Goal: Task Accomplishment & Management: Use online tool/utility

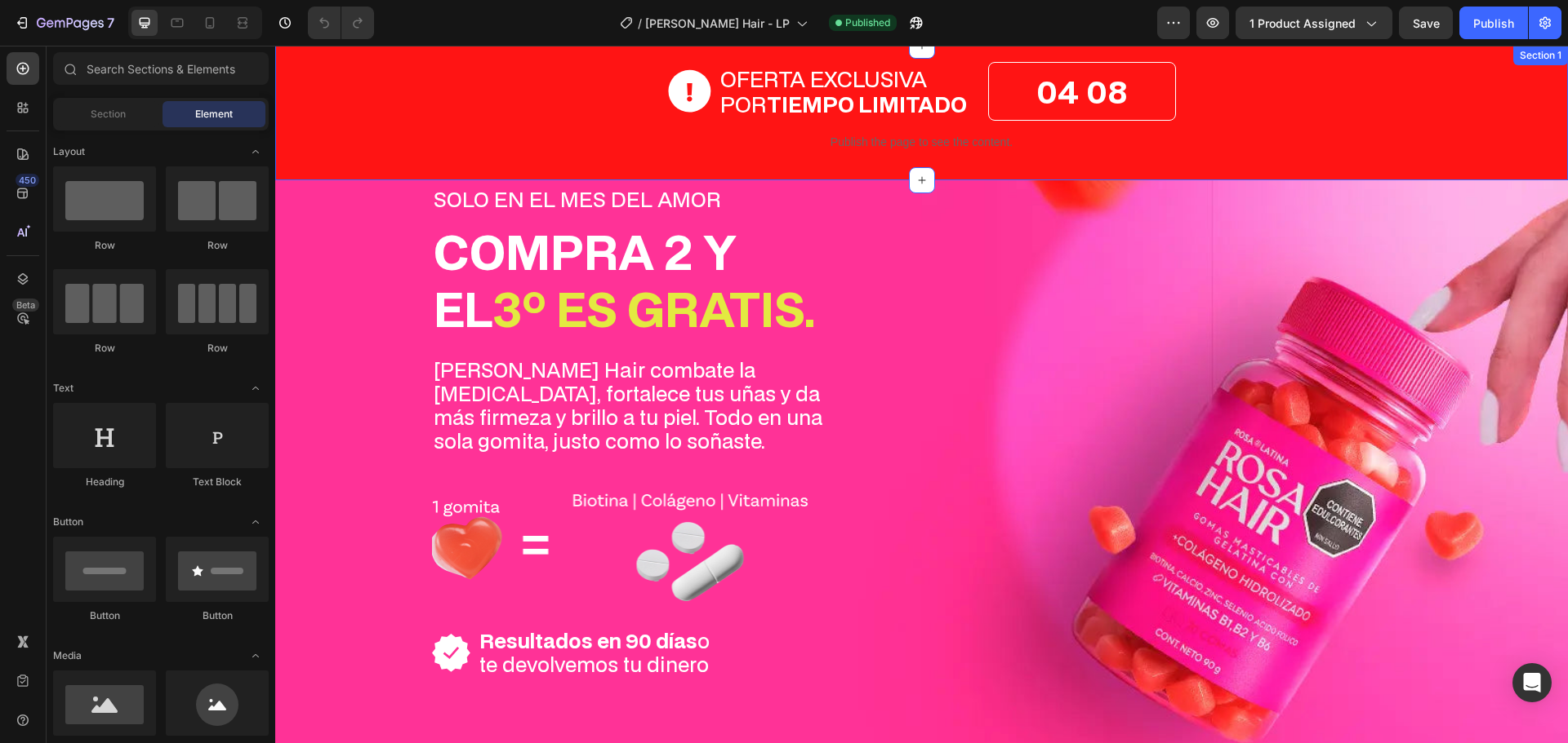
click at [378, 87] on div "OFERTA EXCLUSIVA POR TIEMPO LIMITADO Item List 04 08 Countdown Timer Row Publis…" at bounding box center [921, 113] width 1293 height 102
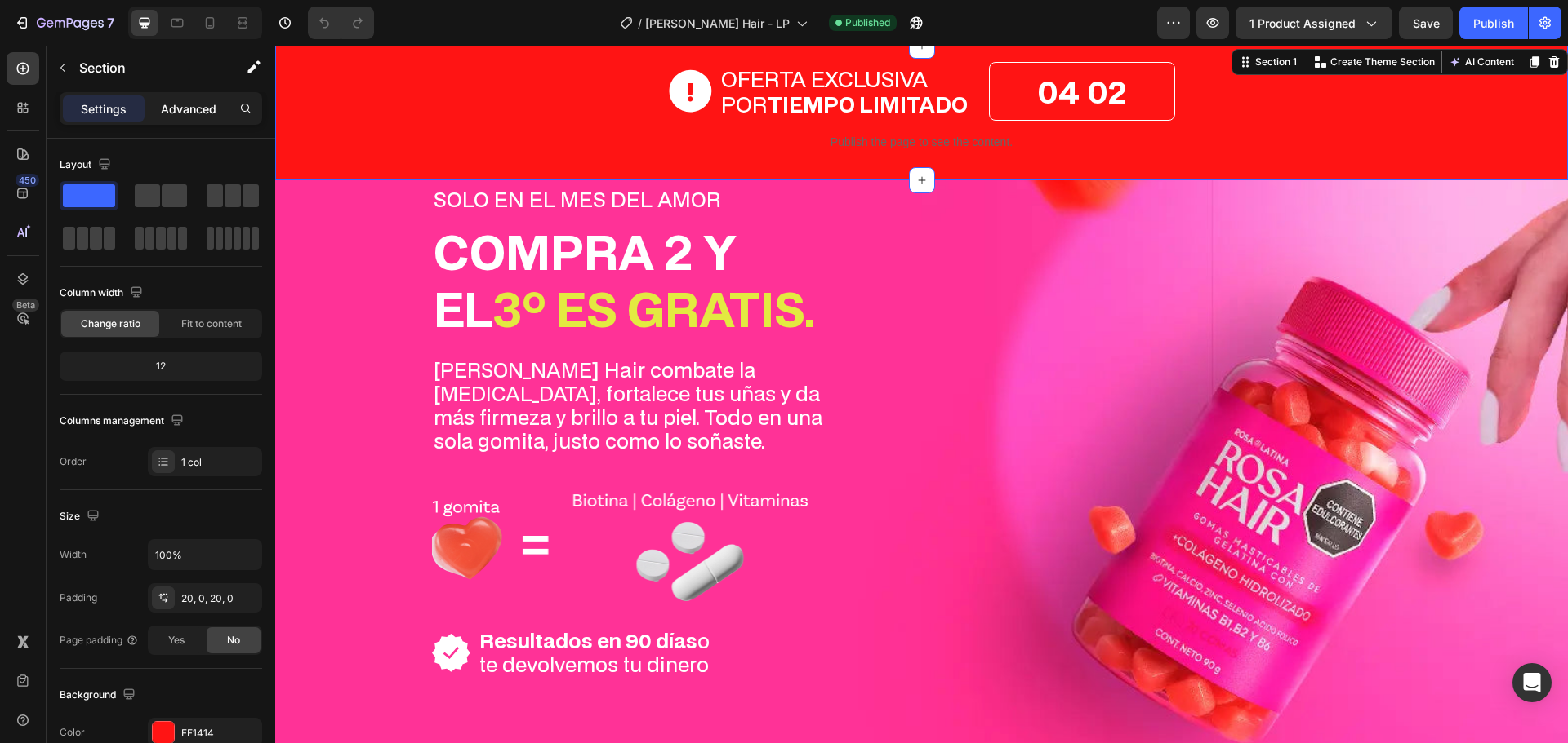
click at [188, 109] on p "Advanced" at bounding box center [188, 108] width 55 height 17
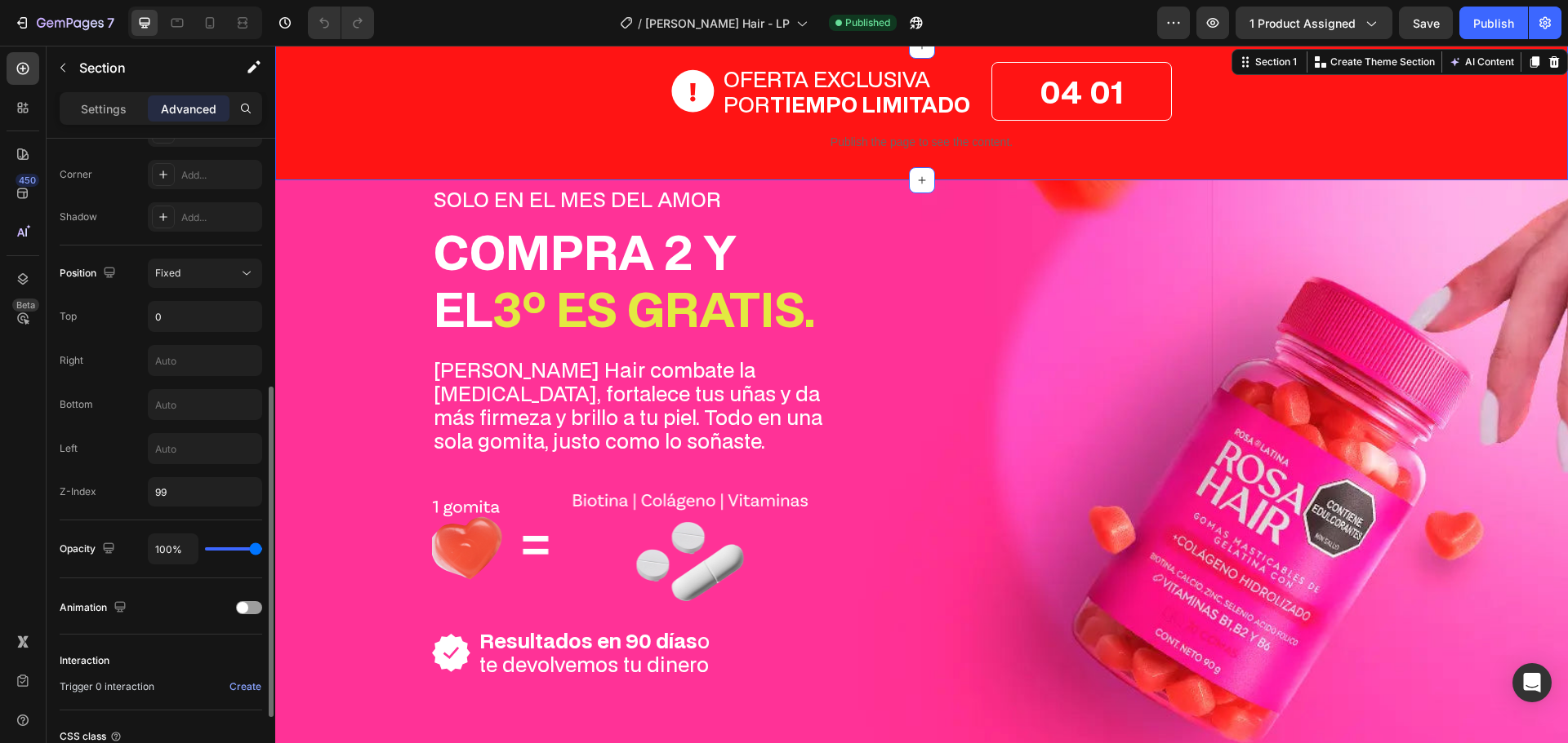
scroll to position [632, 0]
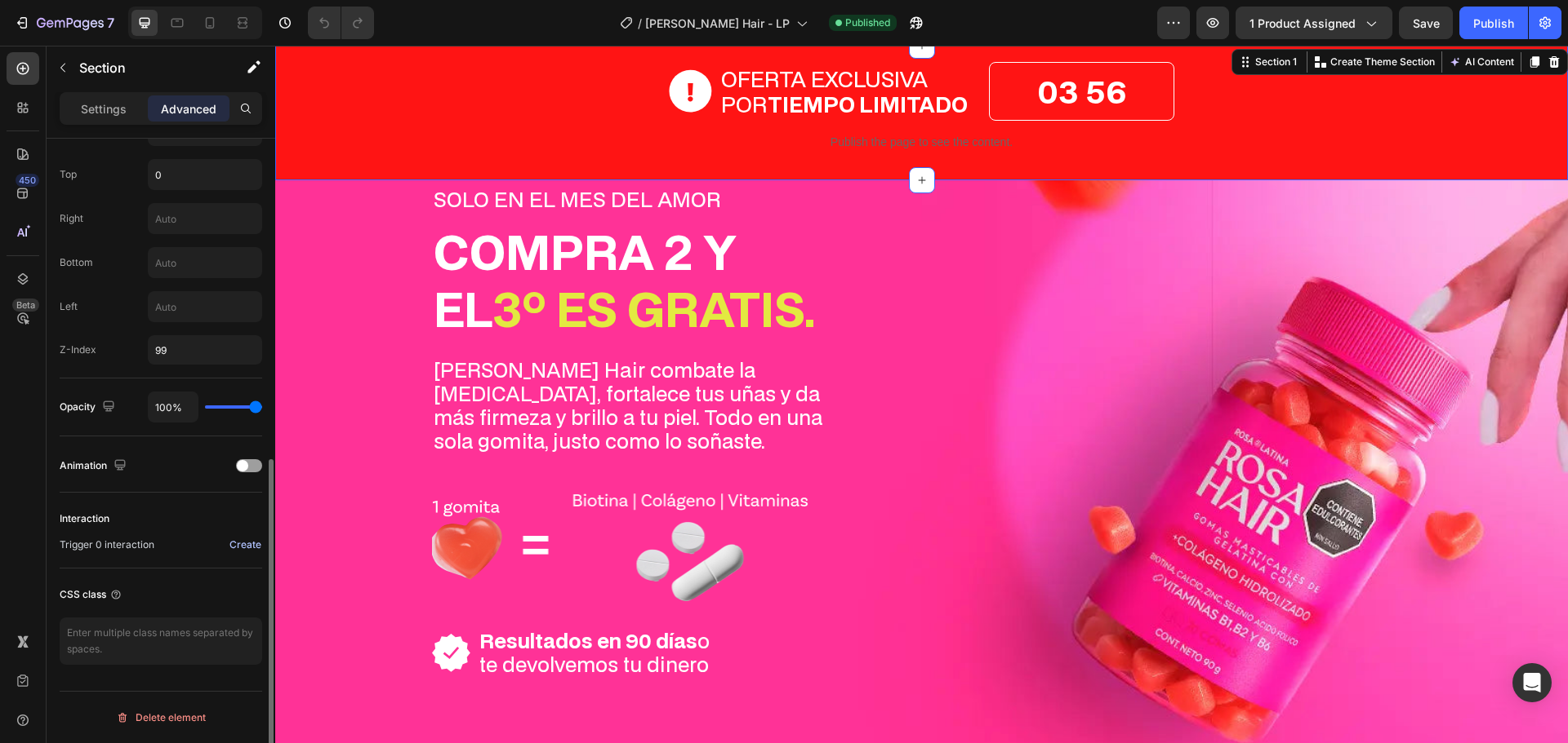
click at [242, 545] on div "Create" at bounding box center [245, 545] width 32 height 14
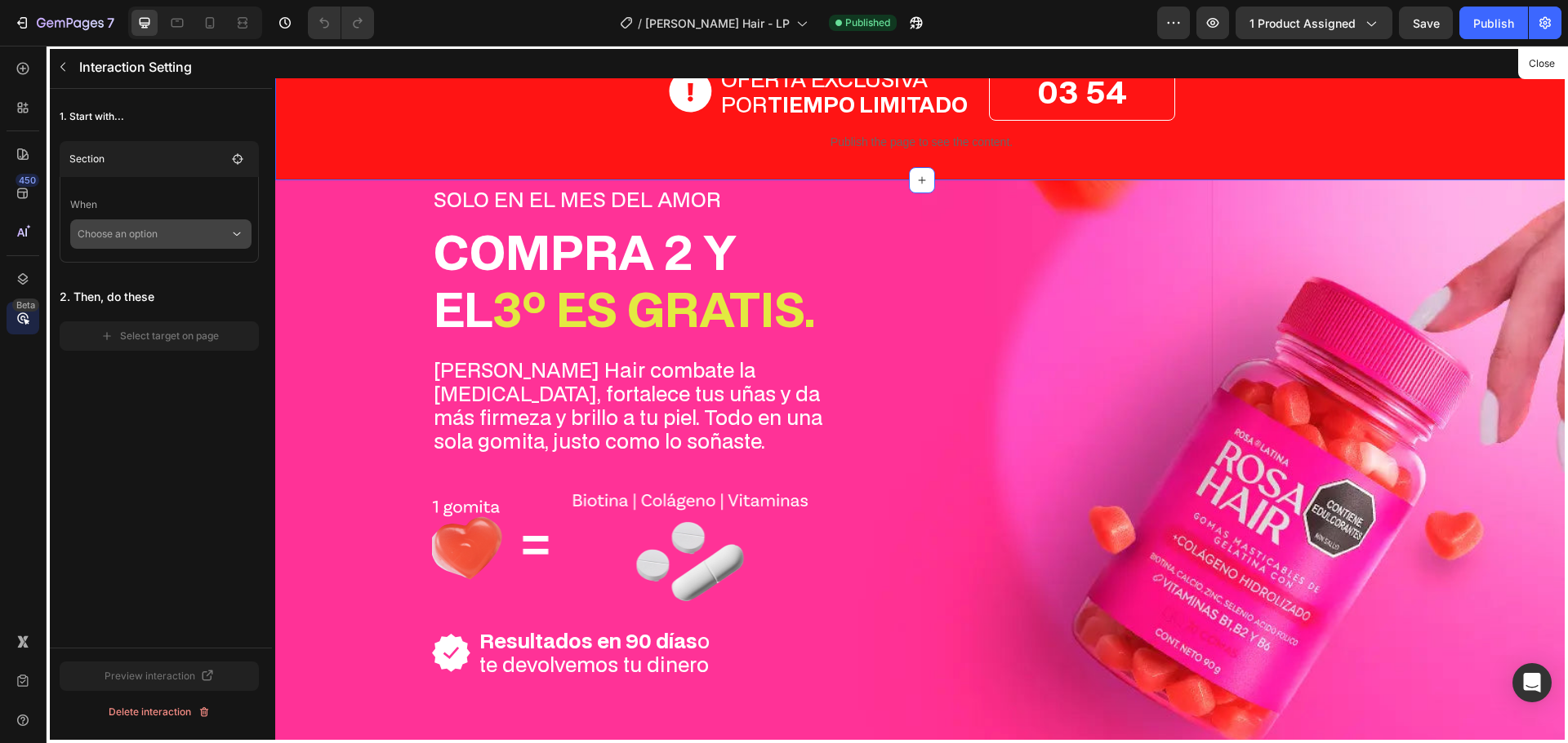
click at [163, 228] on p "Choose an option" at bounding box center [154, 234] width 152 height 30
click at [185, 276] on p "Click on element" at bounding box center [149, 278] width 78 height 16
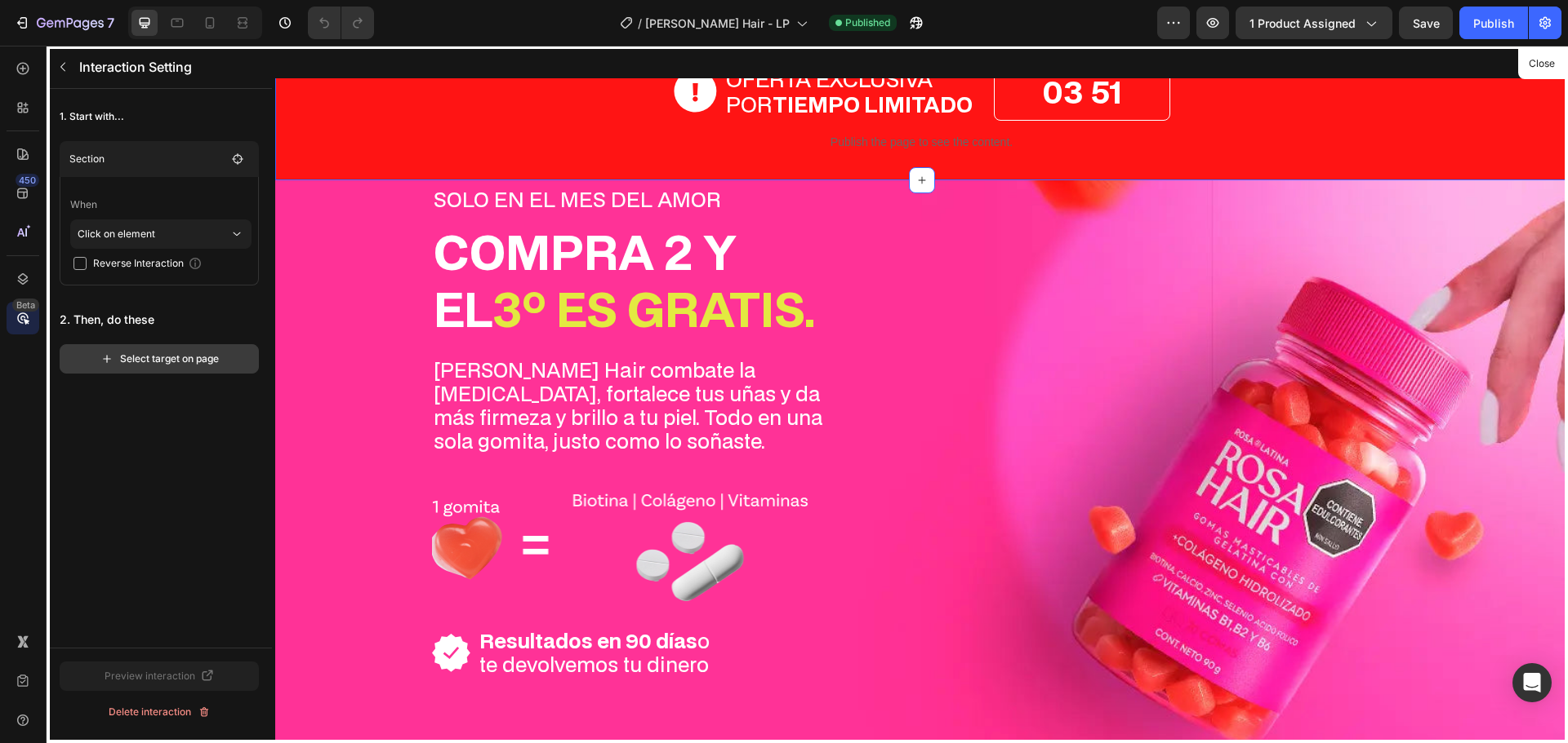
click at [182, 358] on div "Select target on page" at bounding box center [159, 359] width 118 height 14
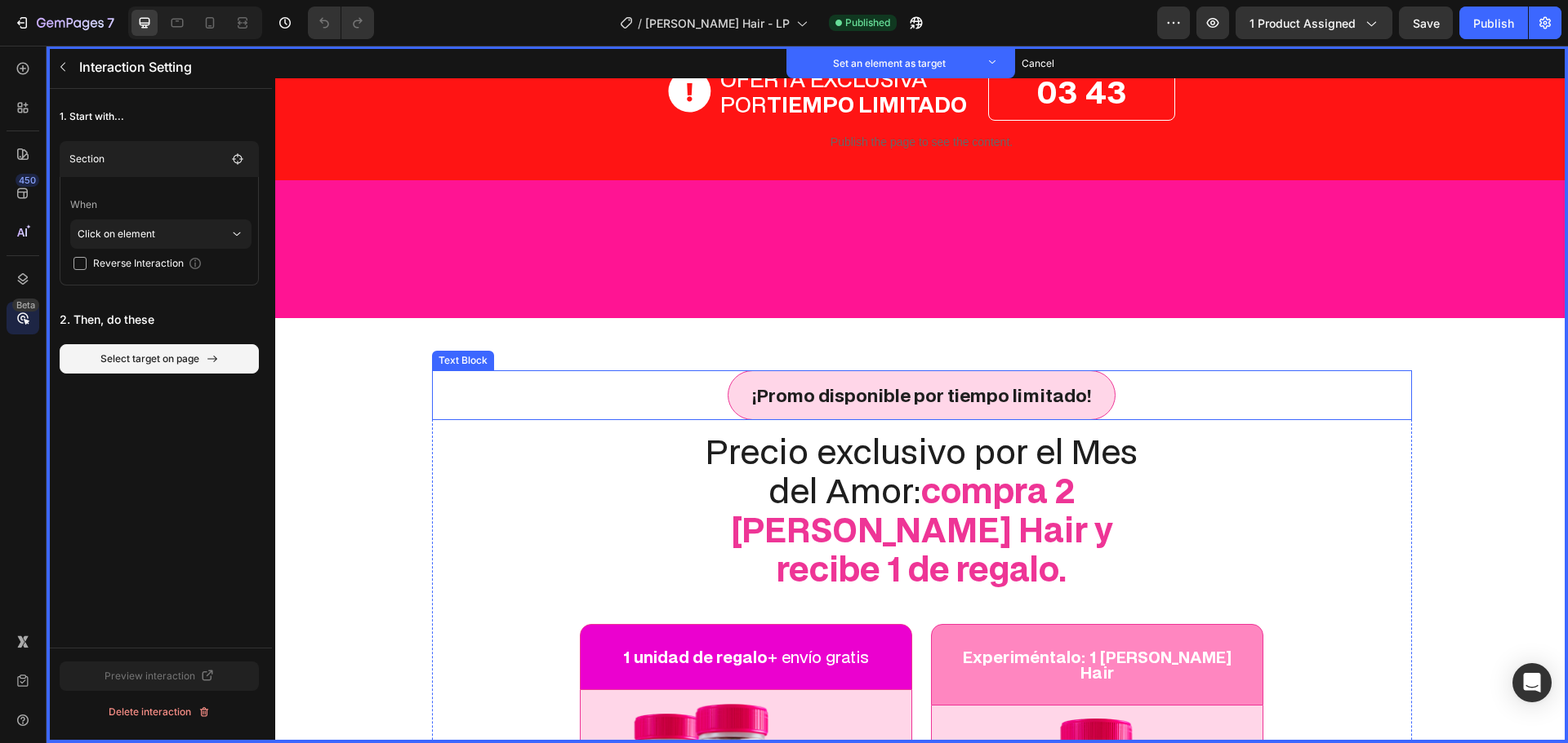
scroll to position [6202, 0]
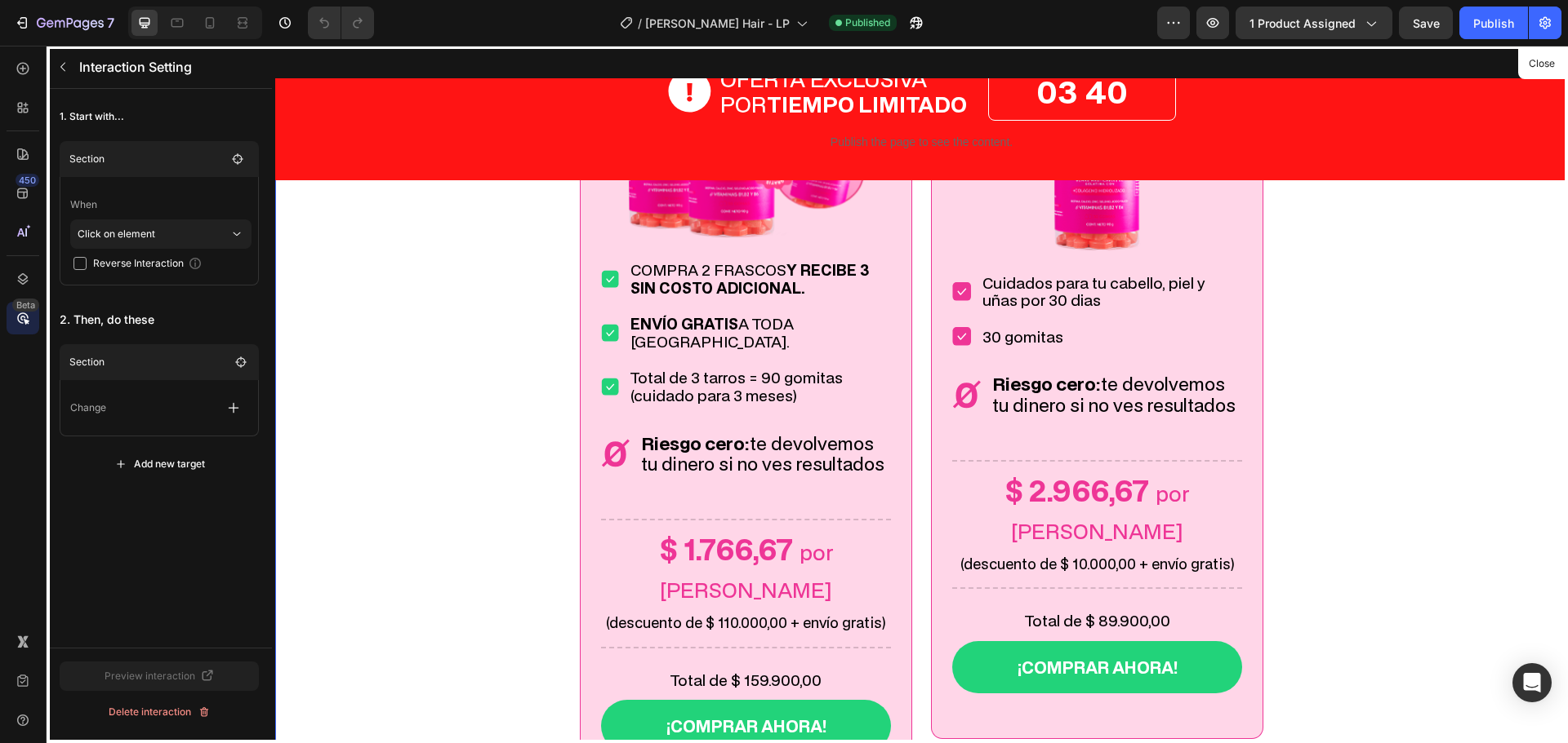
click at [100, 407] on p "Change" at bounding box center [89, 408] width 36 height 16
click at [225, 402] on button "button" at bounding box center [233, 408] width 30 height 30
click at [226, 403] on icon "button" at bounding box center [233, 408] width 16 height 16
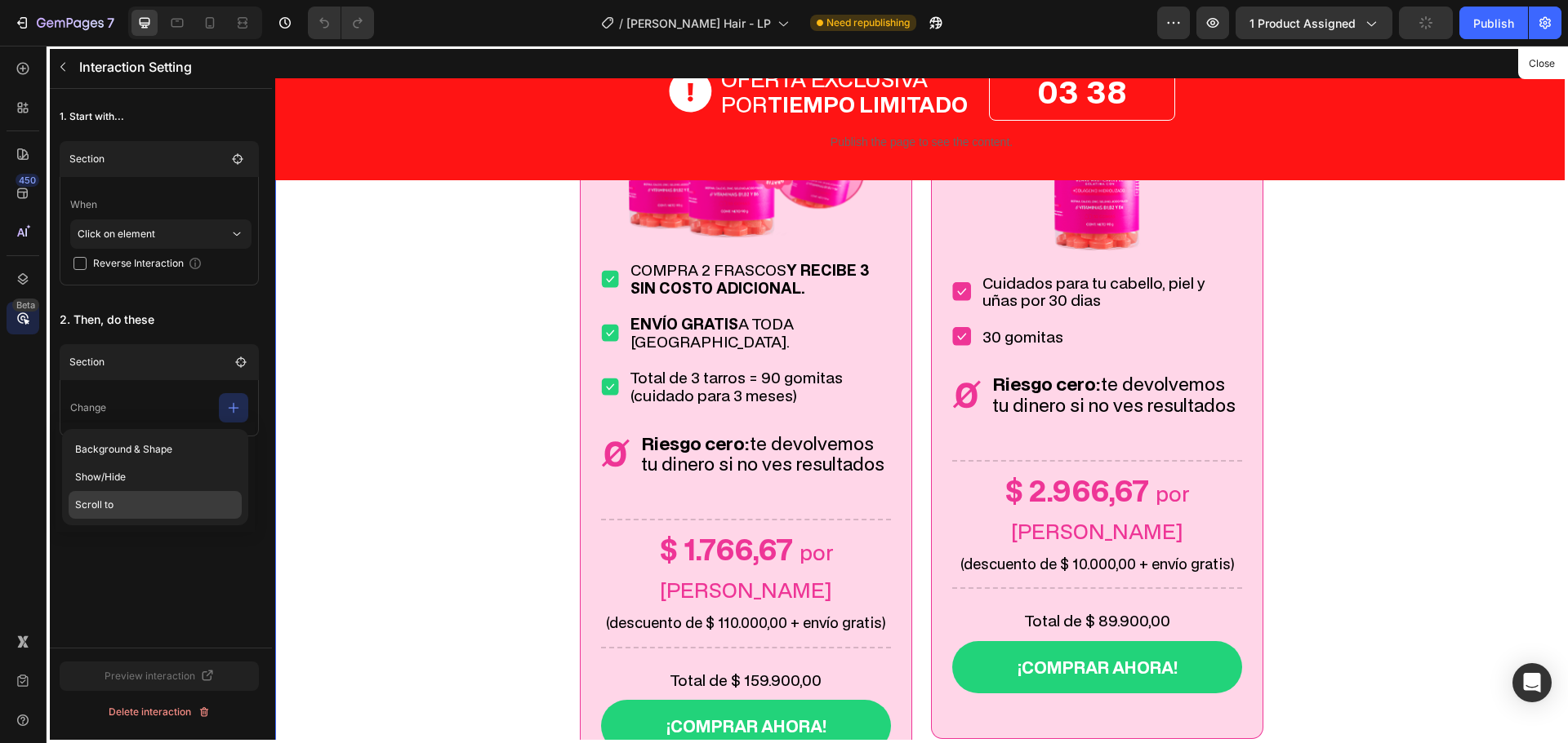
click at [106, 500] on p "Scroll to" at bounding box center [155, 505] width 173 height 28
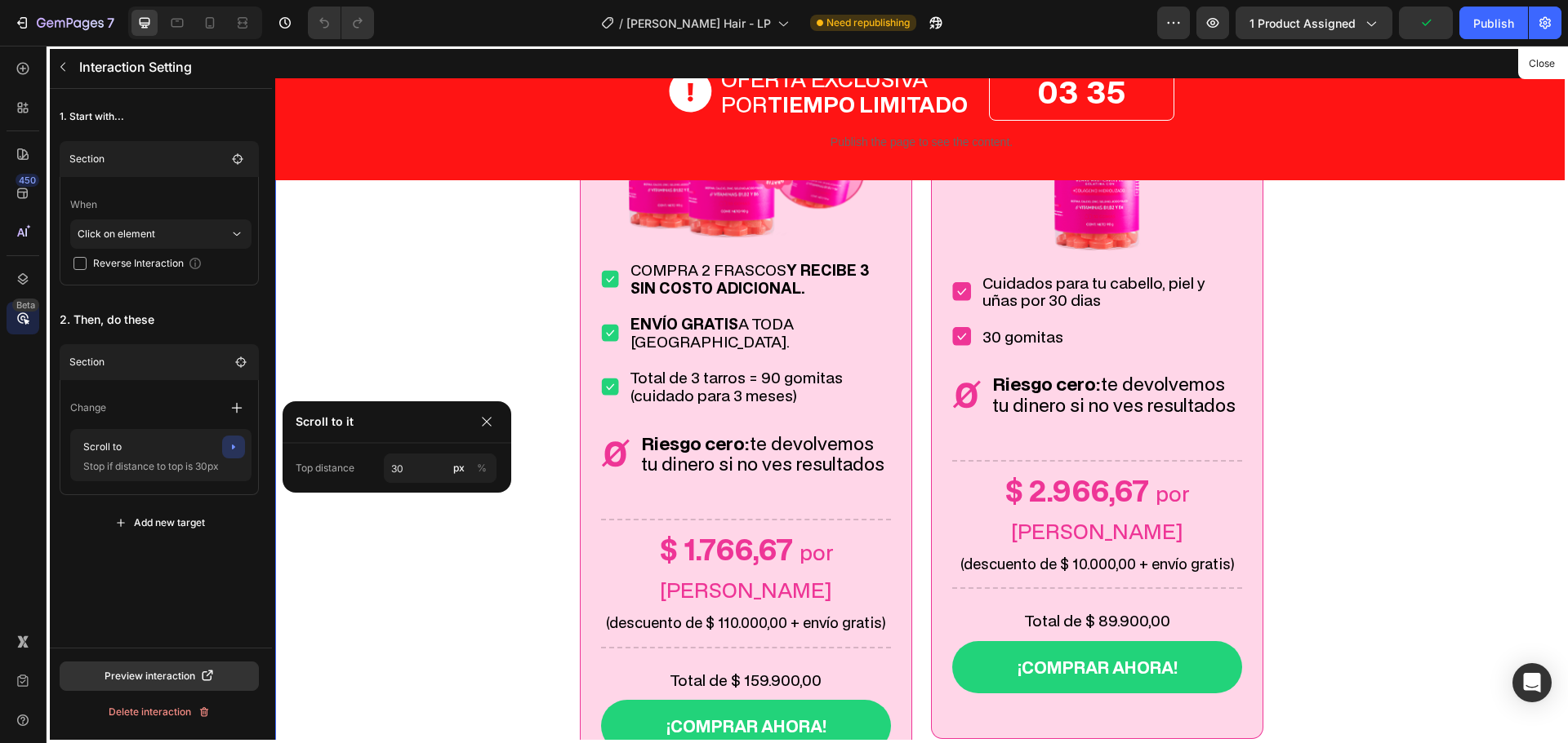
click at [171, 591] on div "1. Start with... Section When Click on element Reverse Interaction 2. Then, do …" at bounding box center [159, 368] width 225 height 559
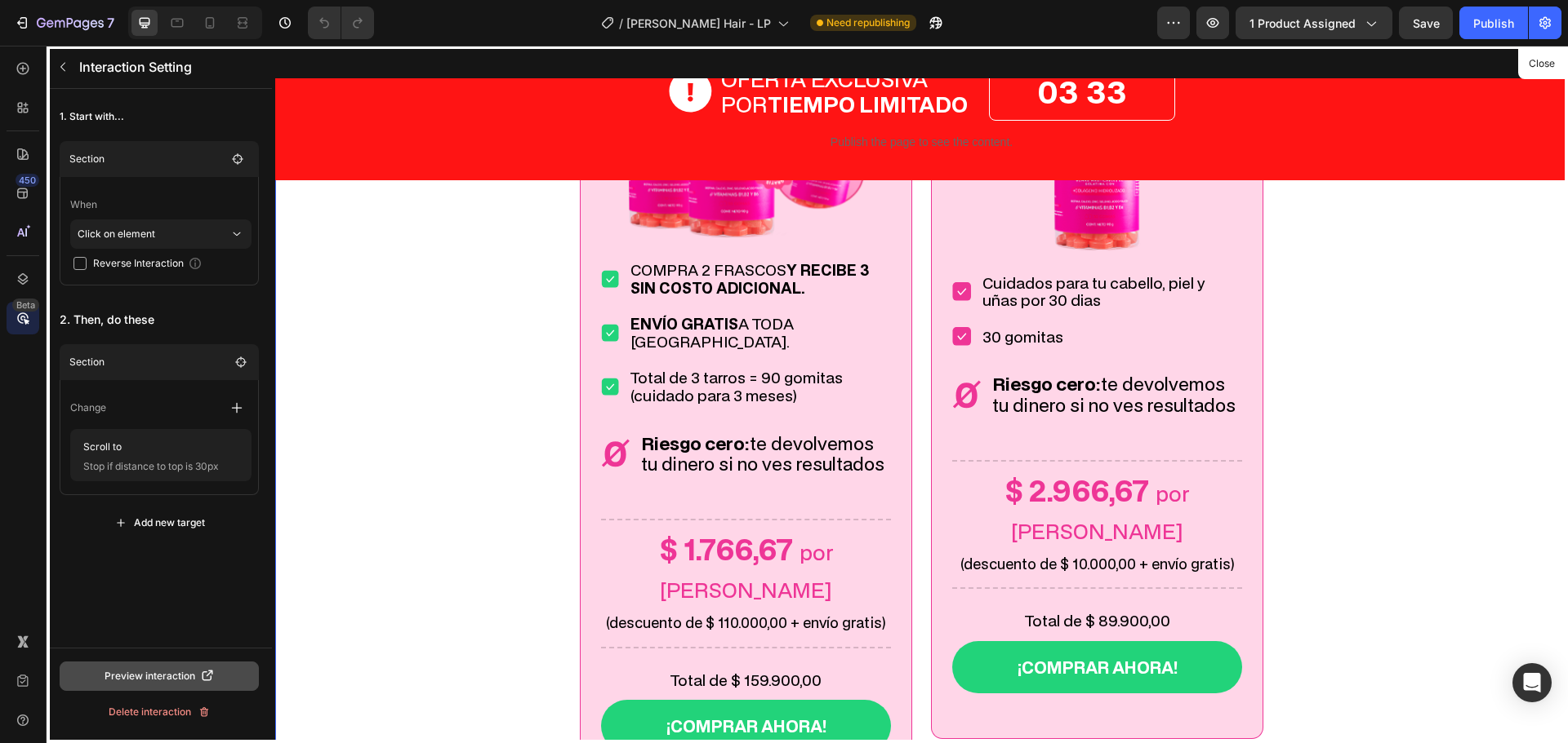
click at [186, 669] on div "Preview interaction" at bounding box center [160, 676] width 110 height 14
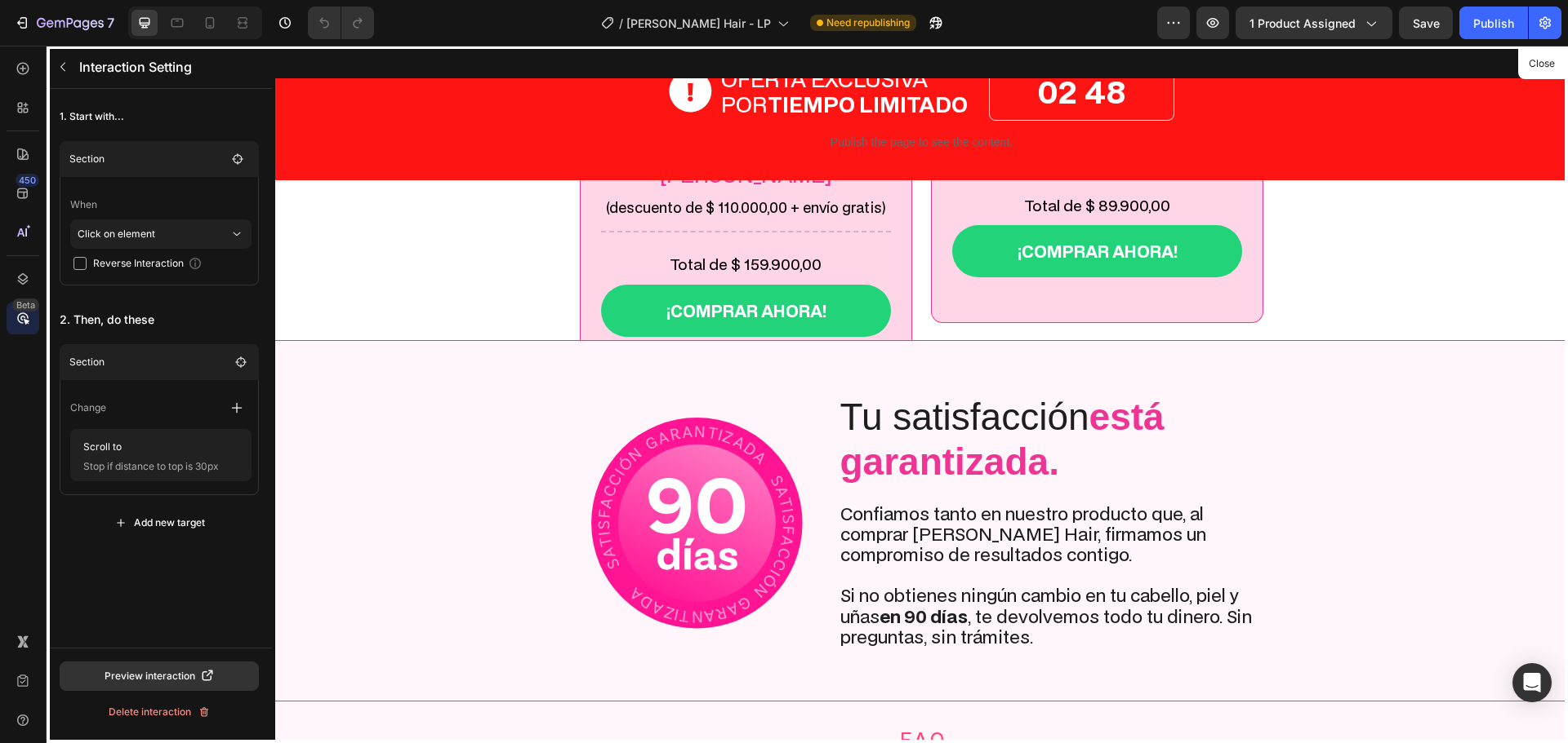
scroll to position [6936, 0]
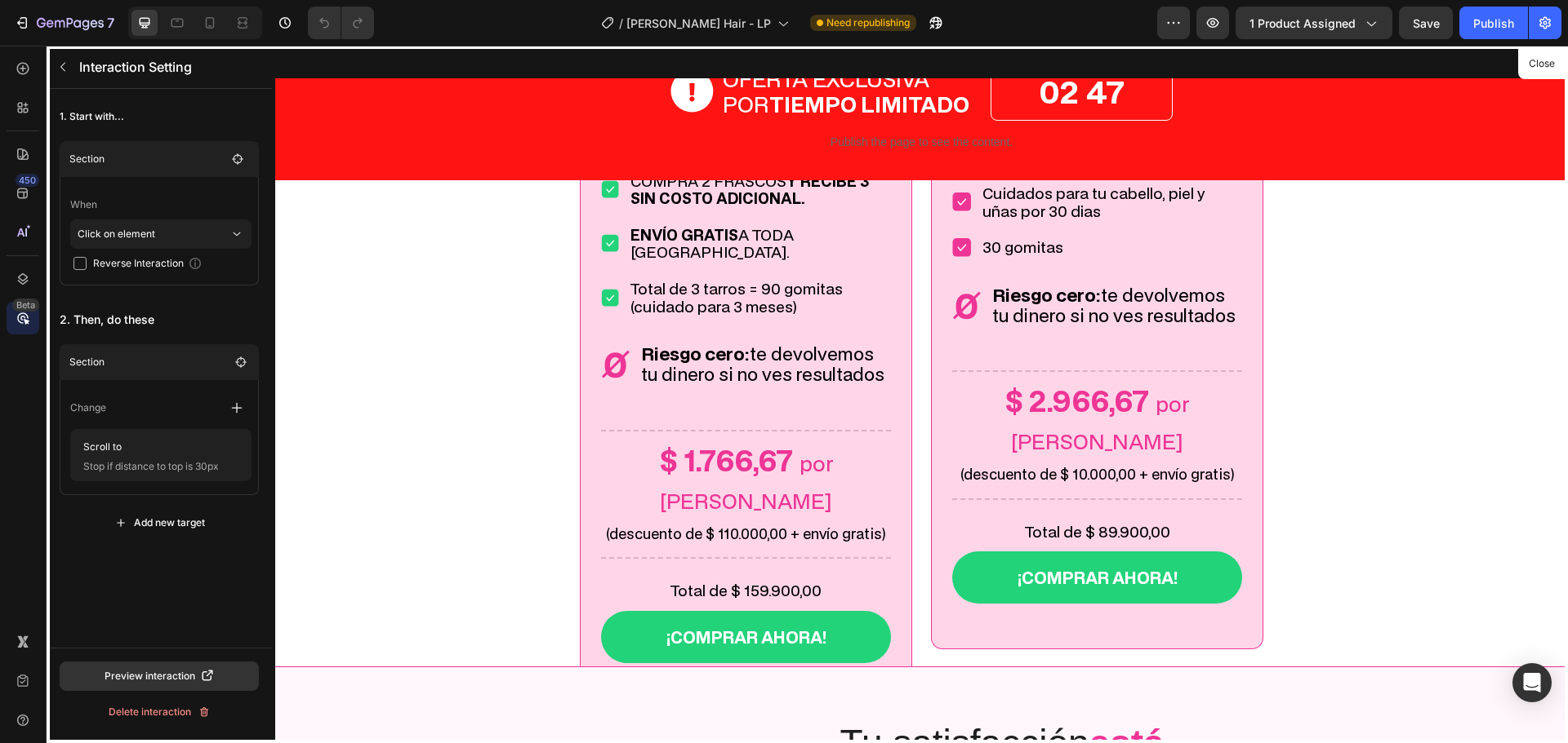
click at [869, 529] on div at bounding box center [921, 395] width 1293 height 698
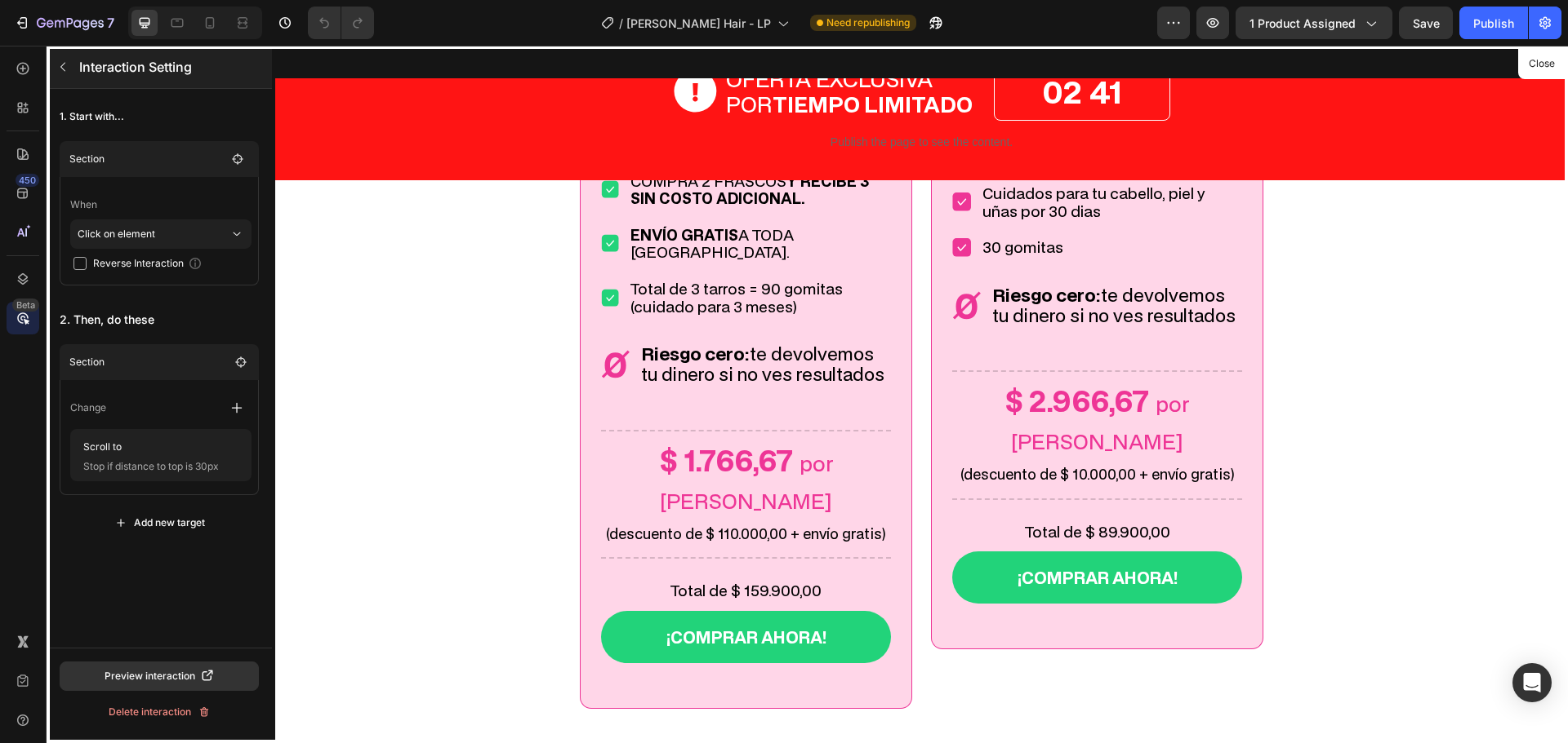
click at [74, 66] on button "button" at bounding box center [62, 67] width 26 height 26
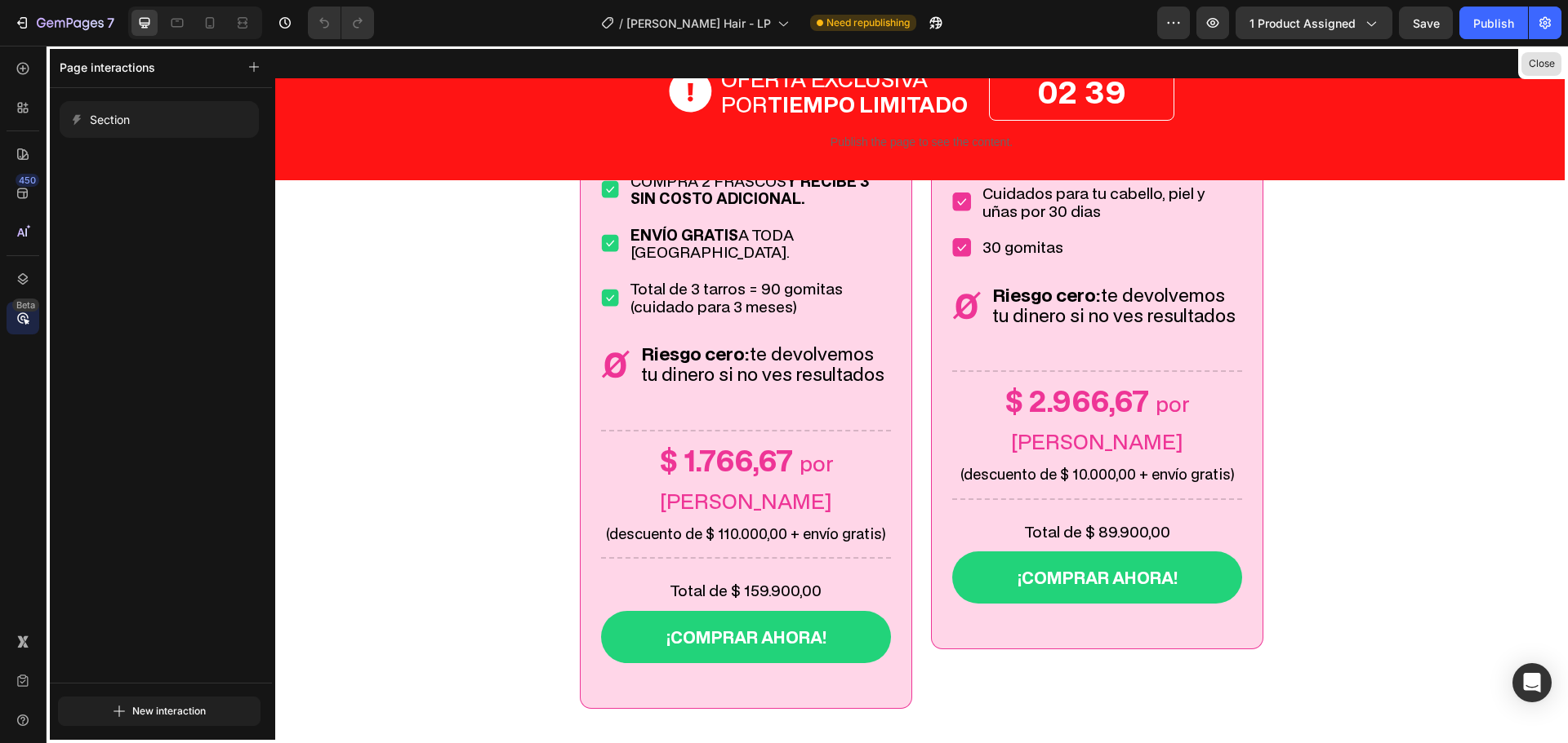
drag, startPoint x: 1541, startPoint y: 63, endPoint x: 777, endPoint y: 352, distance: 816.8
click at [1541, 63] on button "Close" at bounding box center [1541, 64] width 40 height 23
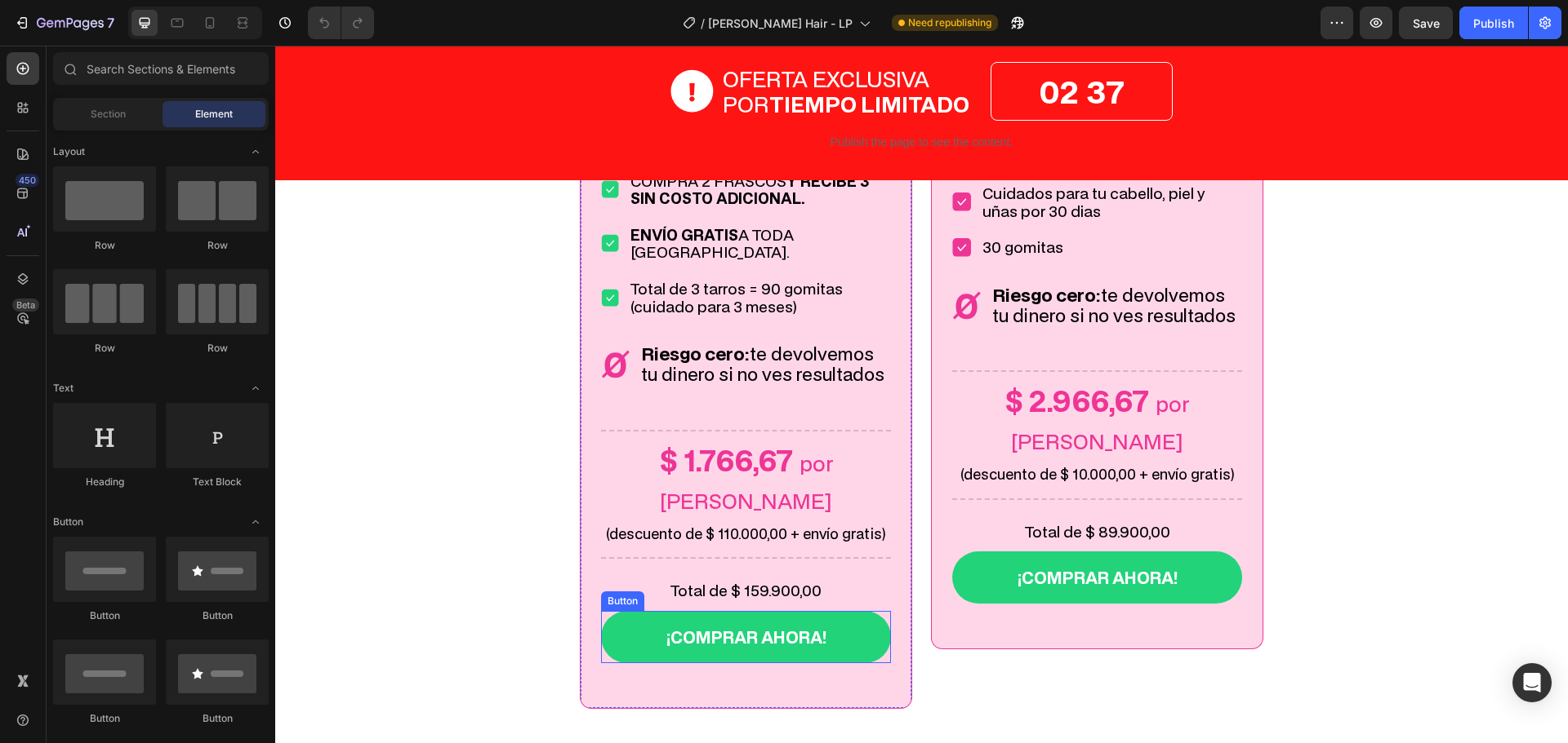
drag, startPoint x: 877, startPoint y: 525, endPoint x: 827, endPoint y: 512, distance: 51.7
click at [877, 611] on link "¡Comprar ahora!" at bounding box center [745, 637] width 290 height 52
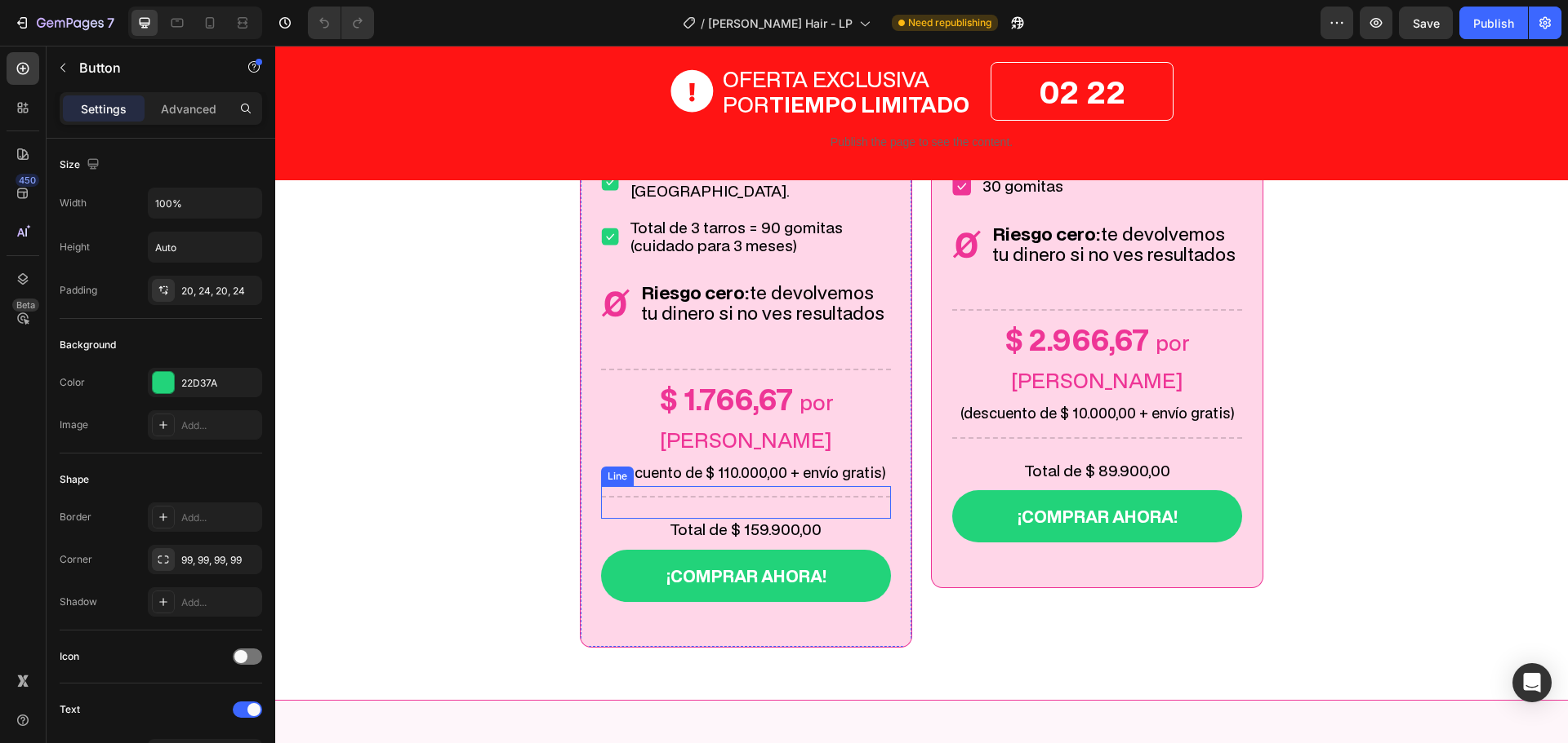
scroll to position [7018, 0]
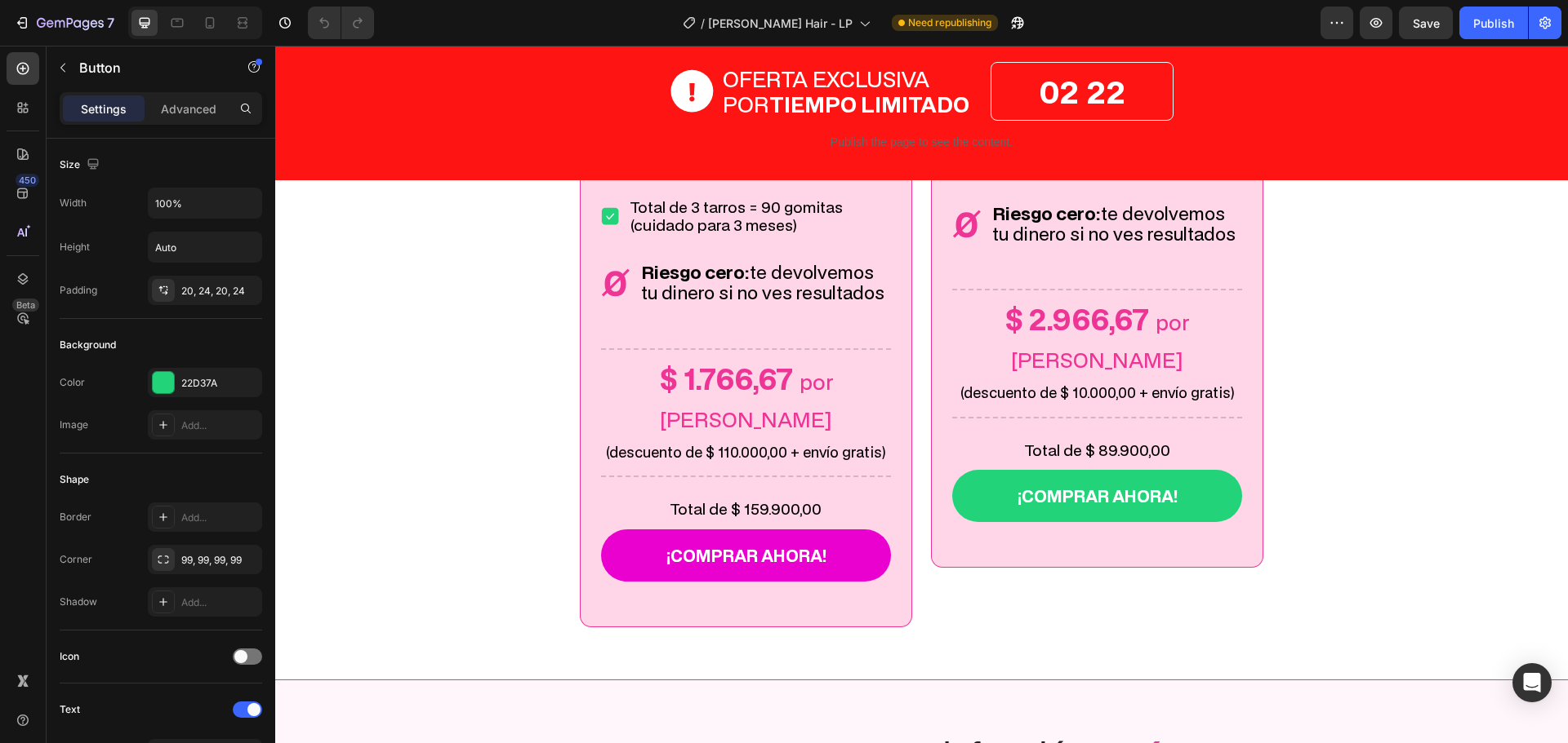
click at [850, 530] on link "¡Comprar ahora!" at bounding box center [745, 556] width 290 height 52
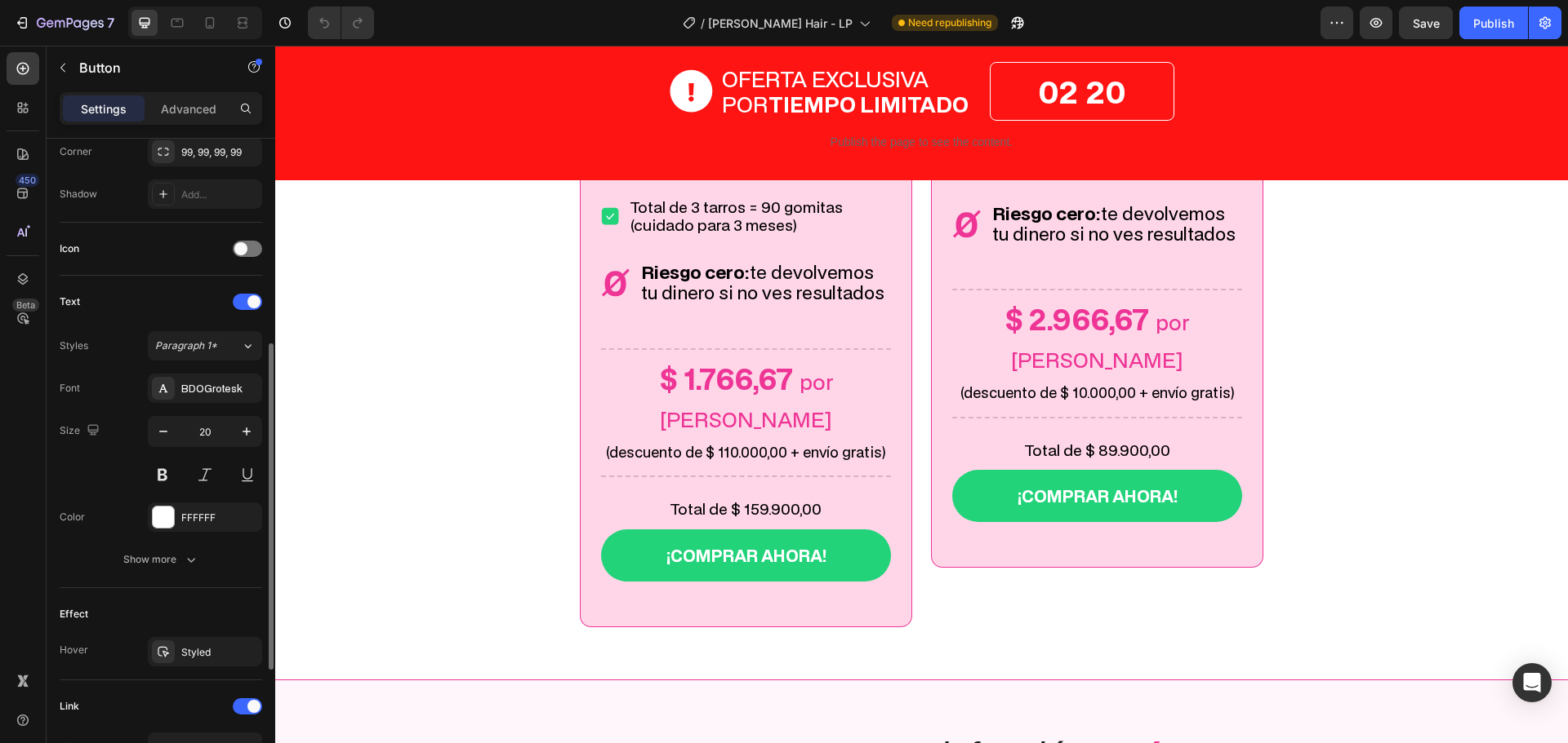
scroll to position [646, 0]
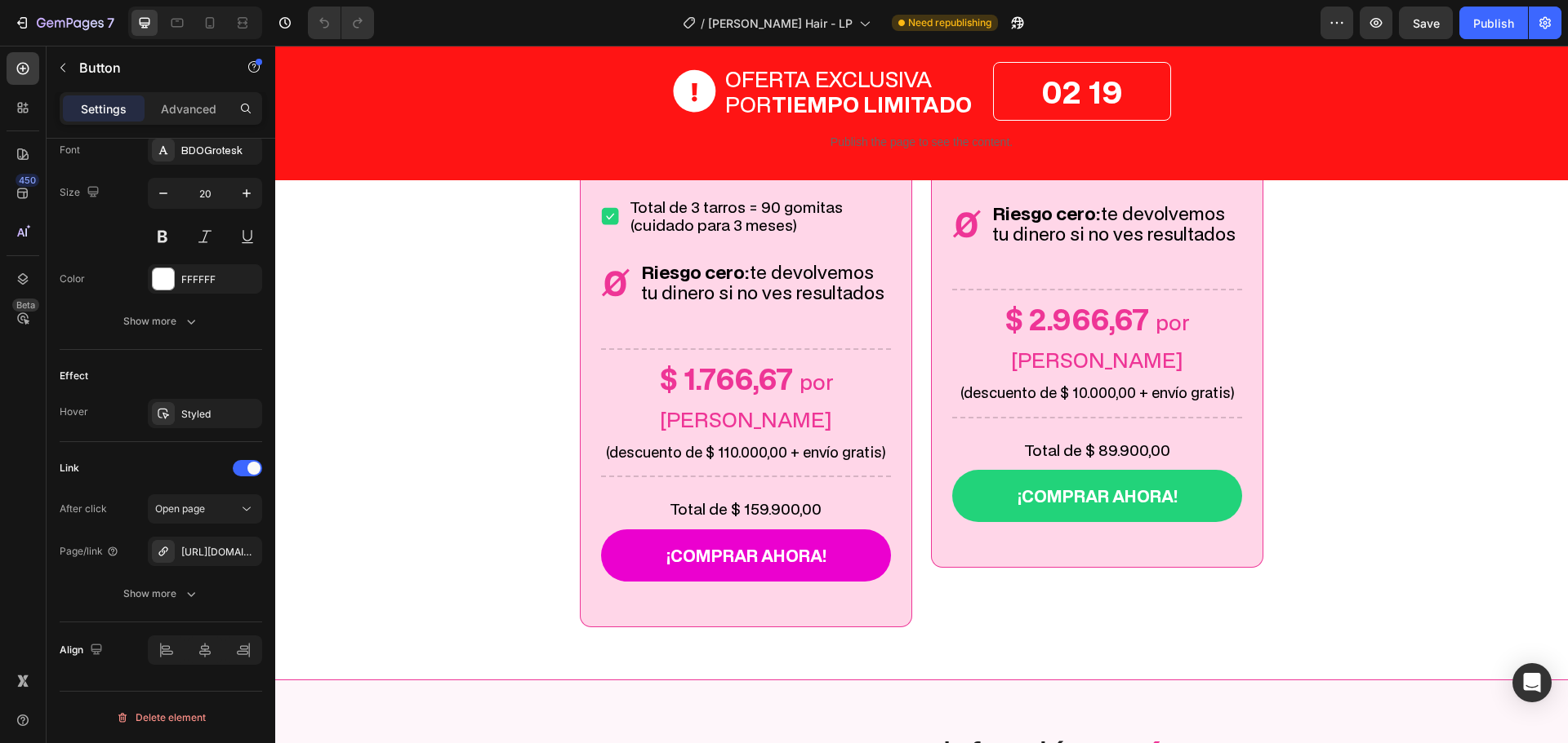
click at [876, 530] on link "¡Comprar ahora!" at bounding box center [745, 556] width 290 height 52
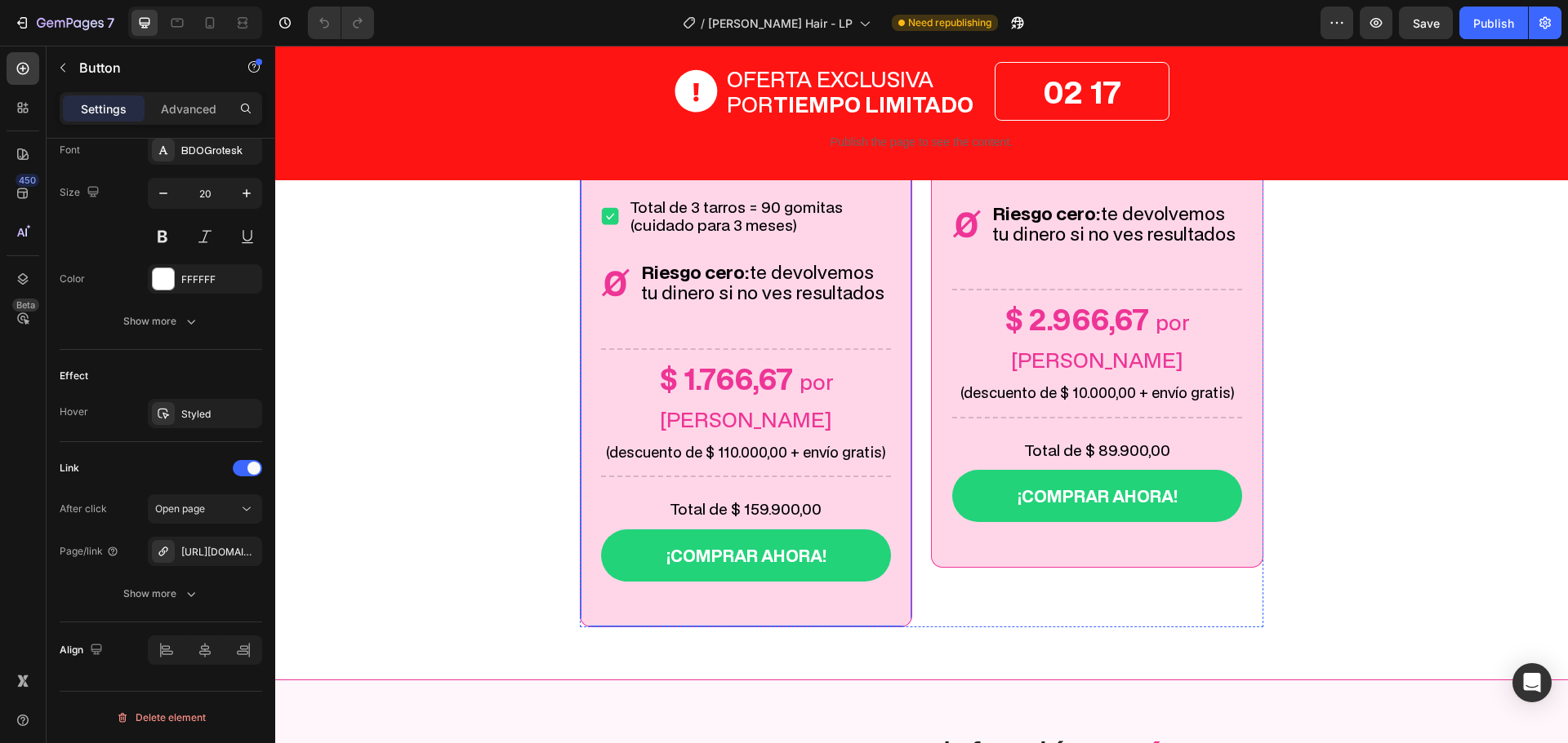
click at [858, 466] on div "Title Line" at bounding box center [745, 482] width 290 height 33
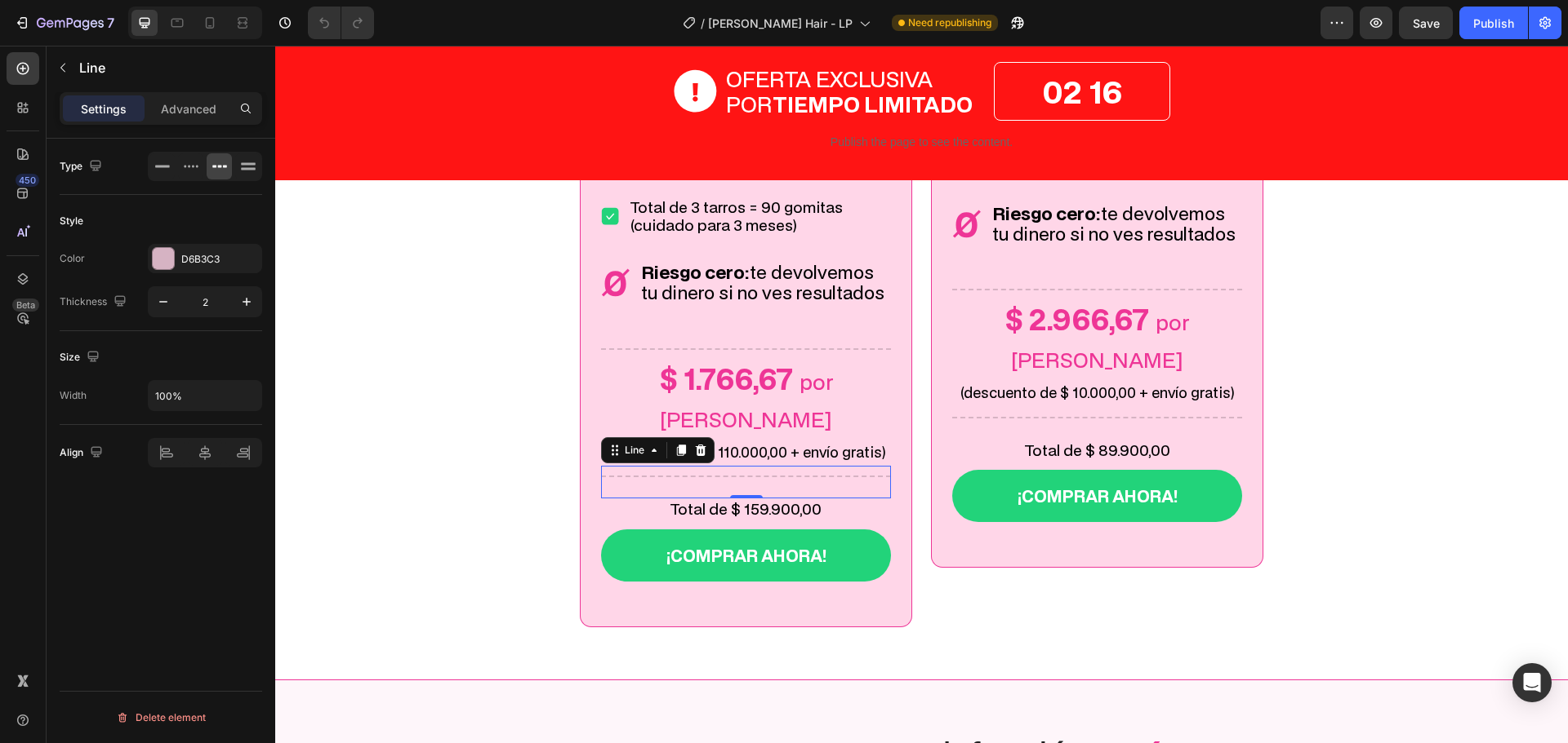
scroll to position [0, 0]
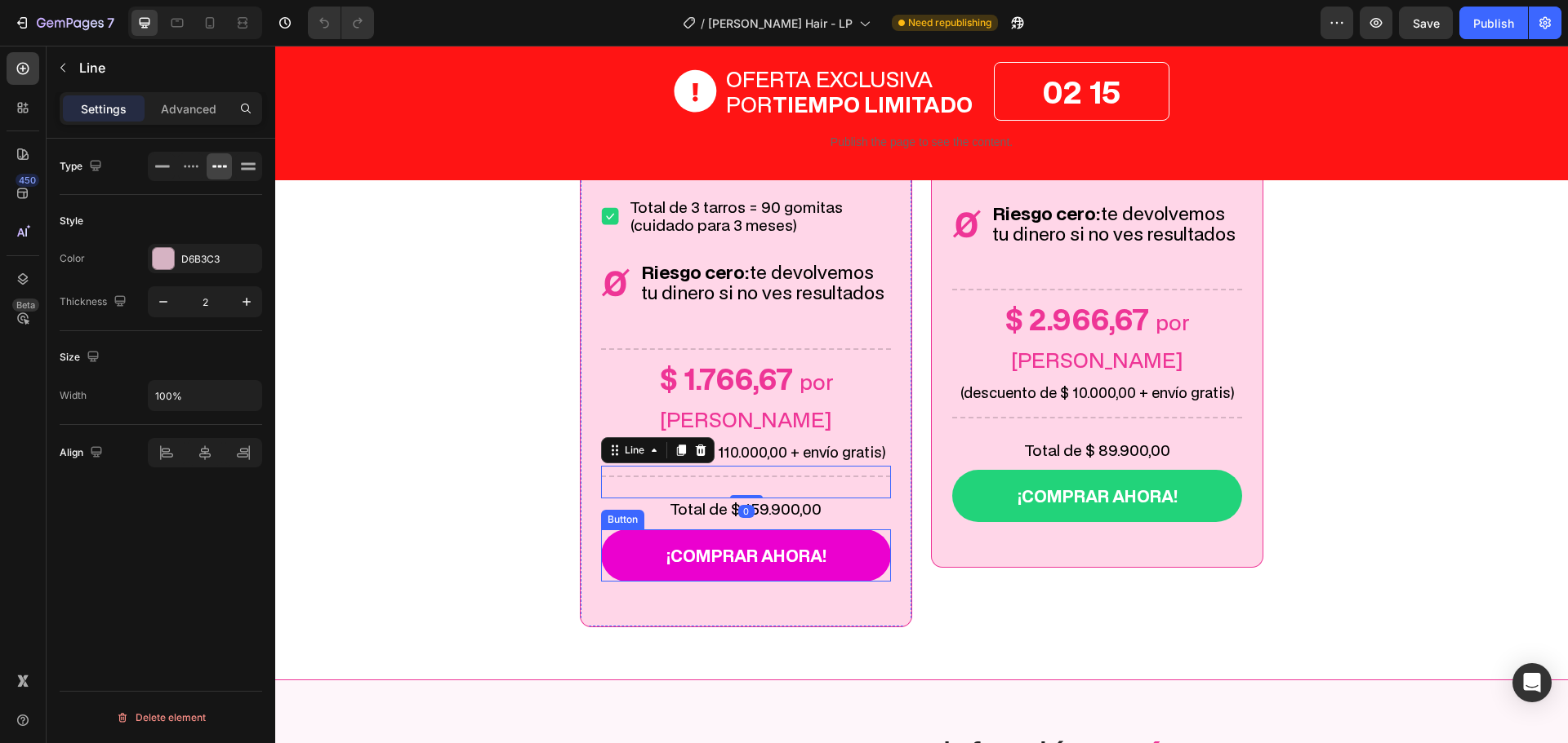
click at [877, 530] on link "¡Comprar ahora!" at bounding box center [745, 556] width 290 height 52
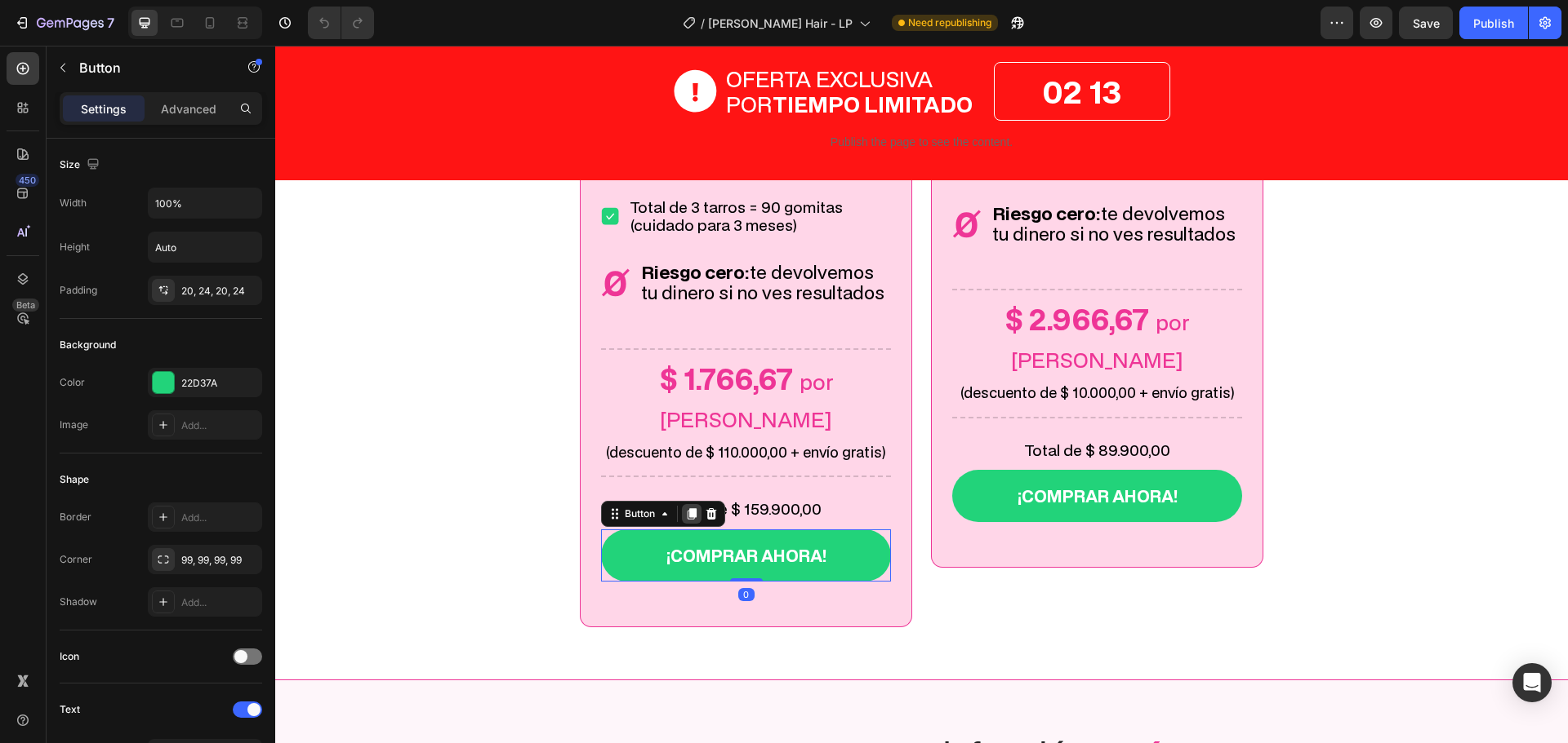
click at [682, 505] on div at bounding box center [692, 515] width 20 height 20
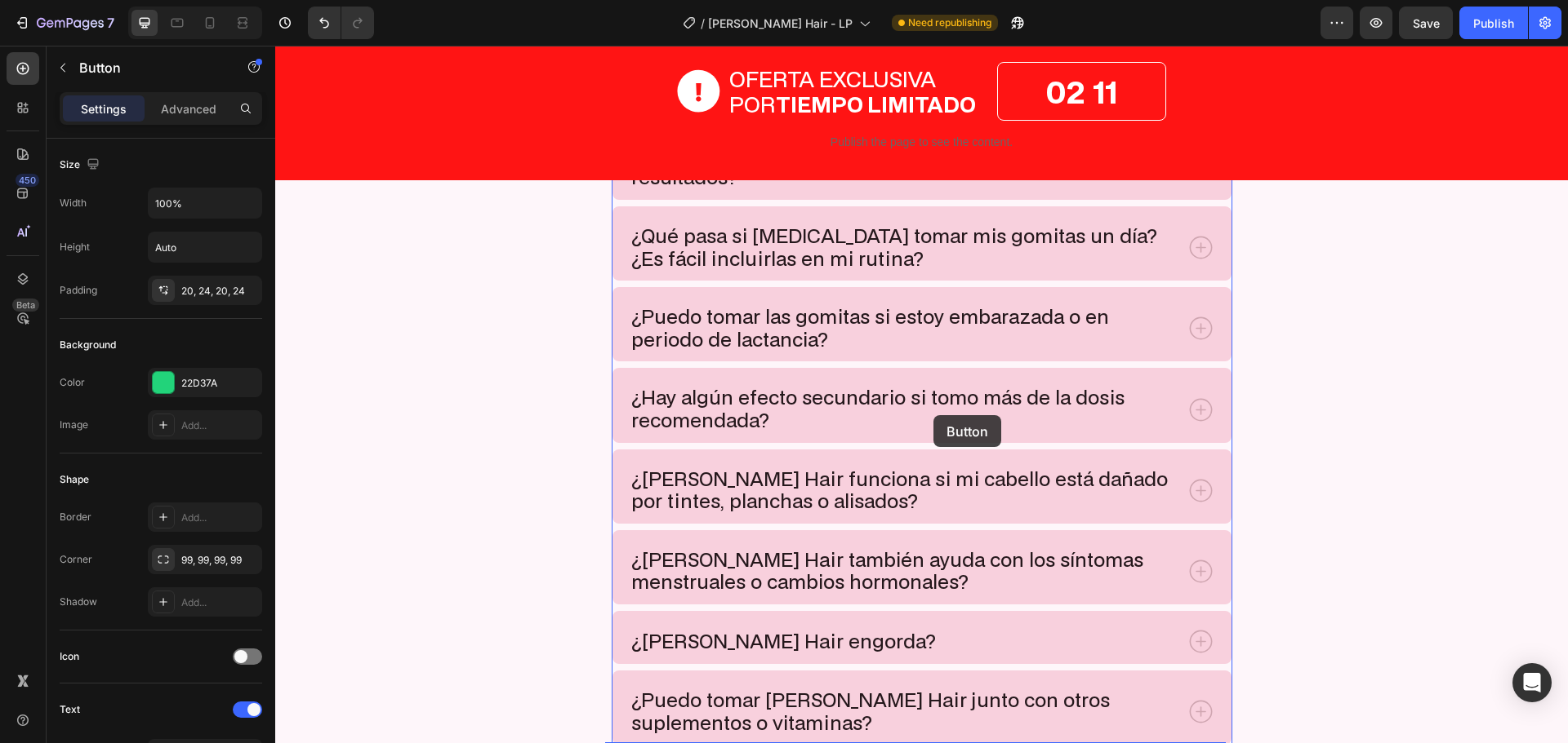
scroll to position [8324, 0]
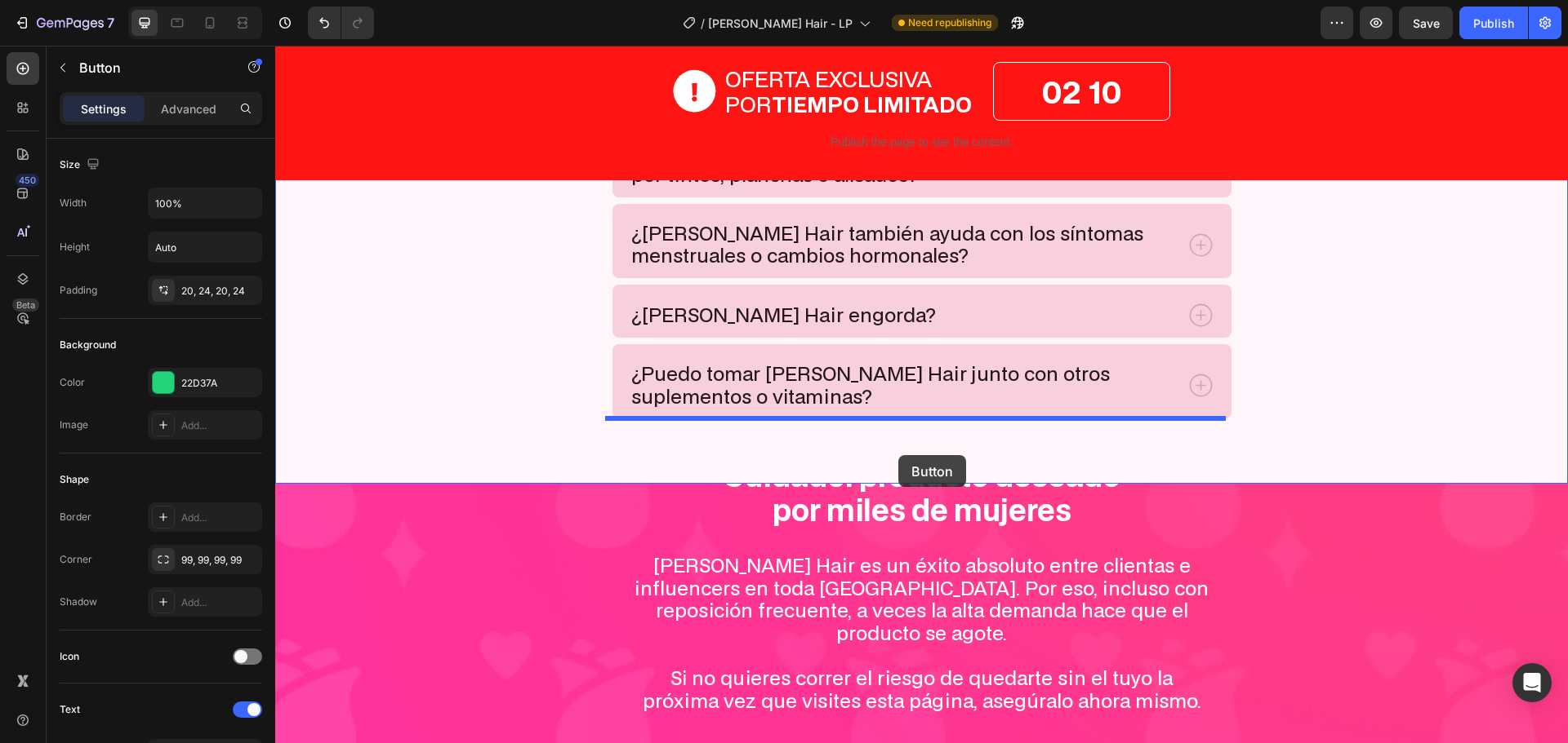
drag, startPoint x: 607, startPoint y: 310, endPoint x: 898, endPoint y: 455, distance: 325.1
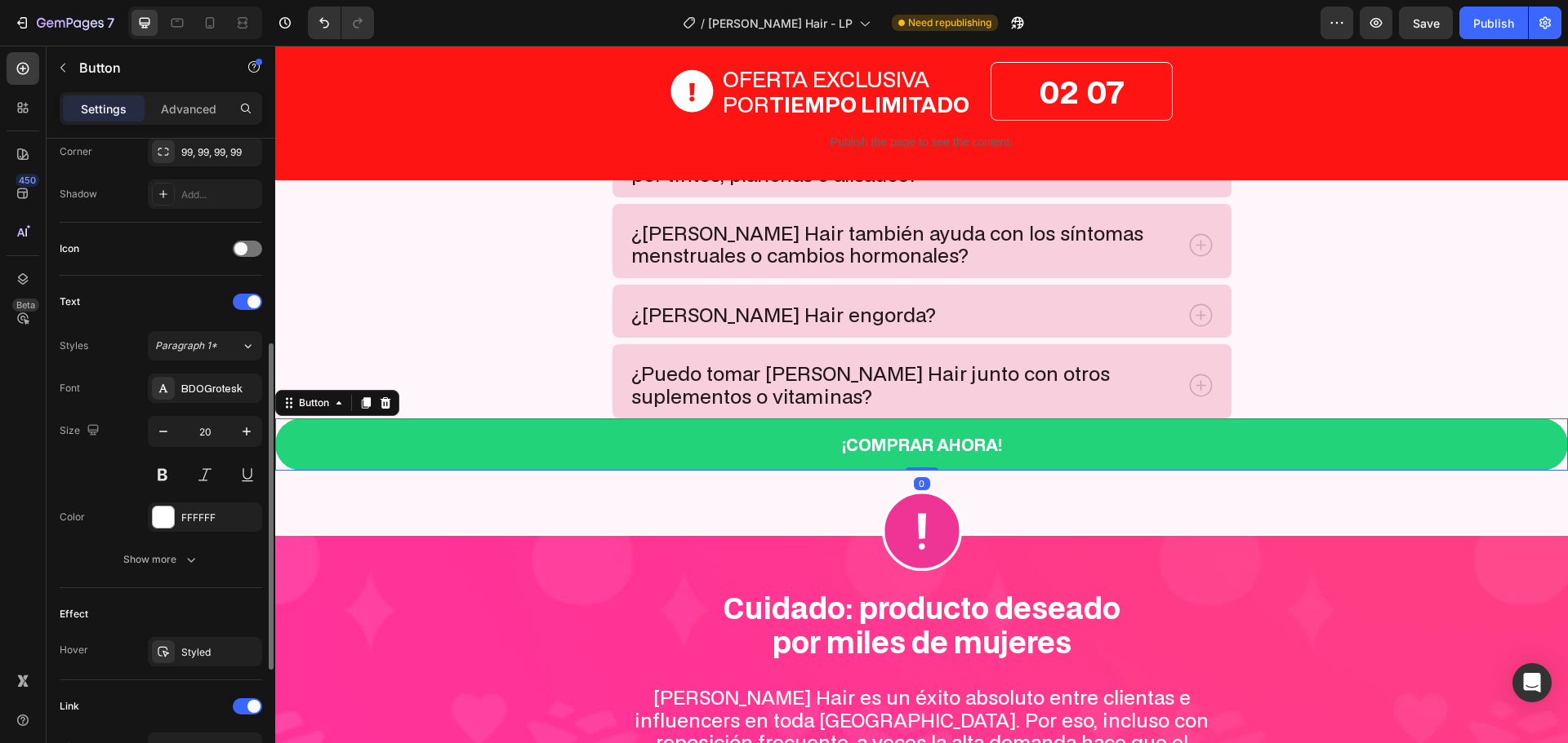
scroll to position [0, 0]
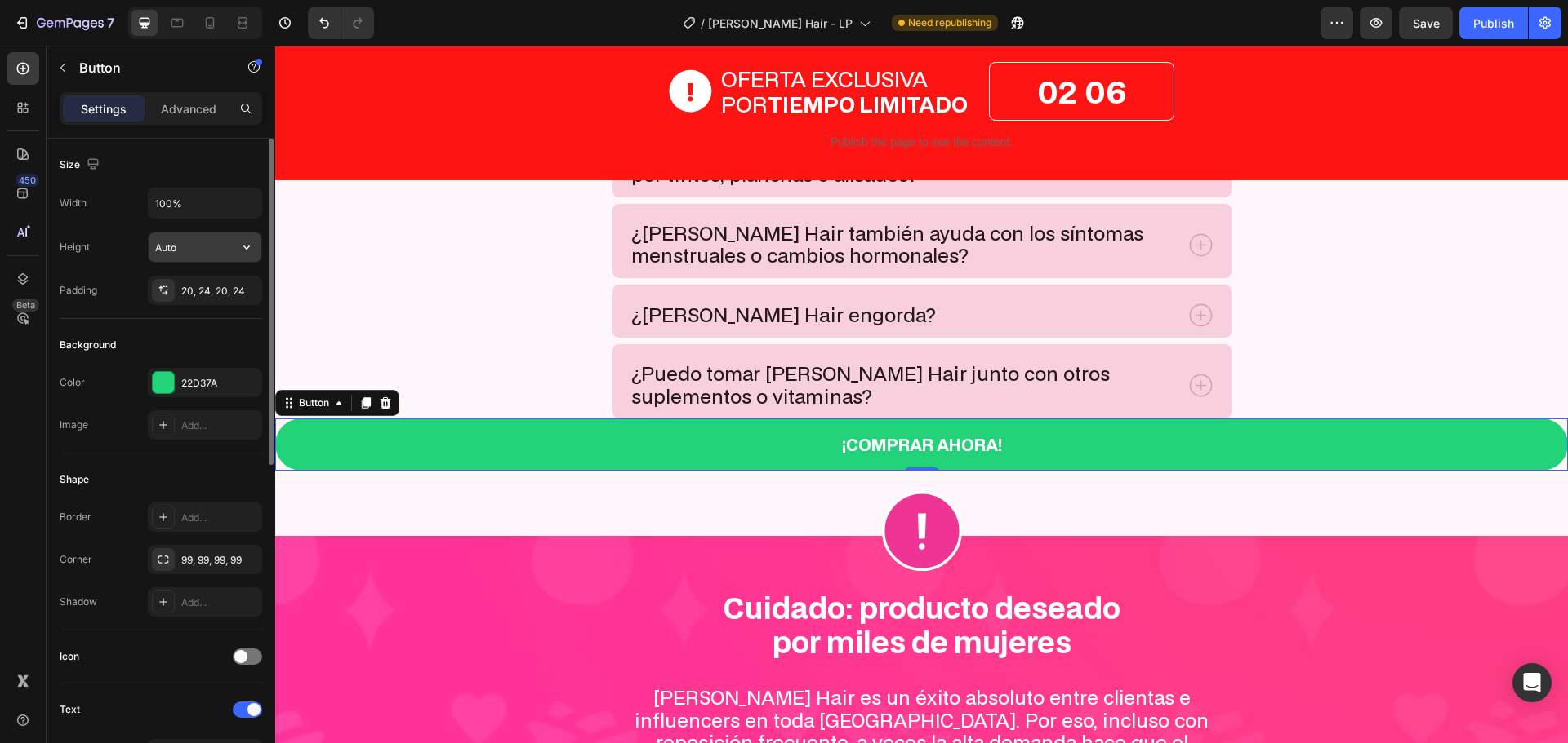
click at [222, 248] on input "Auto" at bounding box center [205, 247] width 113 height 30
click at [243, 249] on icon "button" at bounding box center [247, 247] width 16 height 16
click at [208, 293] on p "Fit content Auto" at bounding box center [201, 289] width 93 height 14
click at [246, 249] on icon "button" at bounding box center [246, 247] width 6 height 5
click at [191, 247] on input "Auto" at bounding box center [205, 247] width 113 height 30
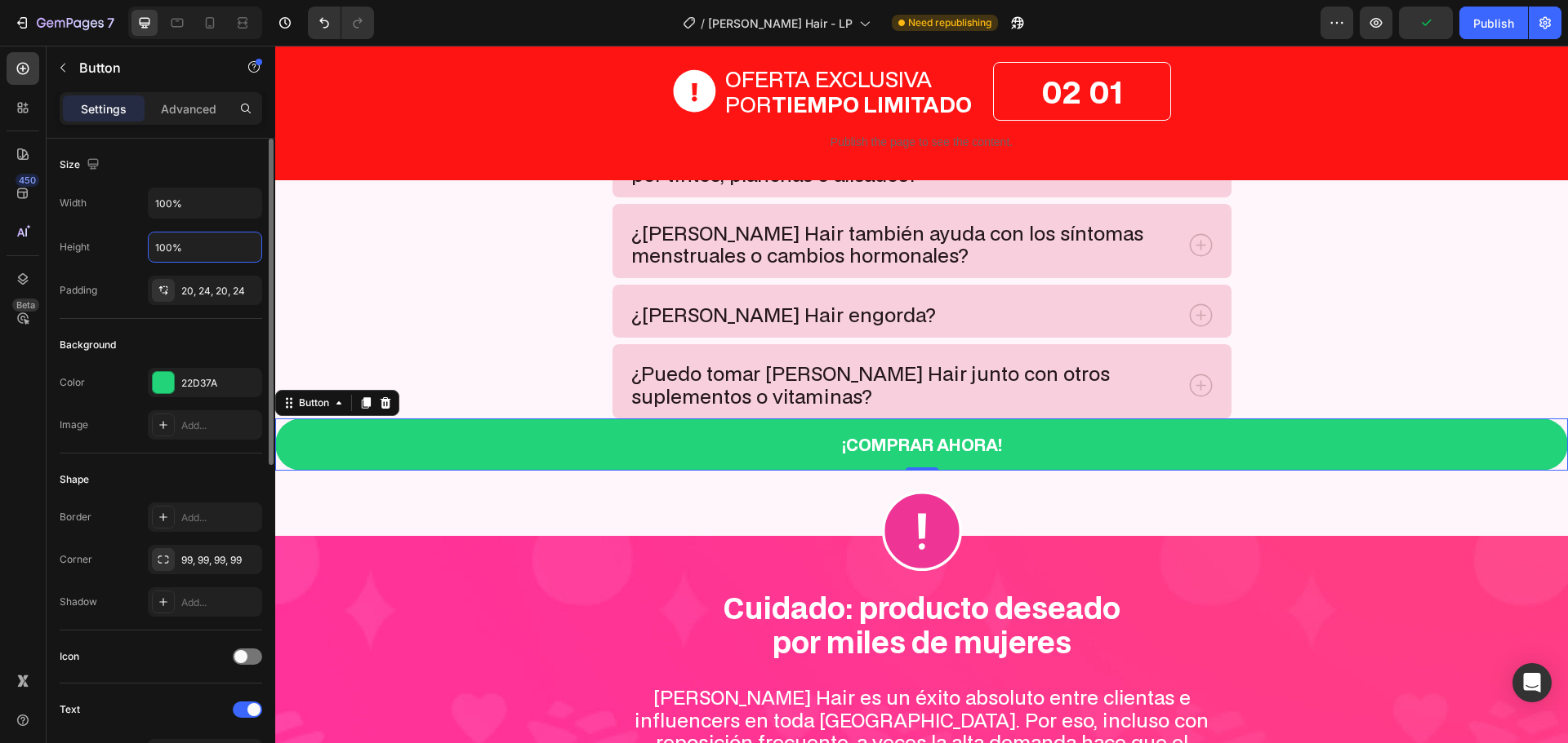
type input "100%"
click at [114, 250] on div "Height 100%" at bounding box center [161, 247] width 202 height 31
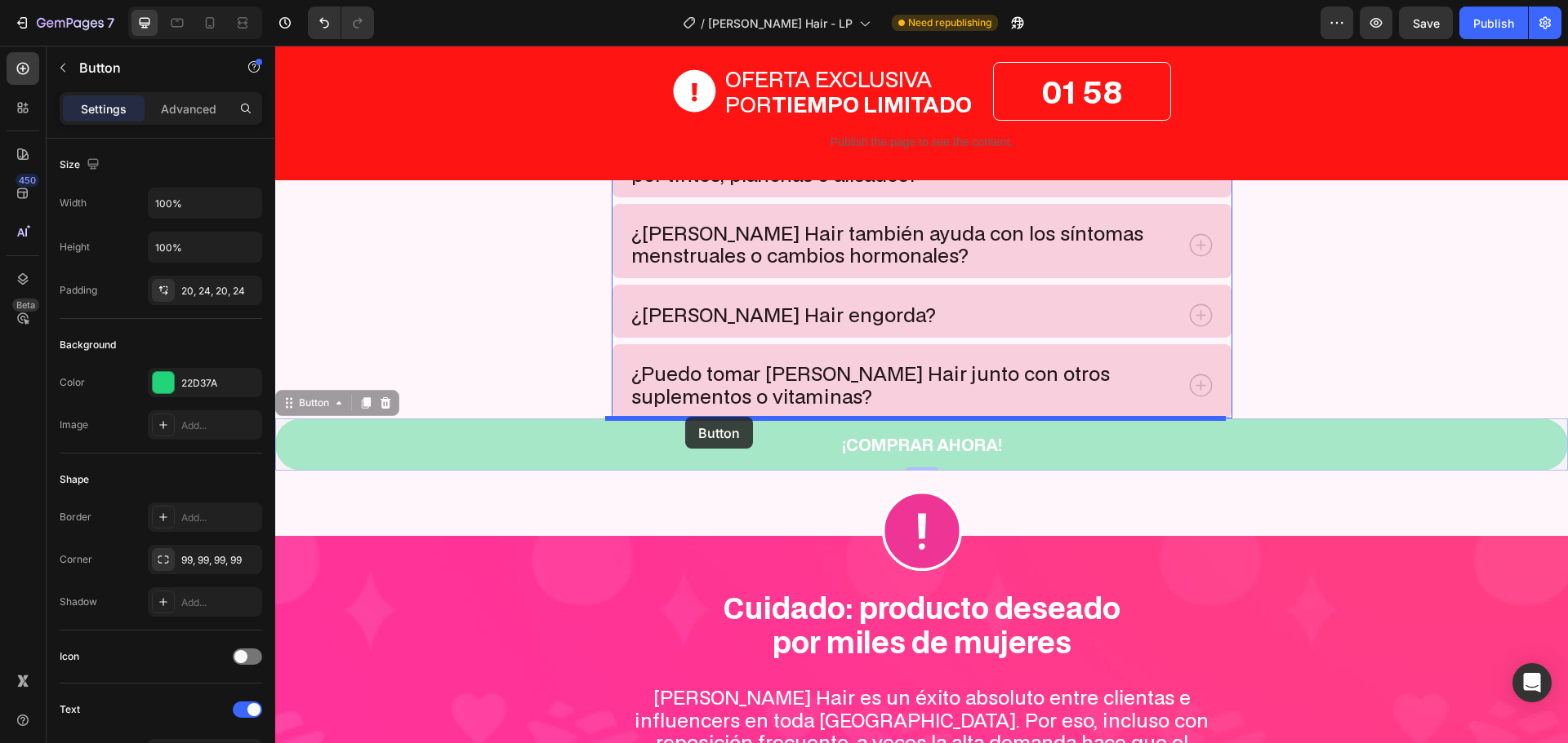
drag, startPoint x: 291, startPoint y: 405, endPoint x: 685, endPoint y: 417, distance: 394.2
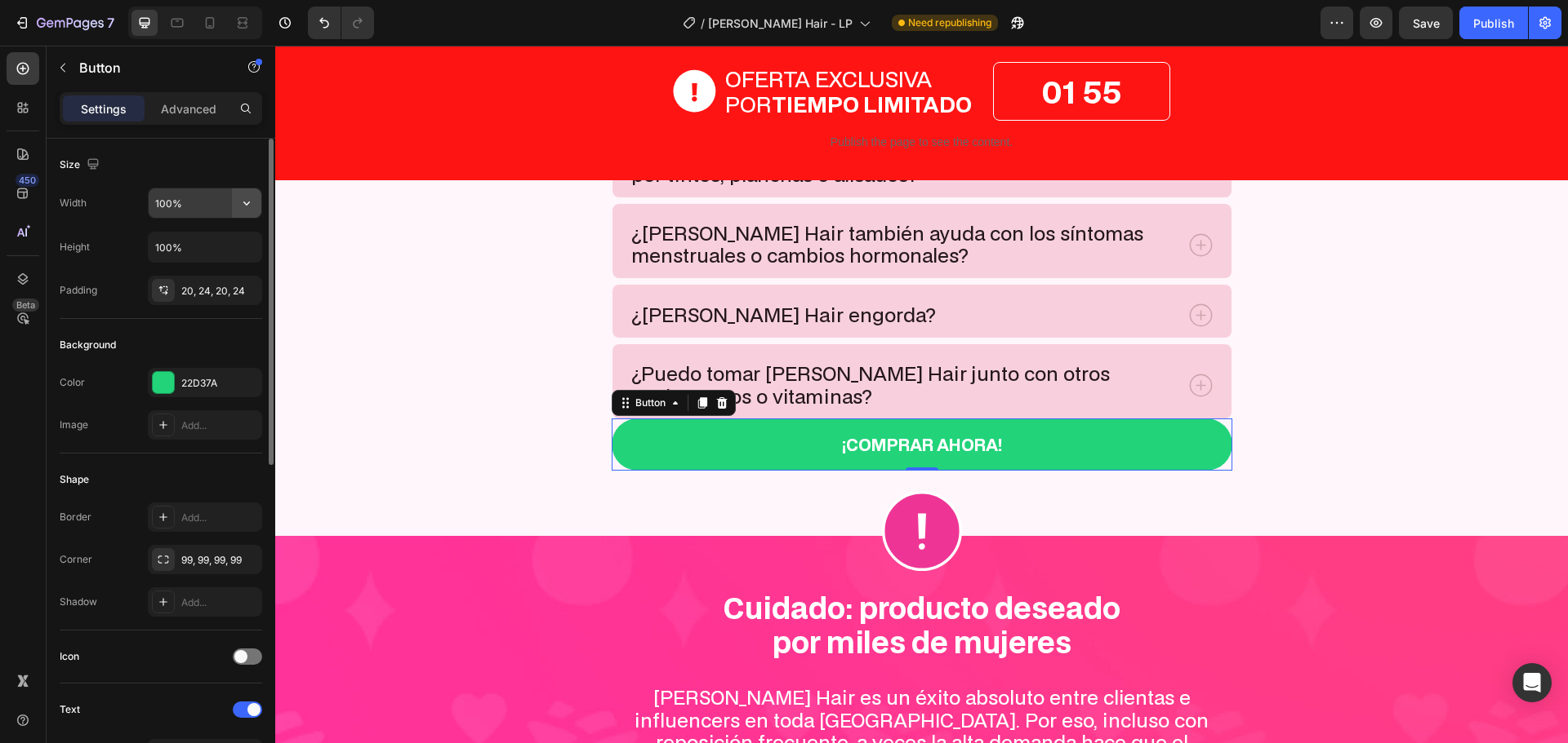
click at [242, 208] on icon "button" at bounding box center [247, 203] width 16 height 16
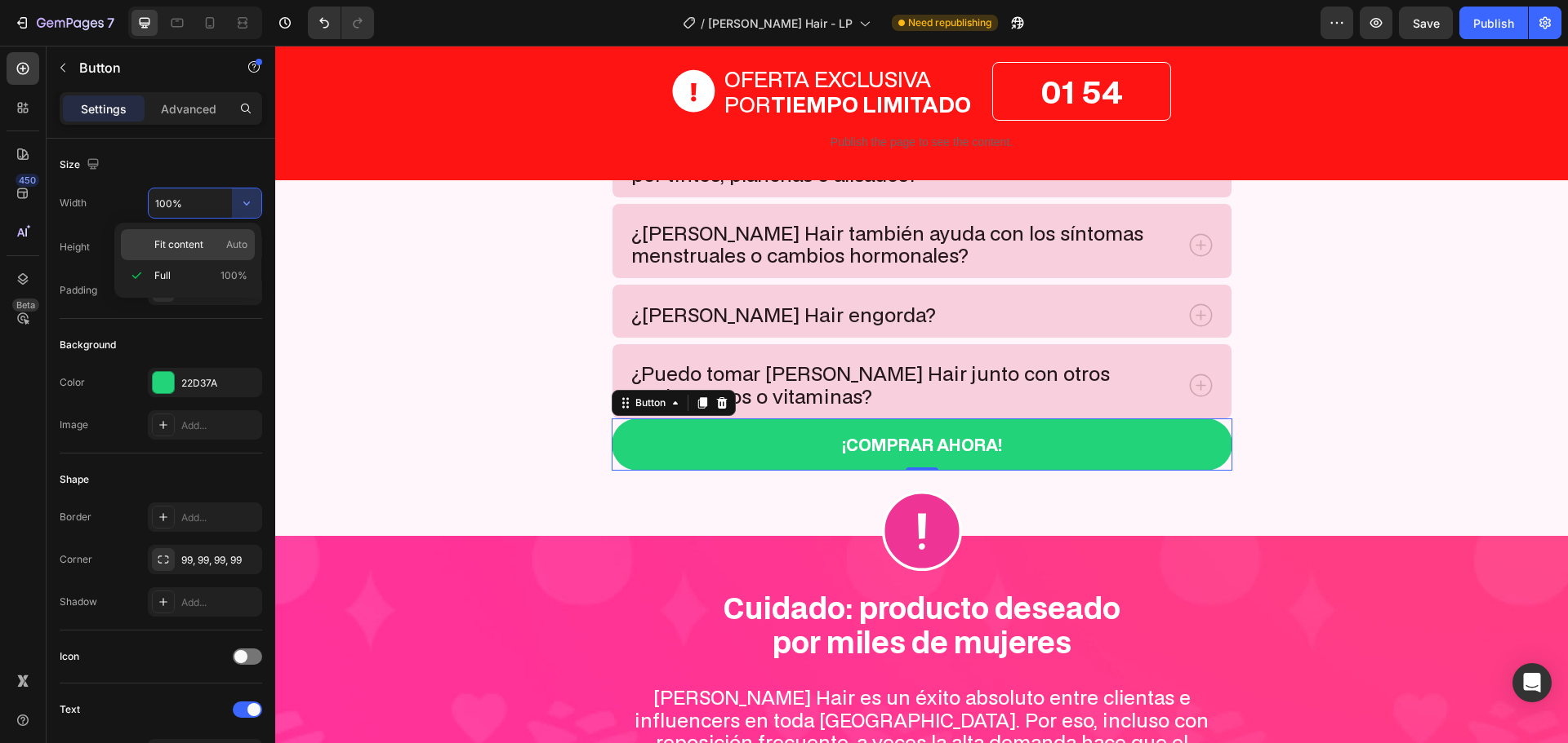
click at [211, 238] on p "Fit content Auto" at bounding box center [201, 245] width 93 height 14
type input "Auto"
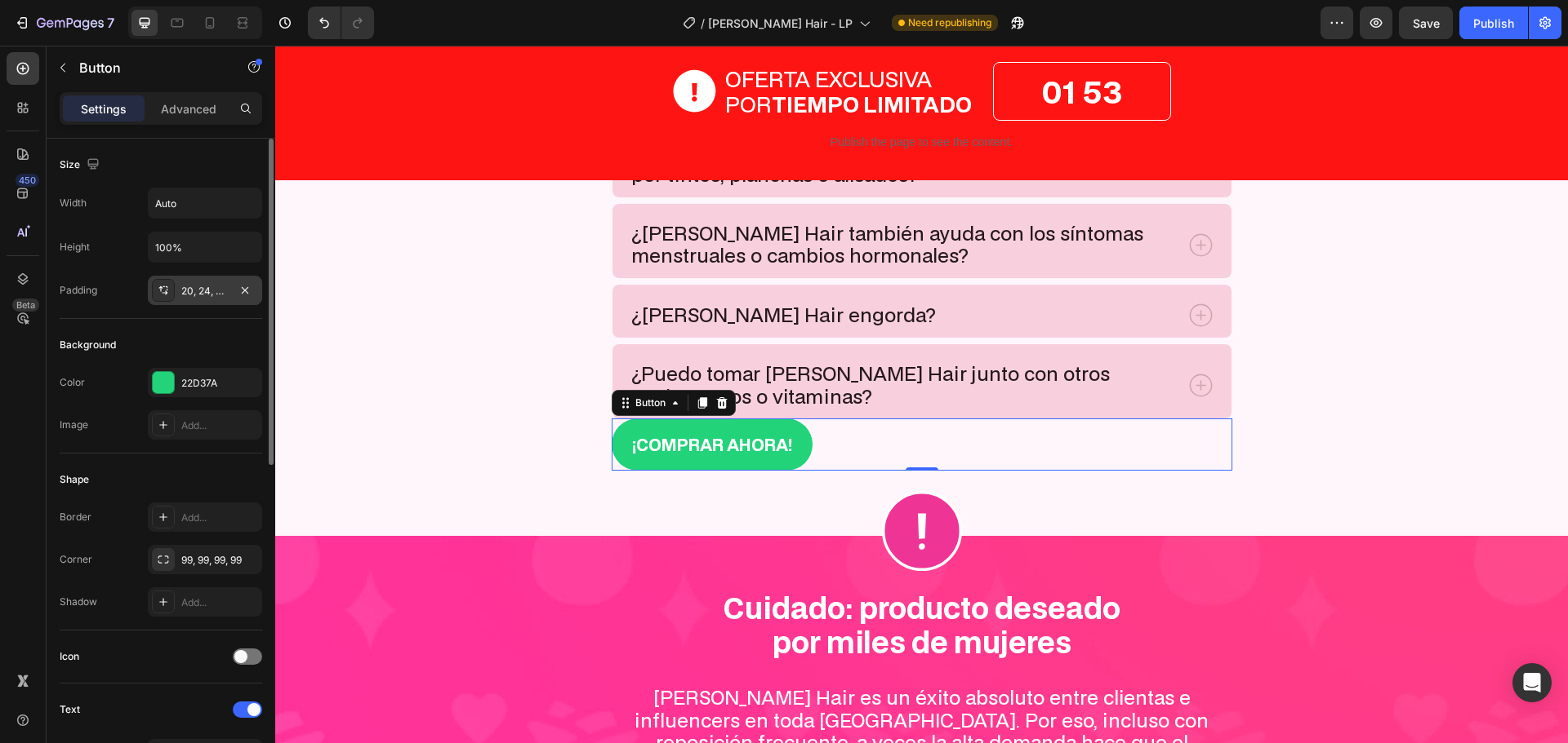
click at [219, 293] on div "20, 24, 20, 24" at bounding box center [205, 292] width 47 height 14
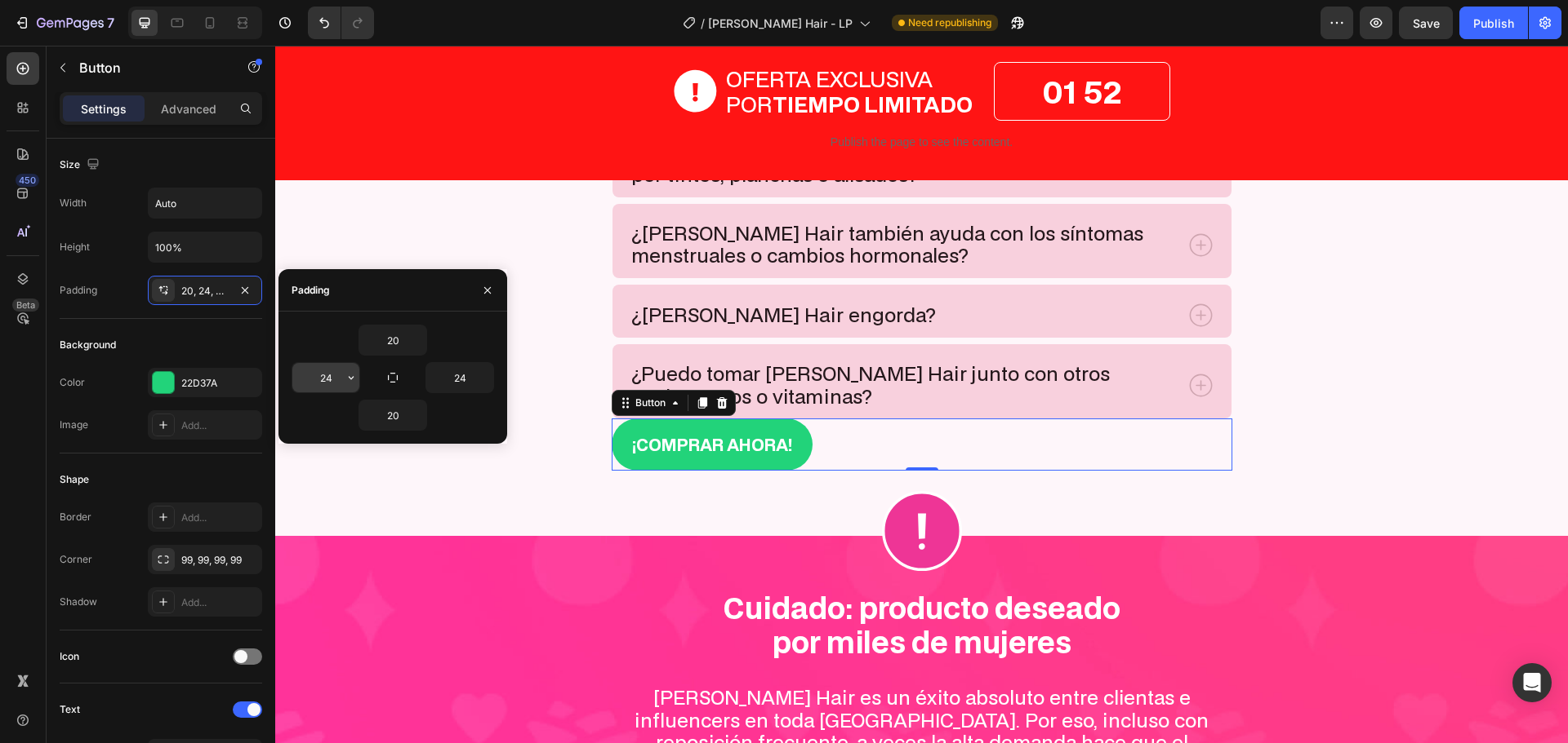
click at [327, 383] on input "24" at bounding box center [326, 377] width 67 height 30
type input "50"
click at [459, 373] on input "24" at bounding box center [460, 377] width 67 height 30
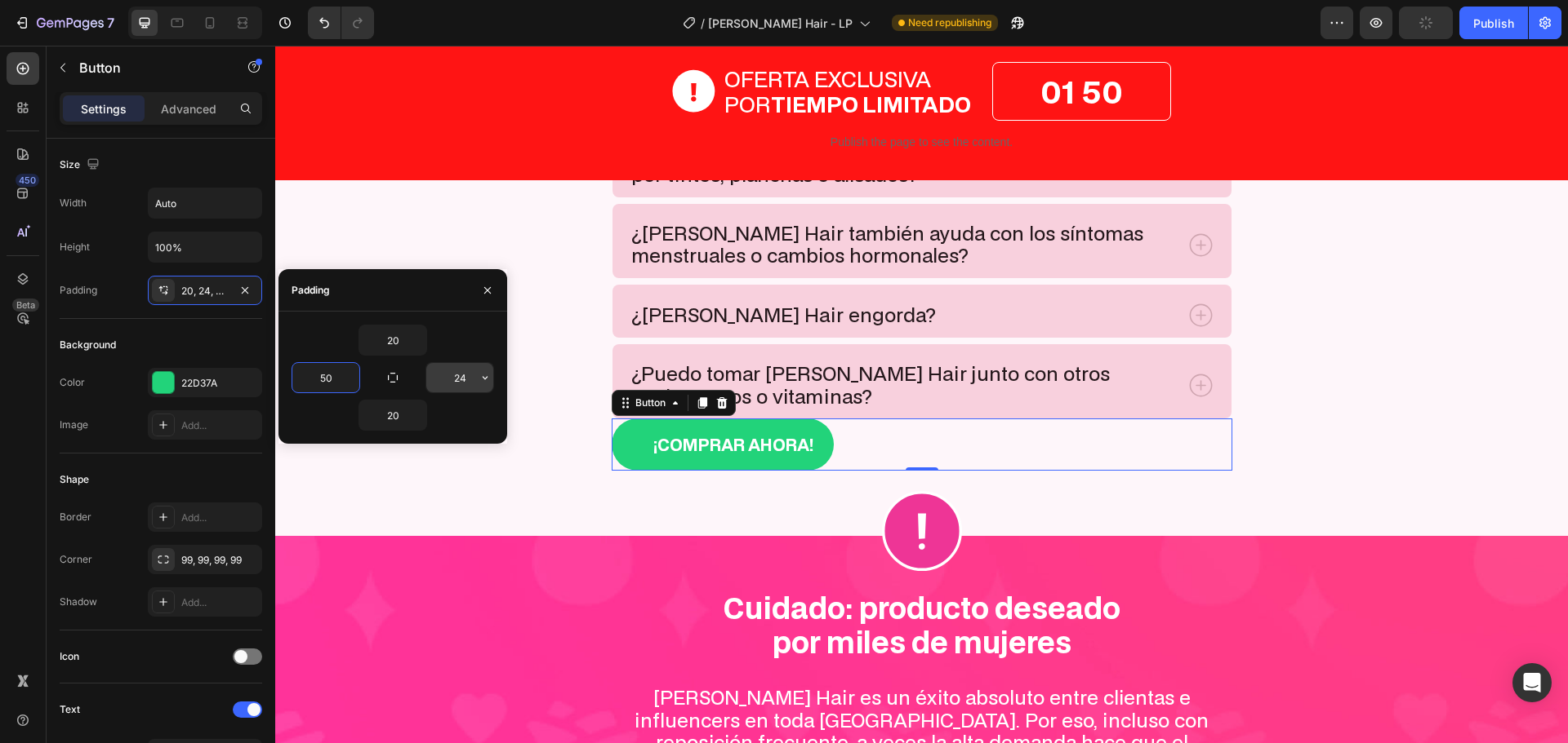
click at [458, 373] on input "24" at bounding box center [460, 377] width 67 height 30
type input "50"
click at [203, 341] on div "Background" at bounding box center [161, 345] width 202 height 26
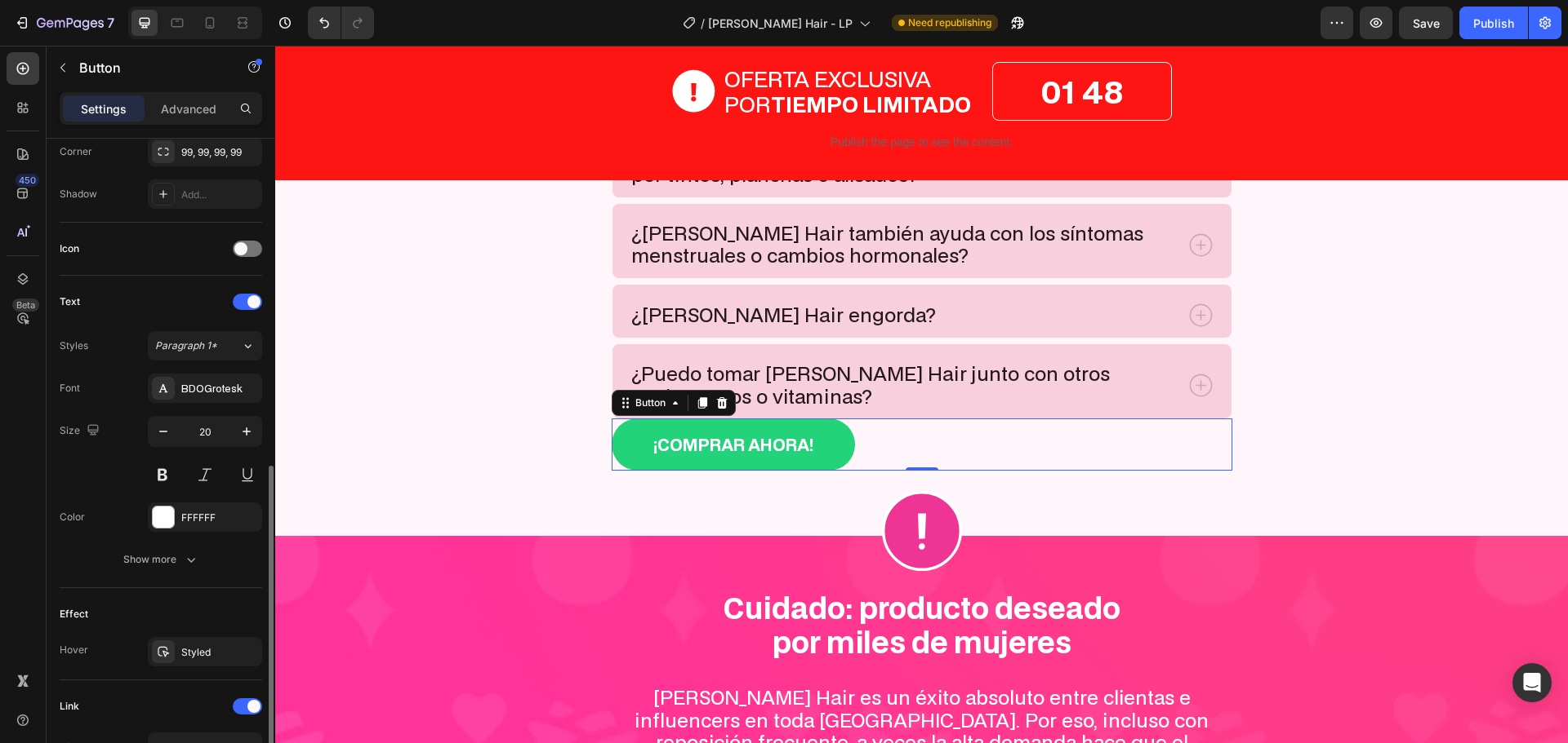
scroll to position [646, 0]
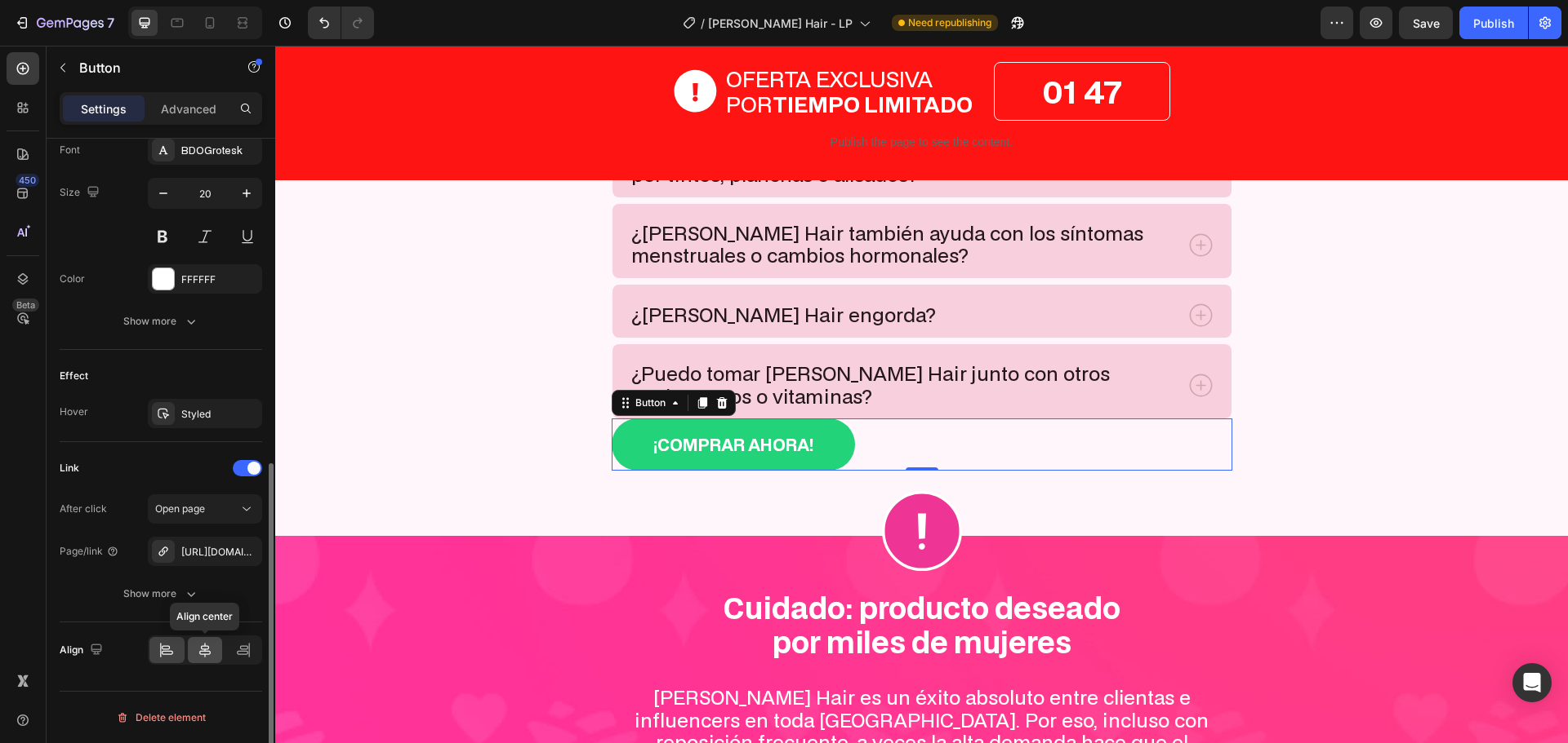
click at [191, 649] on div at bounding box center [205, 650] width 35 height 26
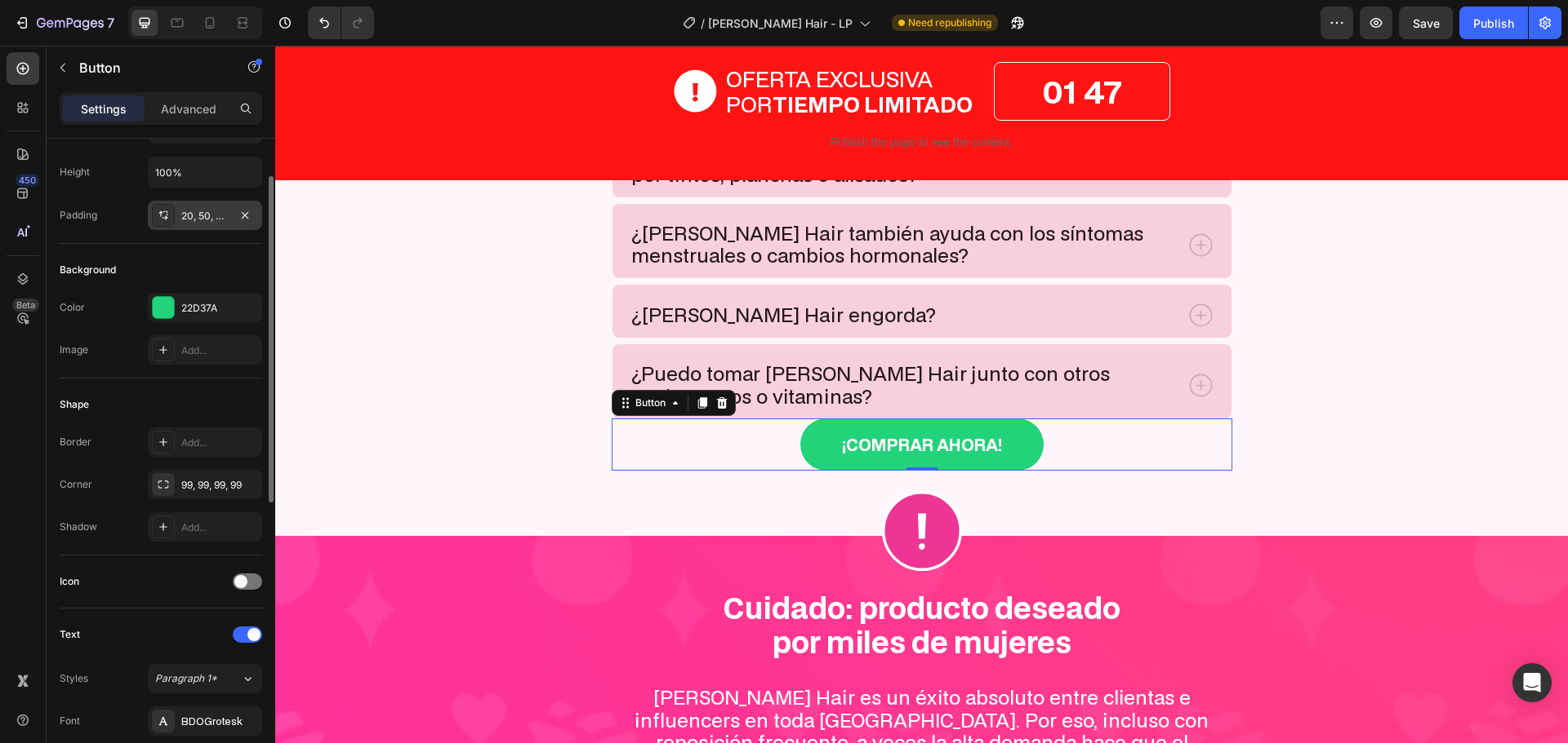
scroll to position [0, 0]
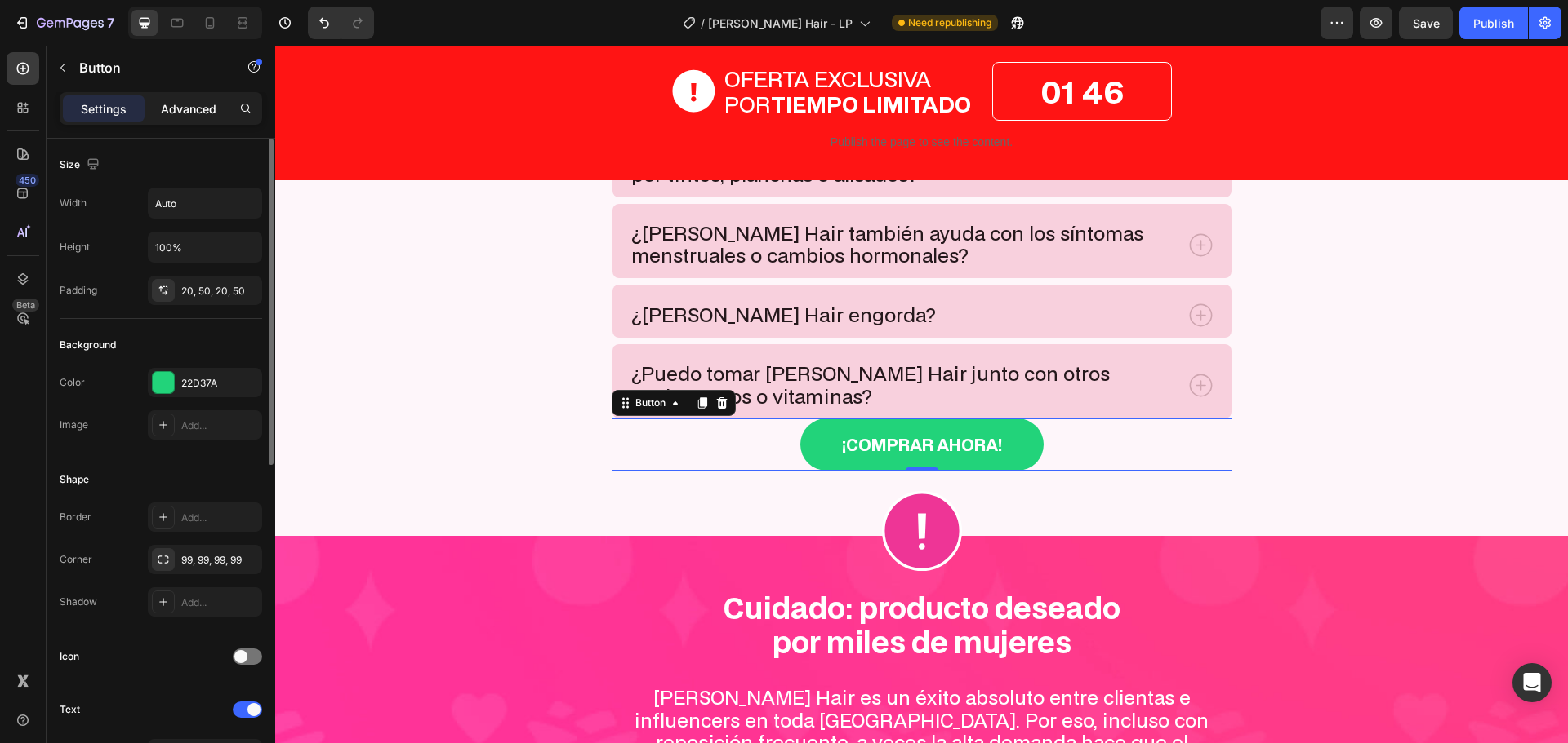
click at [202, 109] on p "Advanced" at bounding box center [188, 108] width 55 height 17
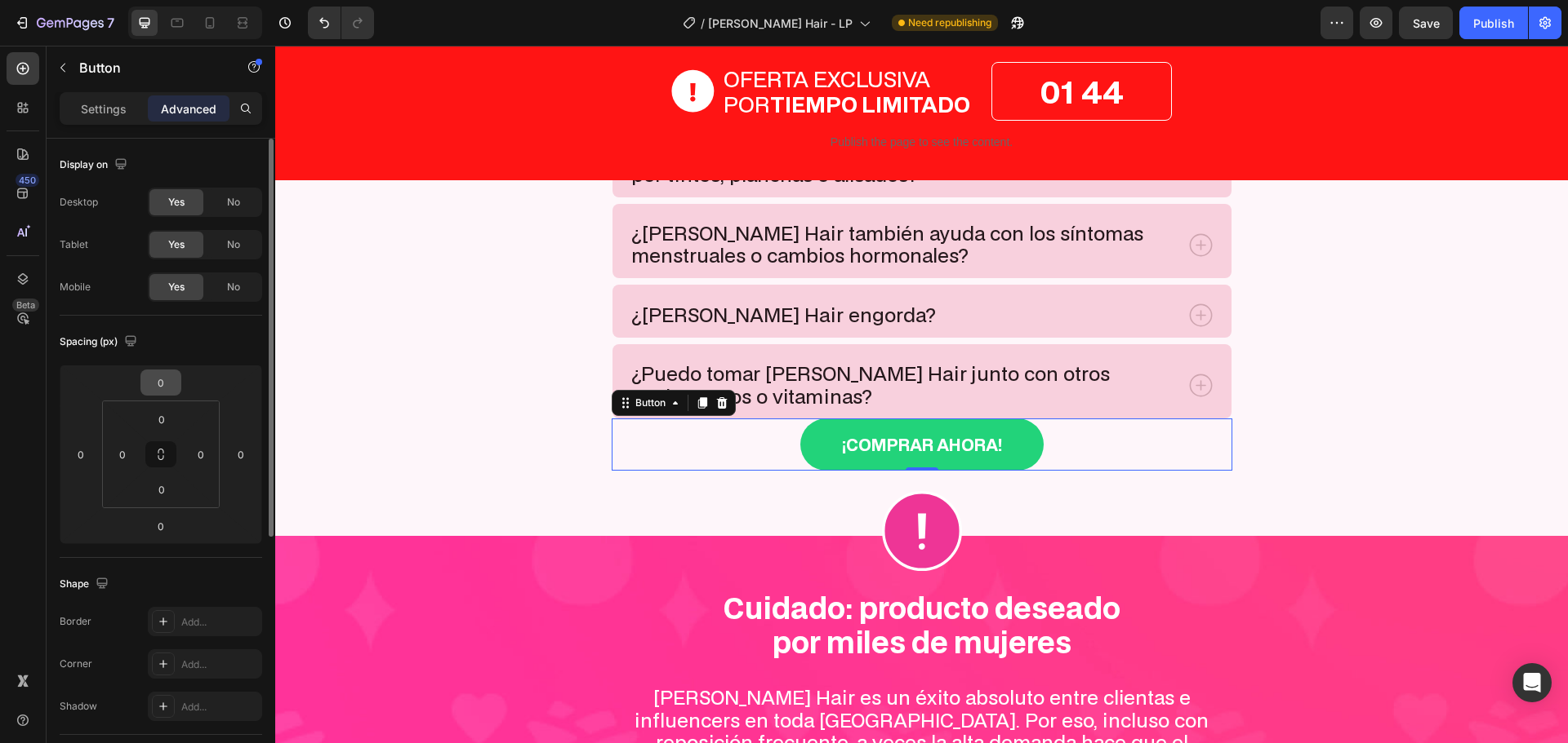
click at [158, 371] on input "0" at bounding box center [161, 382] width 33 height 24
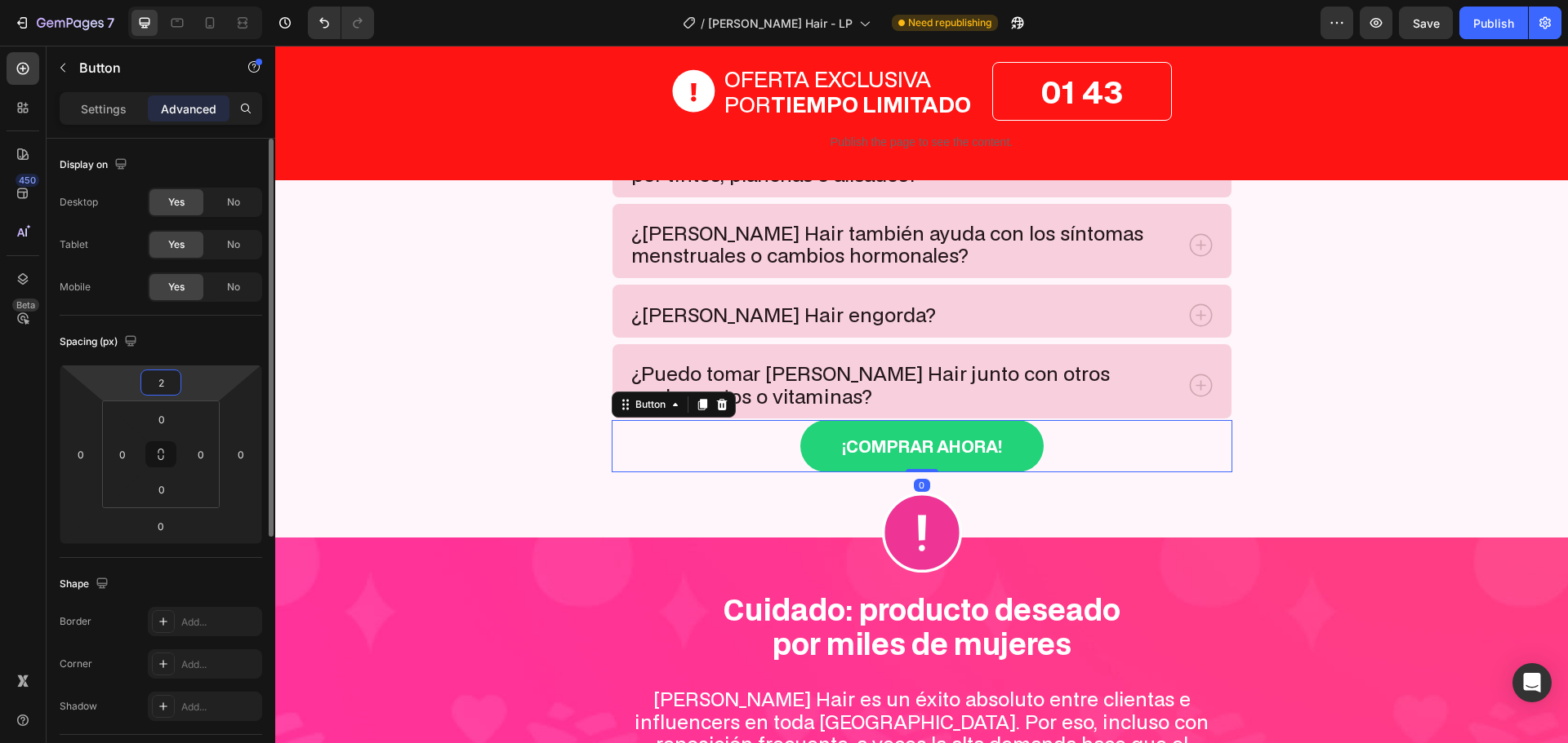
type input "20"
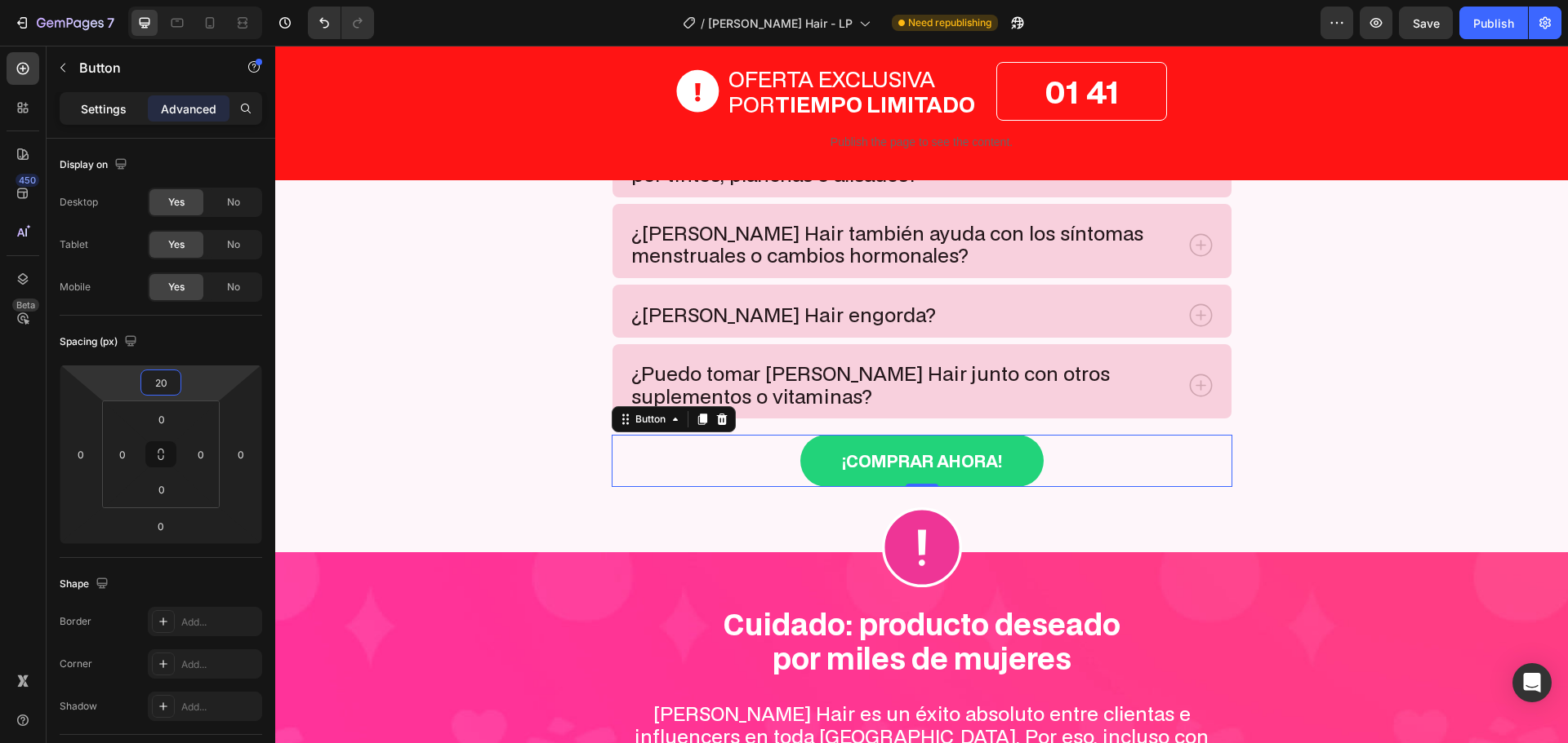
click at [112, 112] on p "Settings" at bounding box center [103, 108] width 46 height 17
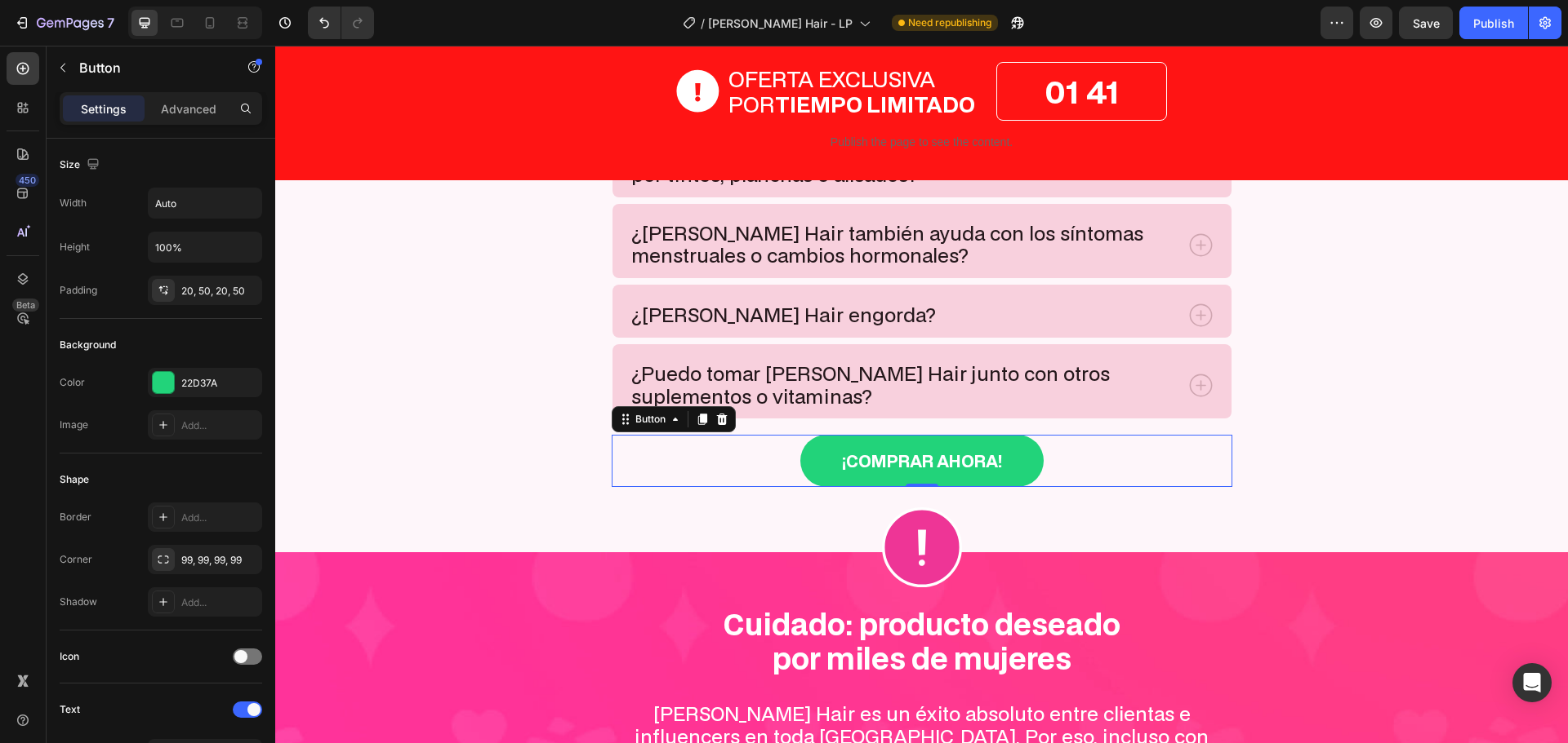
scroll to position [646, 0]
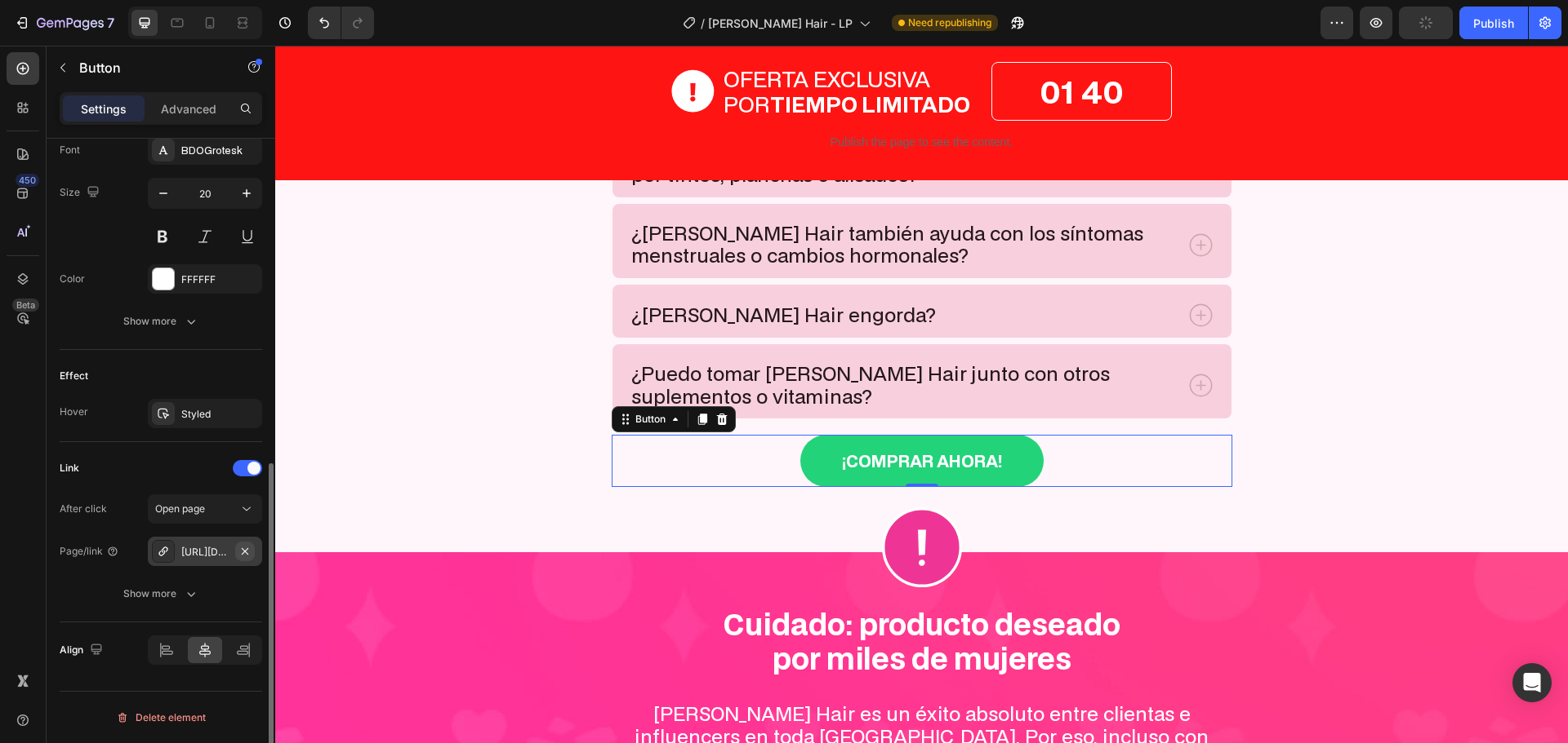
click at [244, 554] on icon "button" at bounding box center [245, 552] width 13 height 13
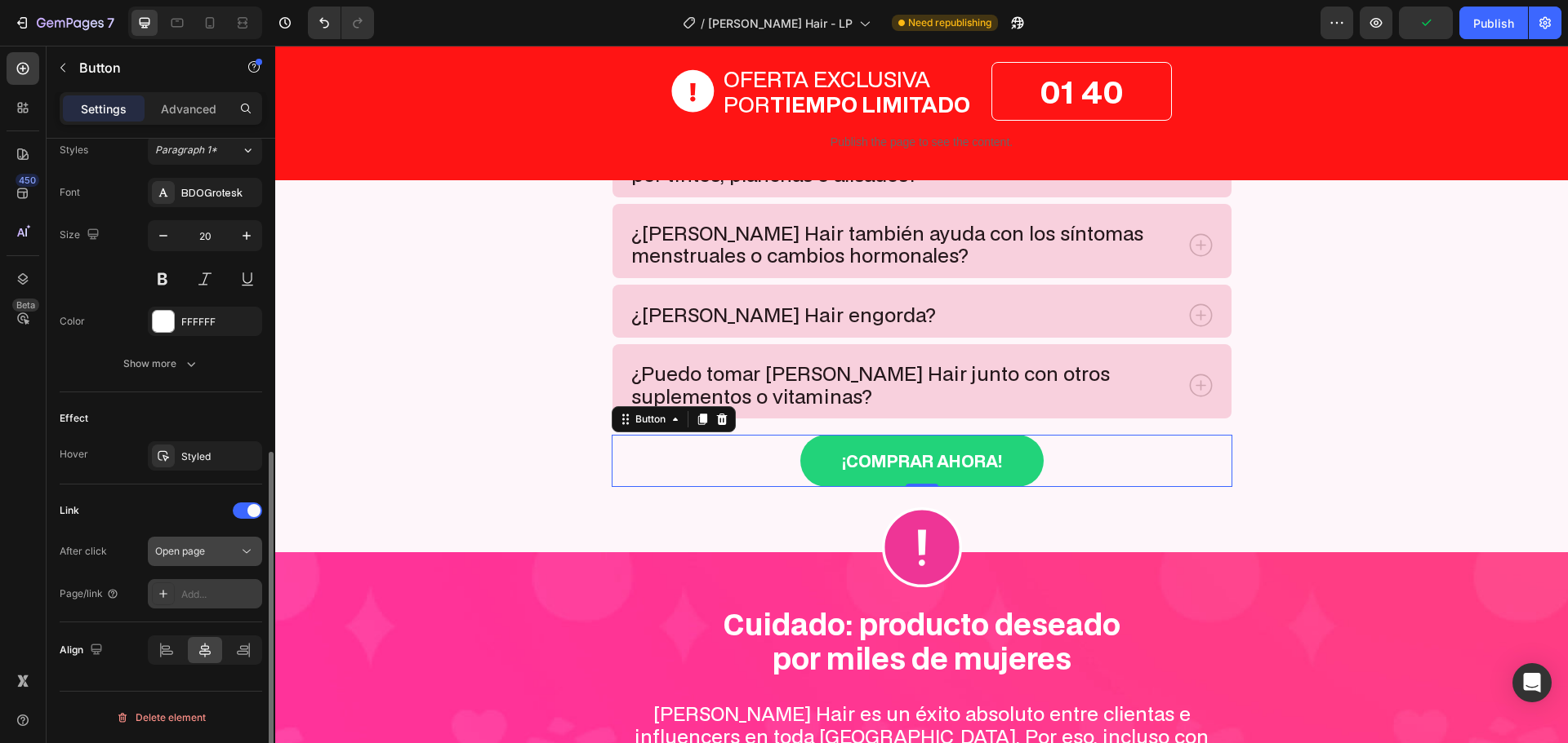
scroll to position [604, 0]
click at [221, 562] on button "Open page" at bounding box center [205, 552] width 115 height 30
click at [223, 556] on div "Open page" at bounding box center [197, 552] width 83 height 14
click at [225, 556] on div "Open page" at bounding box center [197, 552] width 83 height 14
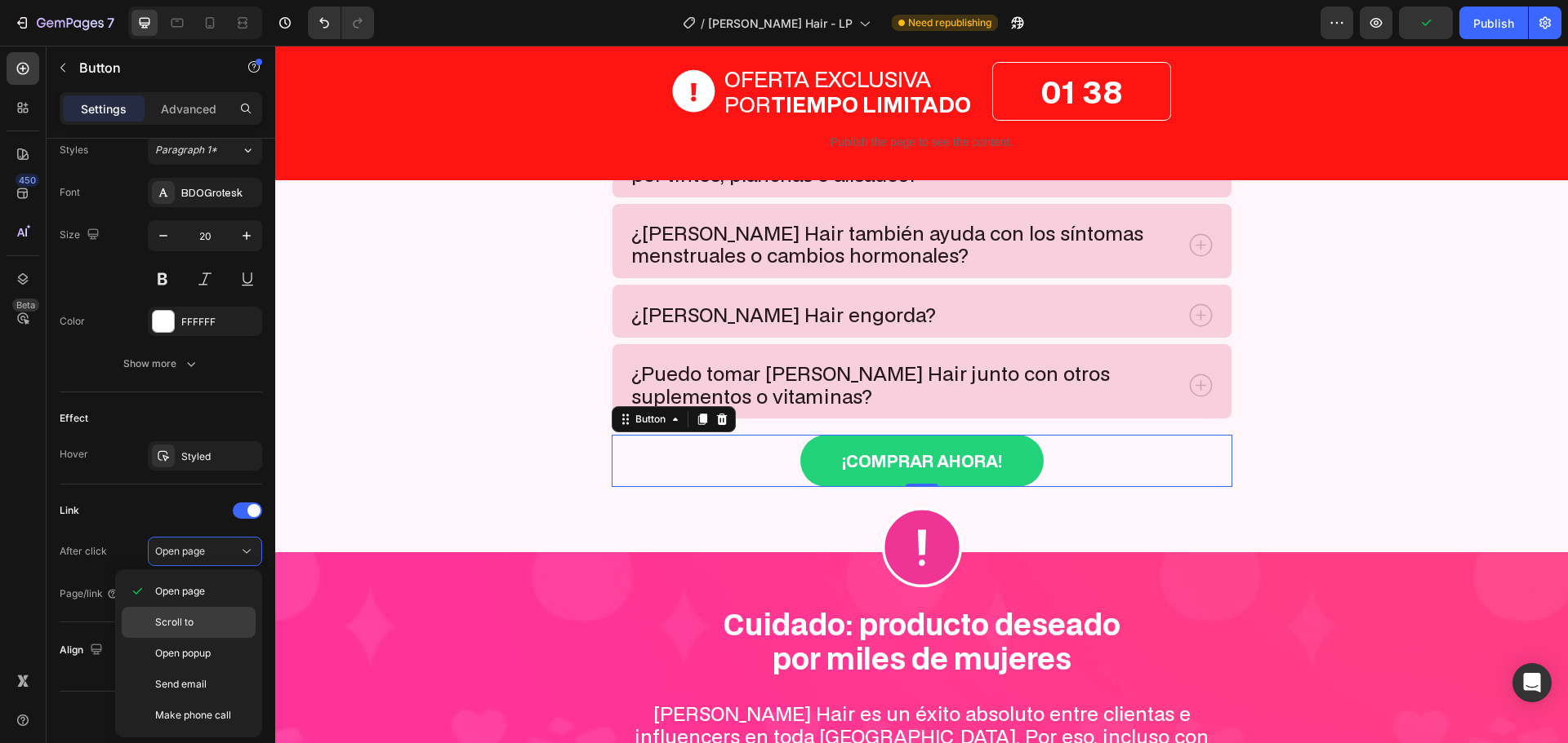
click at [195, 624] on p "Scroll to" at bounding box center [201, 623] width 93 height 14
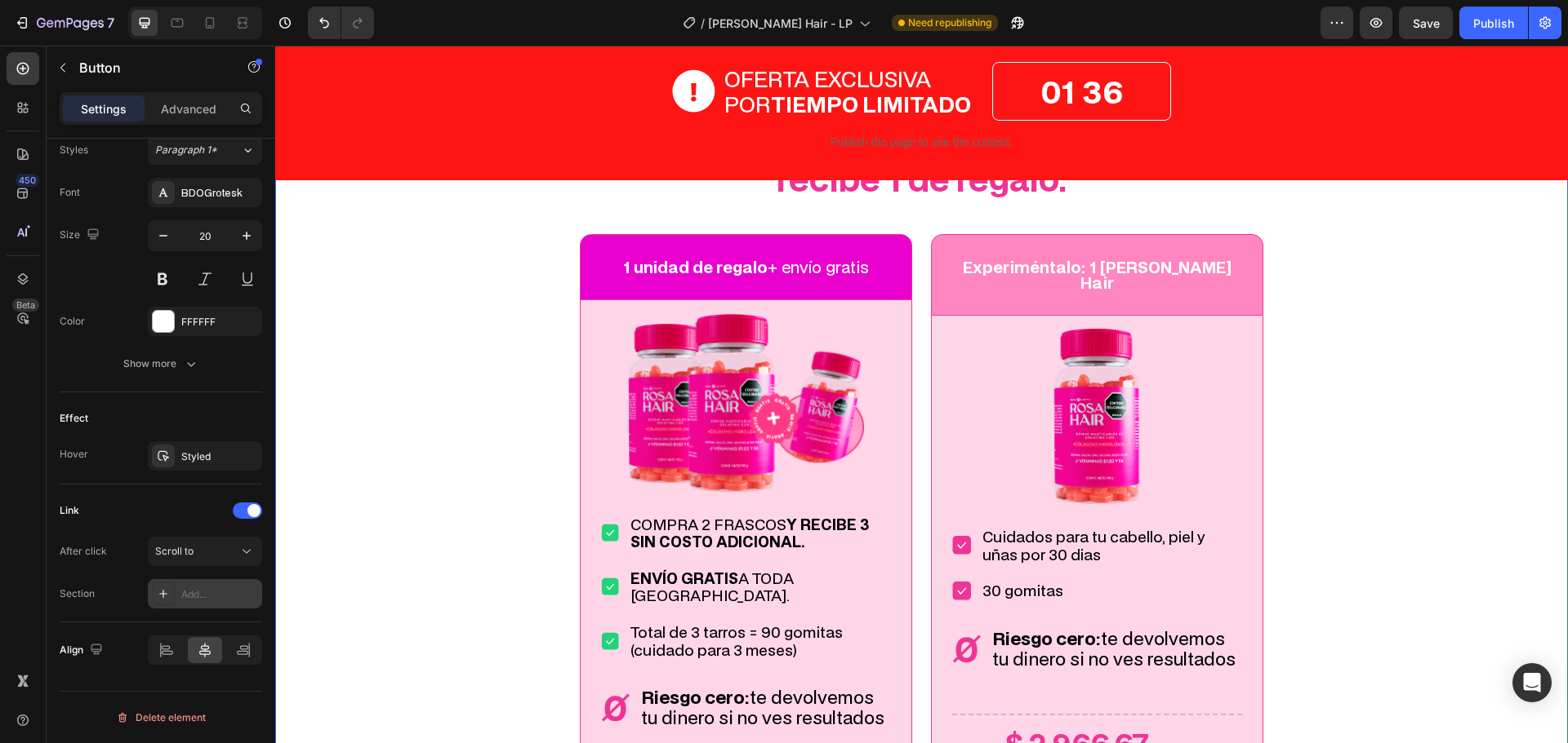
scroll to position [6447, 0]
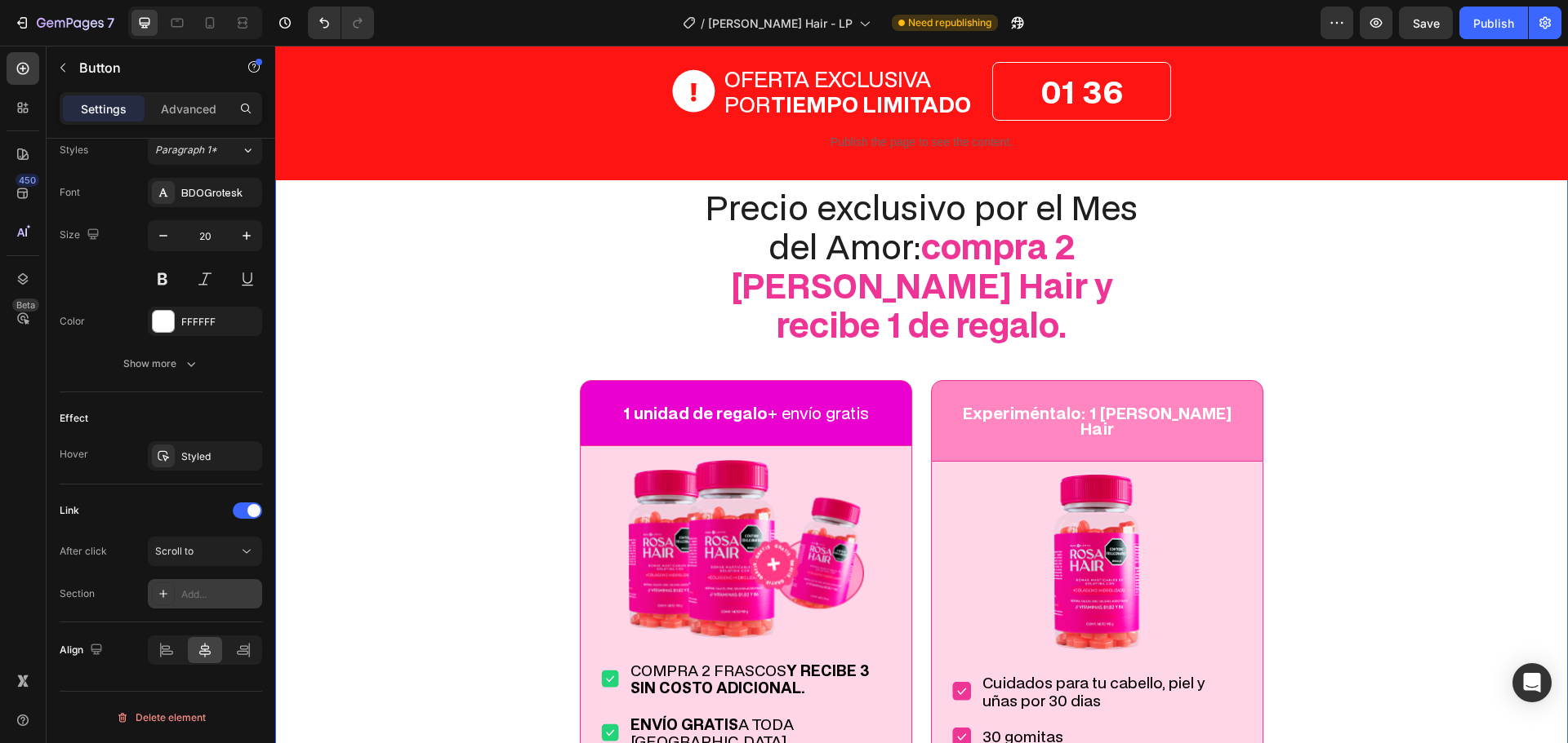
click at [399, 465] on div "¡Promo disponible por tiempo limitado! Text Block Precio exclusivo por el Mes d…" at bounding box center [921, 663] width 1293 height 1073
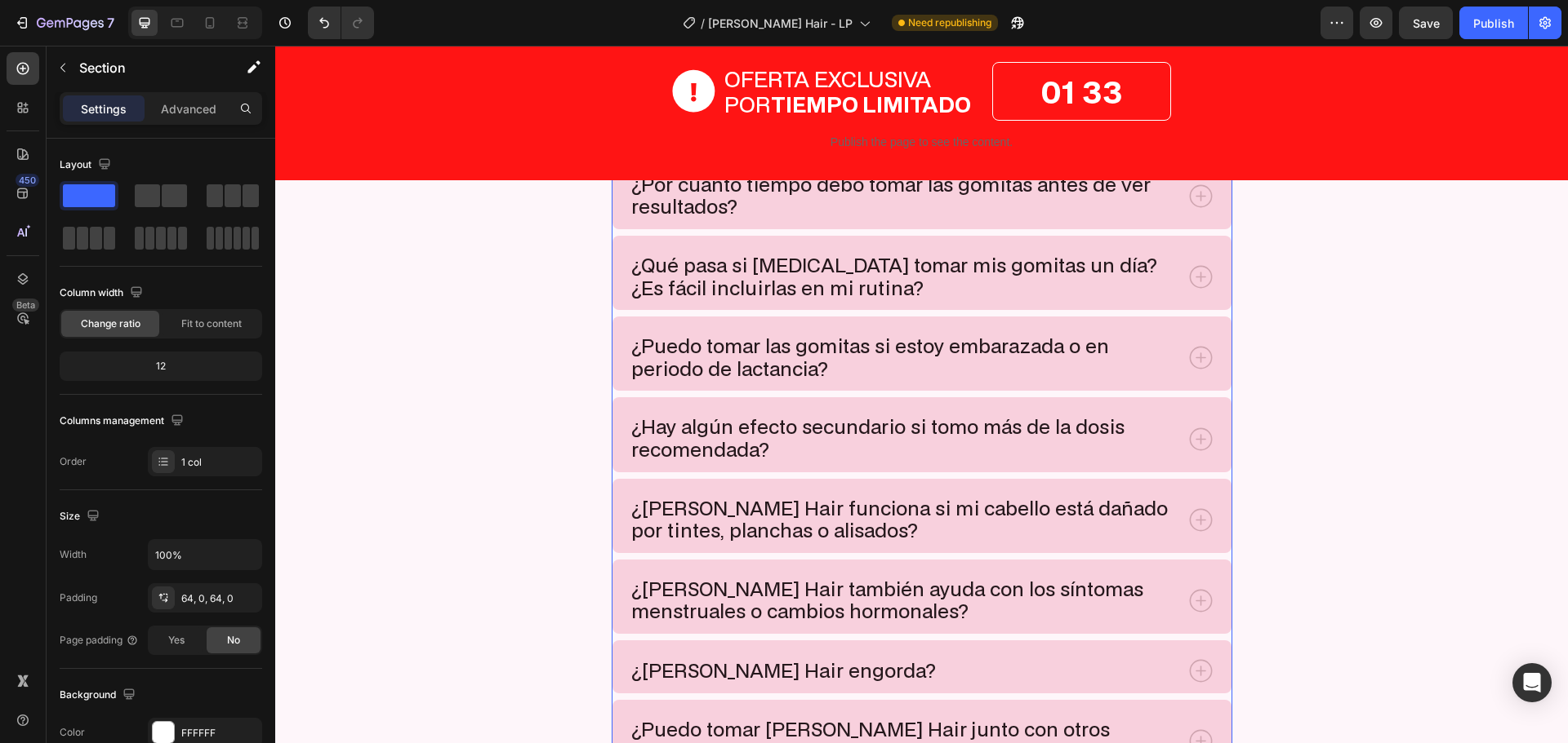
scroll to position [8324, 0]
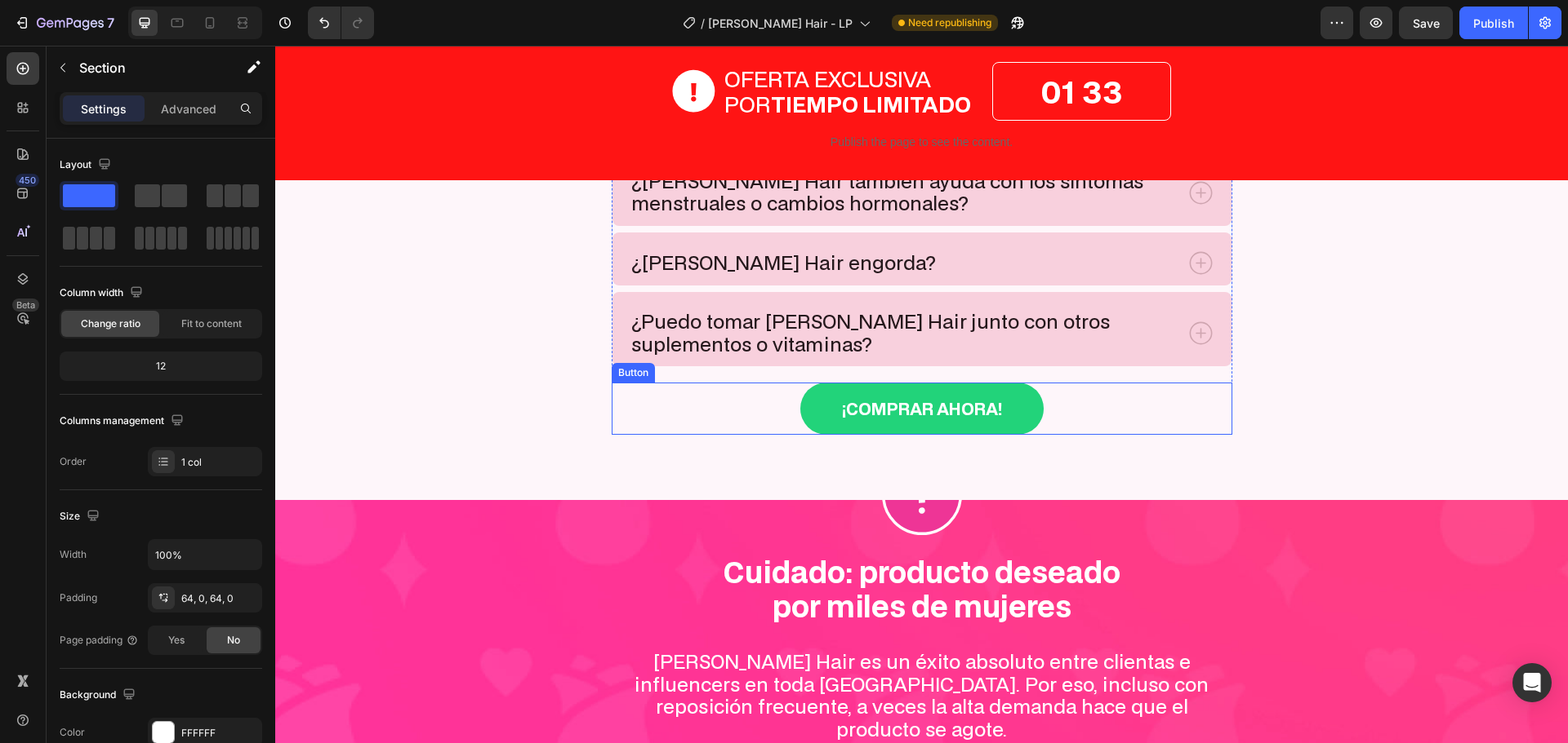
click at [764, 412] on div "¡Comprar ahora! Button" at bounding box center [921, 409] width 621 height 52
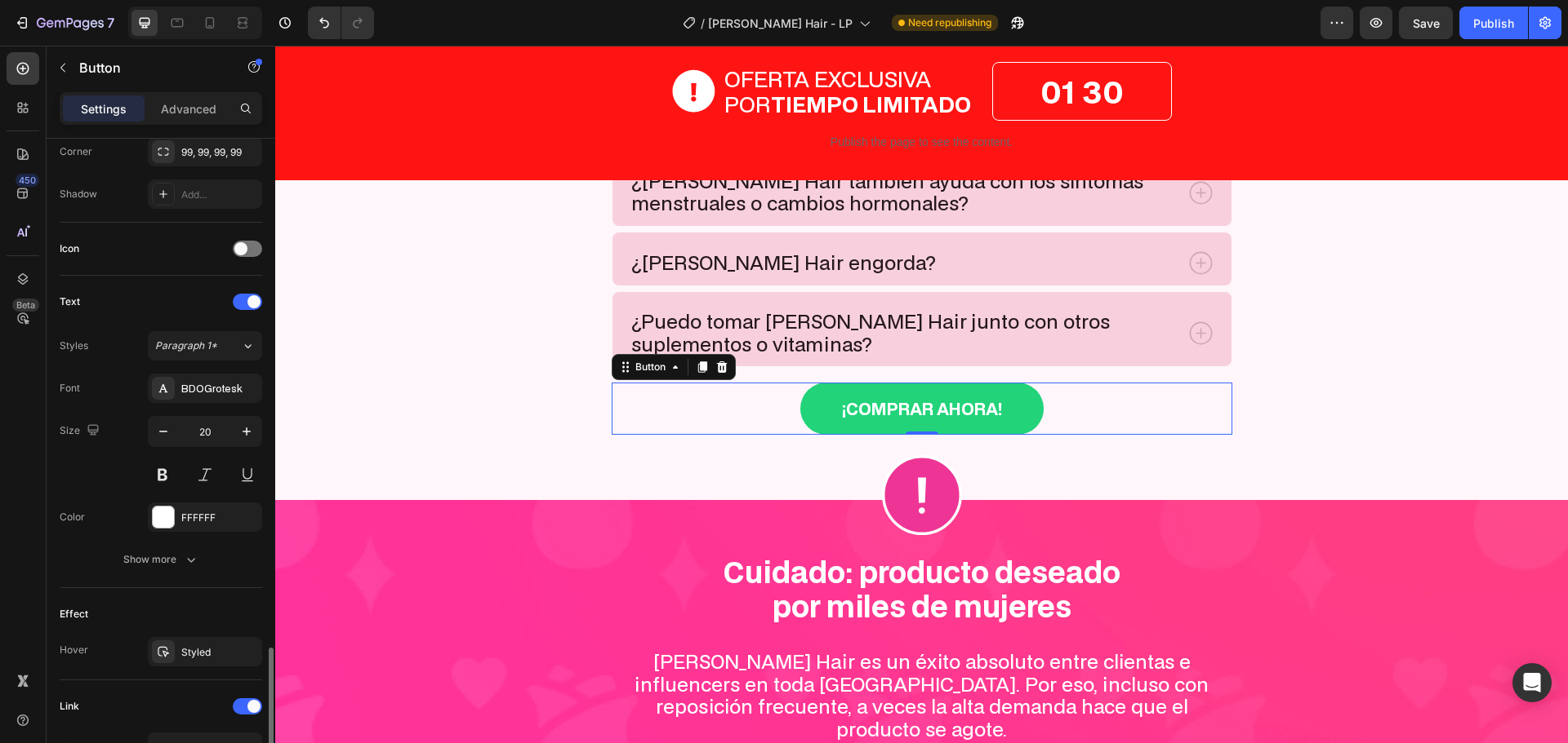
scroll to position [604, 0]
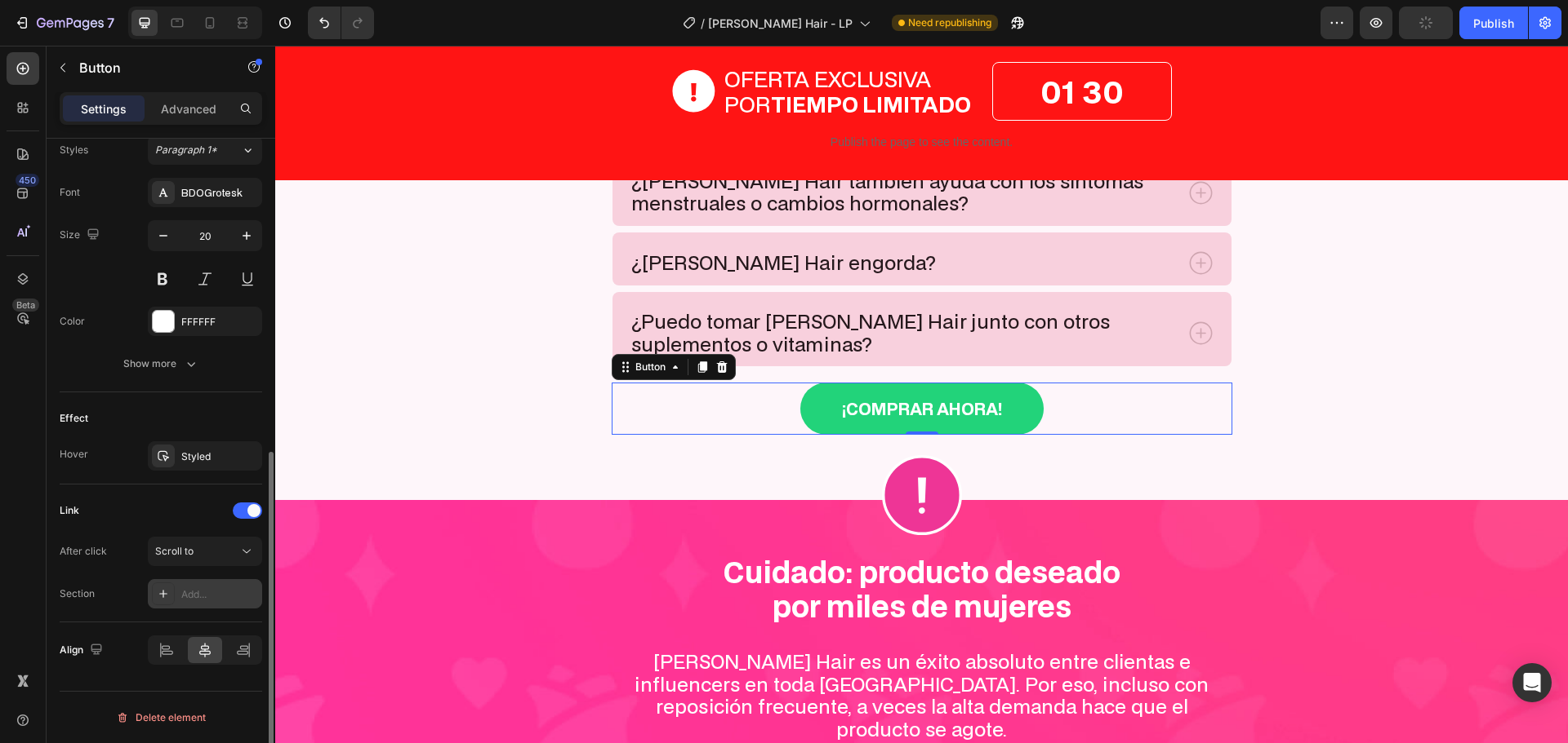
click at [182, 596] on div "Add..." at bounding box center [219, 595] width 77 height 14
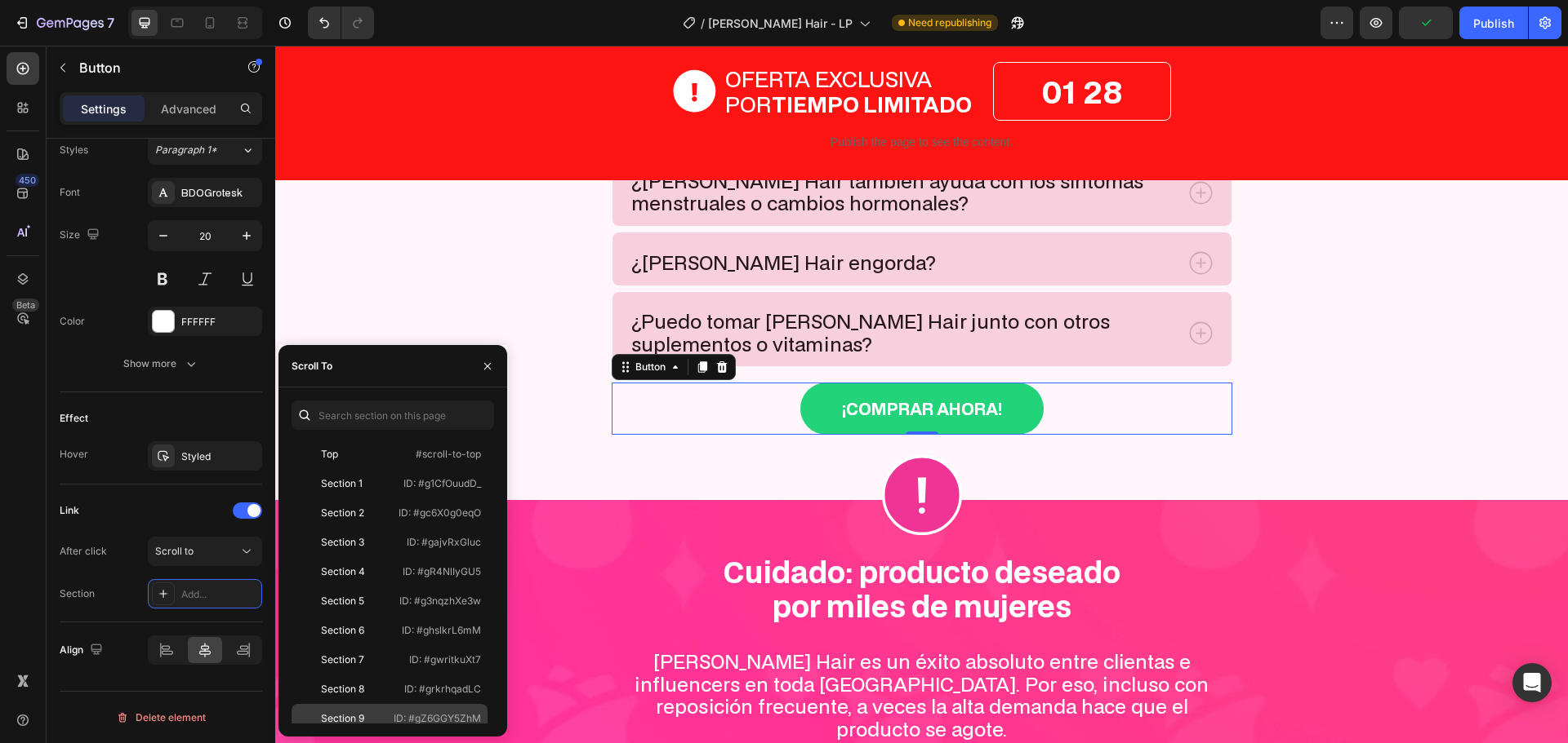
scroll to position [186, 0]
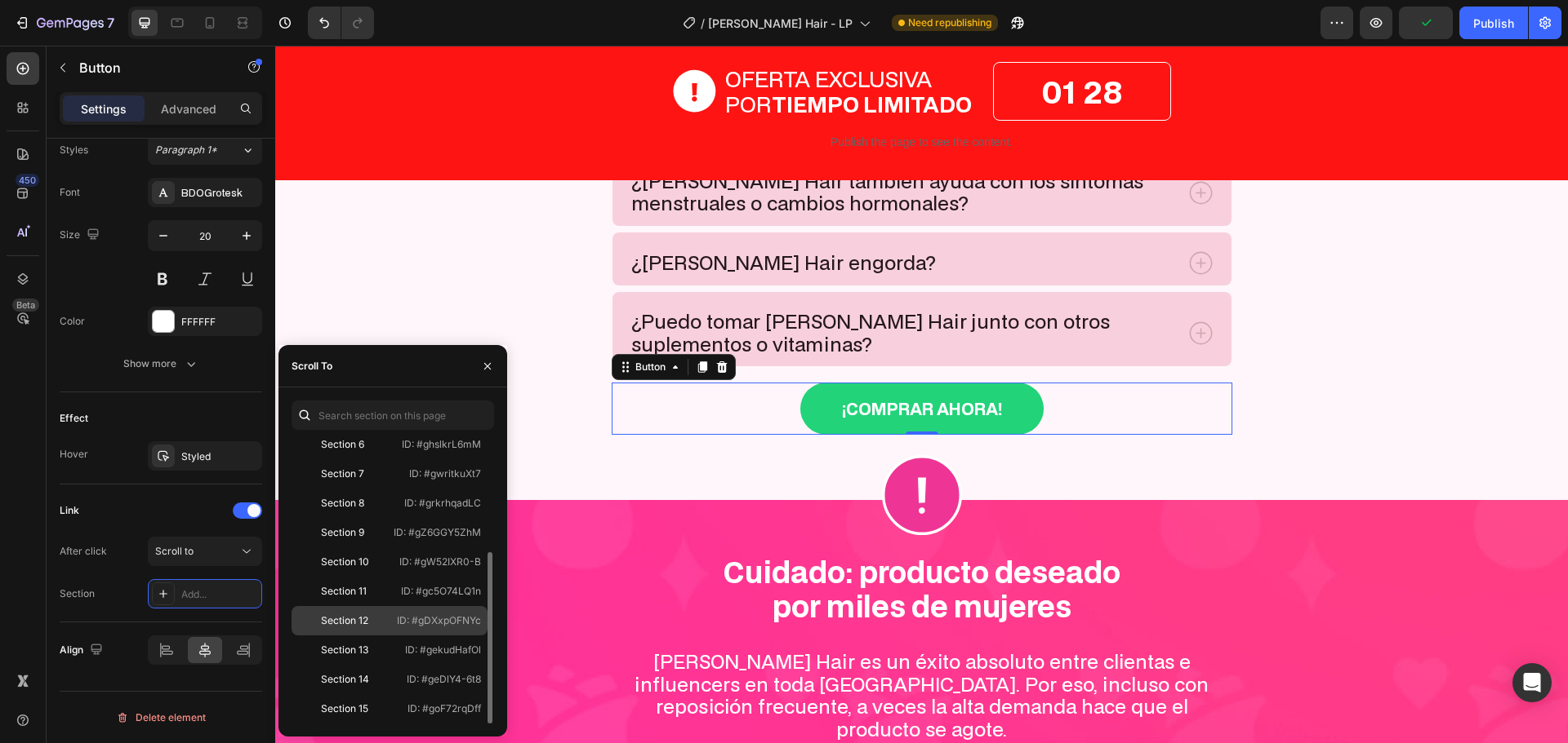
click at [363, 612] on div "Section 12 ID: #gDXxpOFNYc" at bounding box center [389, 621] width 196 height 30
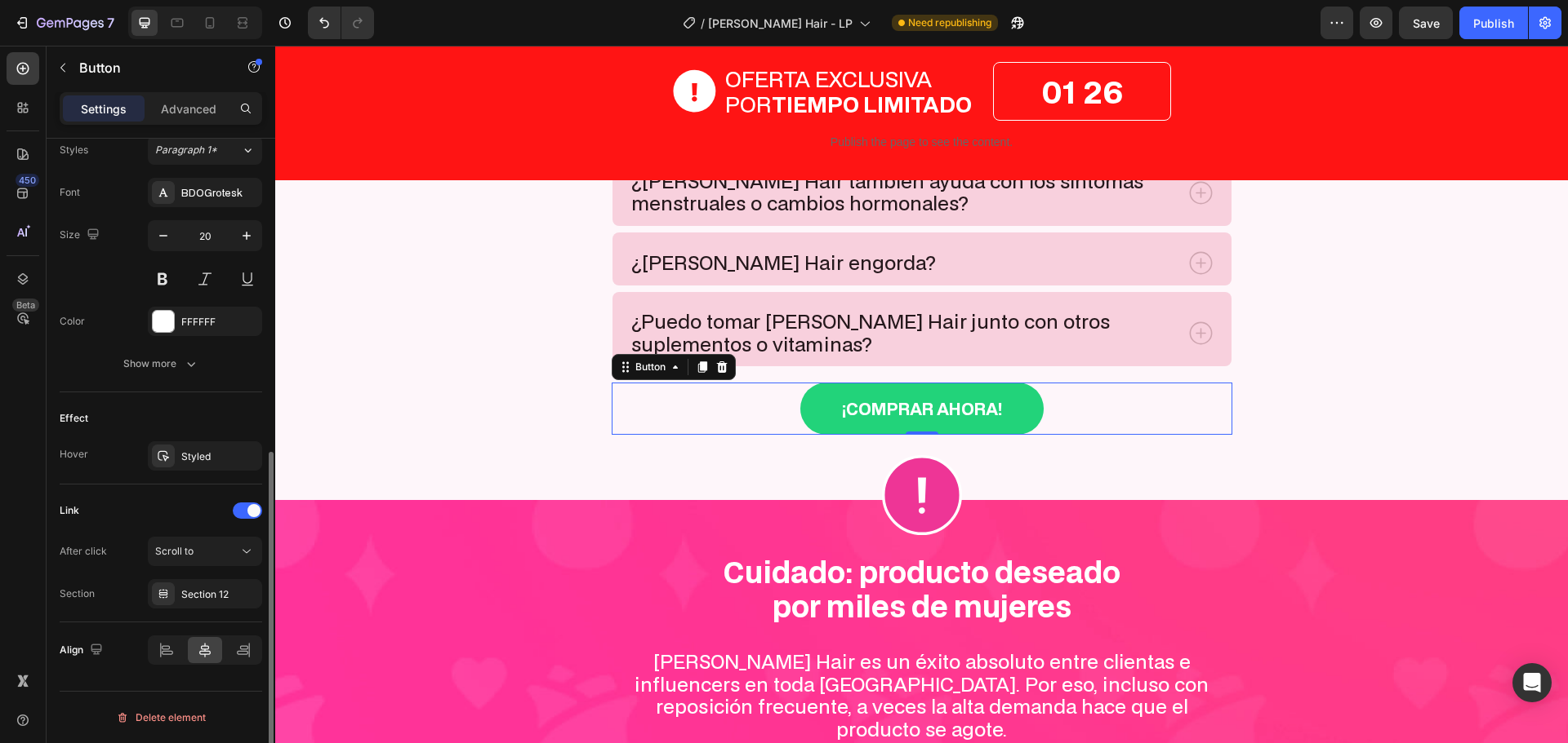
click at [157, 519] on div "Link" at bounding box center [161, 510] width 202 height 26
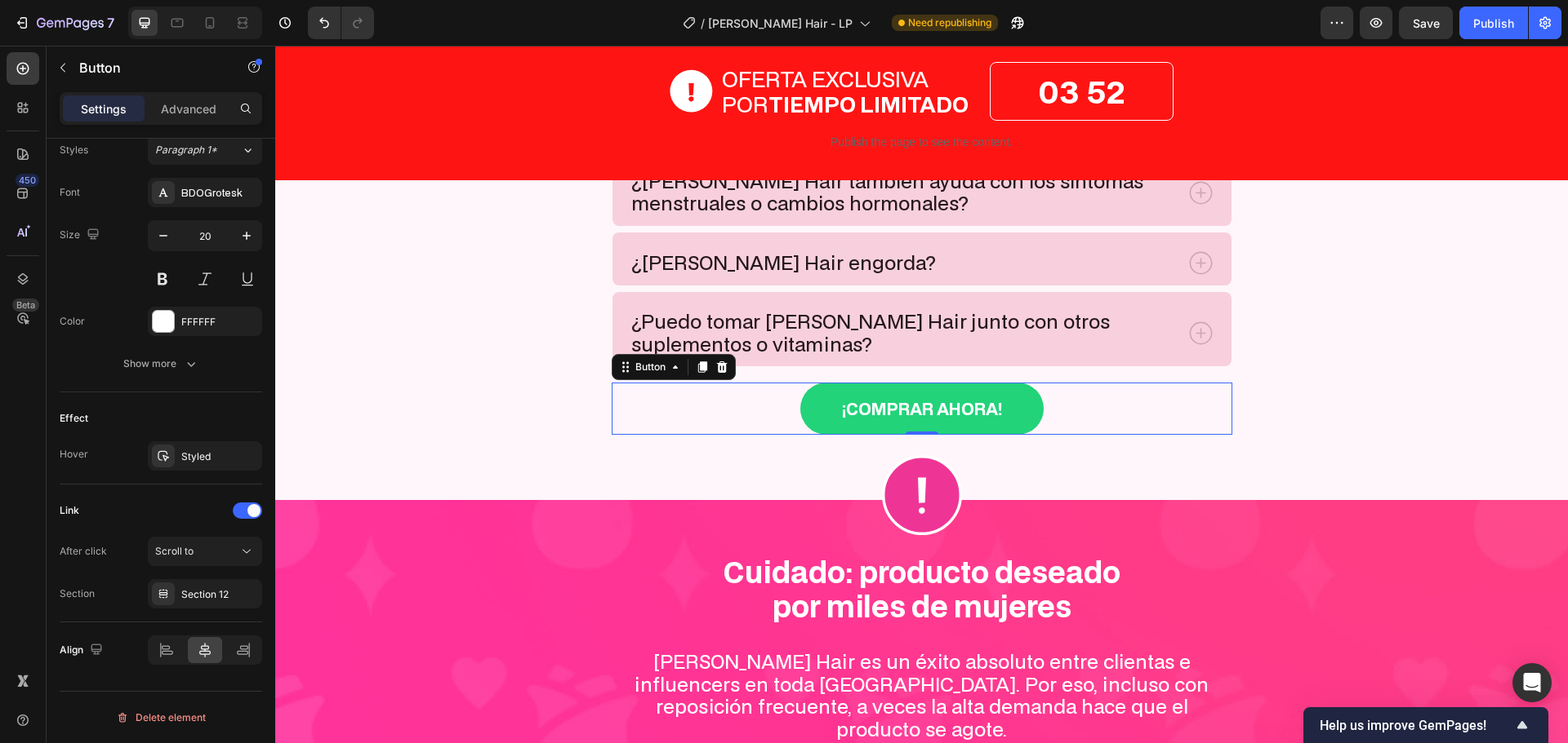
click at [754, 412] on div "¡Comprar ahora! Button 0" at bounding box center [921, 409] width 621 height 52
click at [723, 398] on div "¡Comprar ahora! Button 0" at bounding box center [921, 409] width 621 height 52
click at [209, 22] on icon at bounding box center [210, 23] width 16 height 16
type input "22"
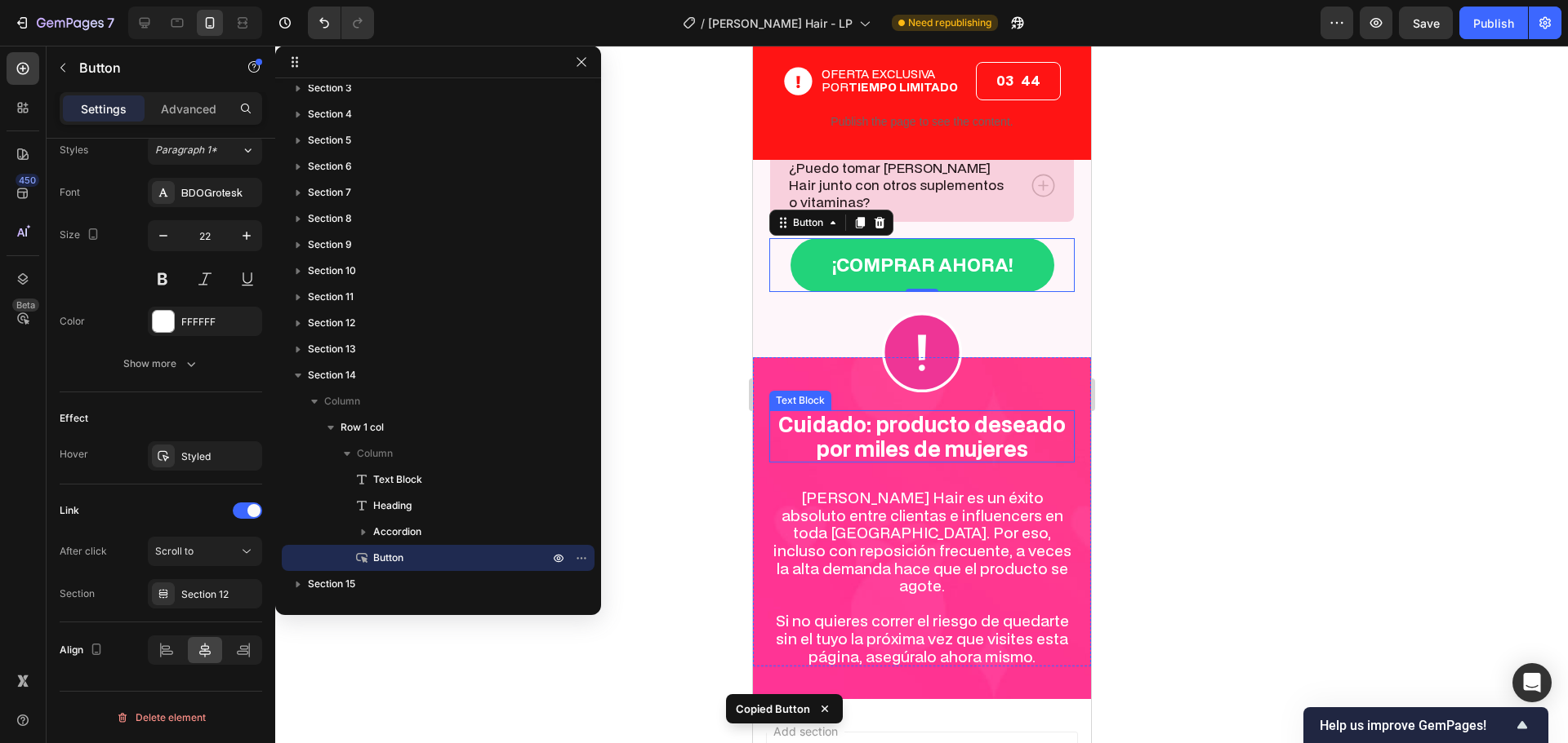
scroll to position [8404, 0]
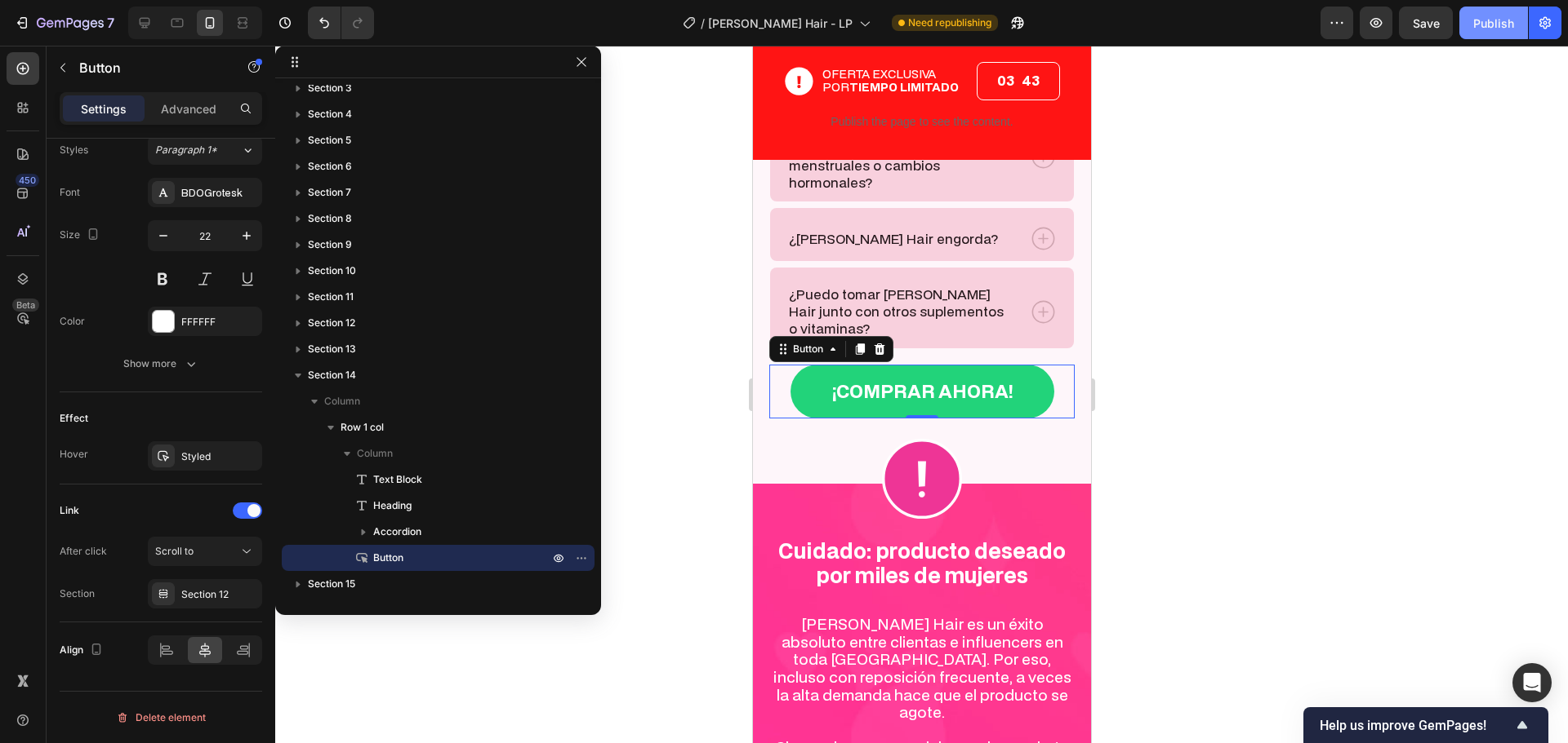
click at [1464, 22] on button "Publish" at bounding box center [1493, 23] width 69 height 33
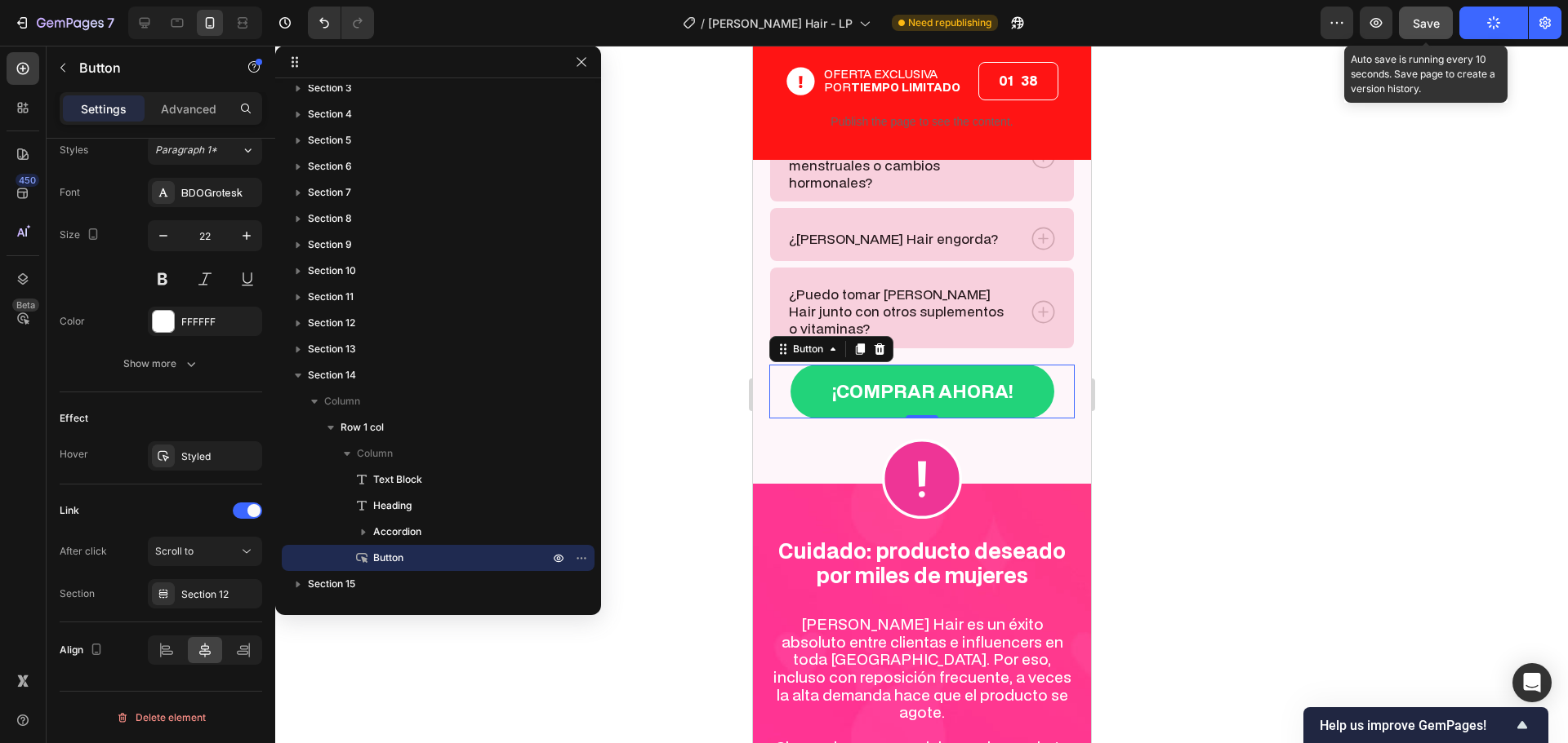
click at [1425, 23] on span "Save" at bounding box center [1426, 23] width 27 height 14
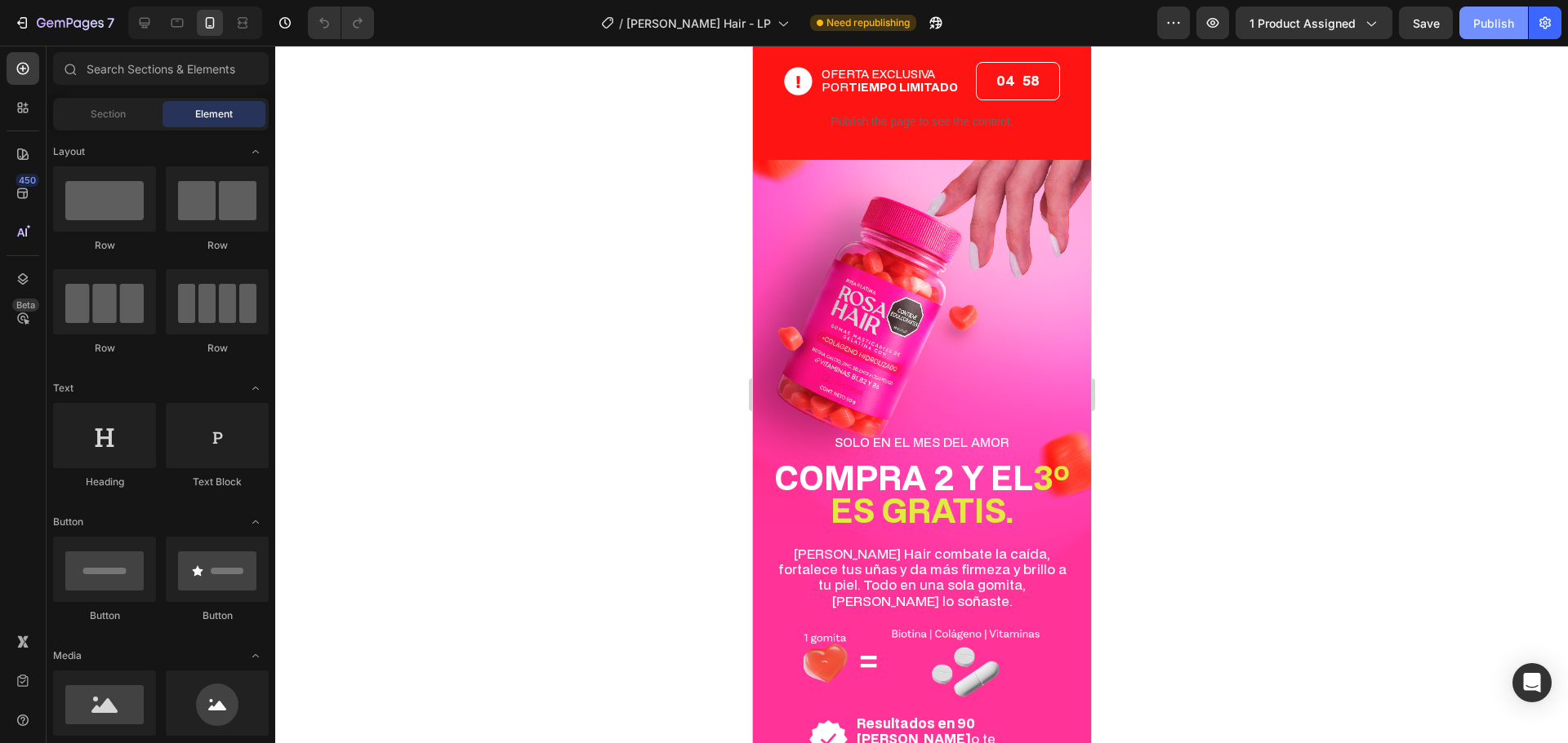
click at [1481, 26] on div "Publish" at bounding box center [1493, 23] width 41 height 17
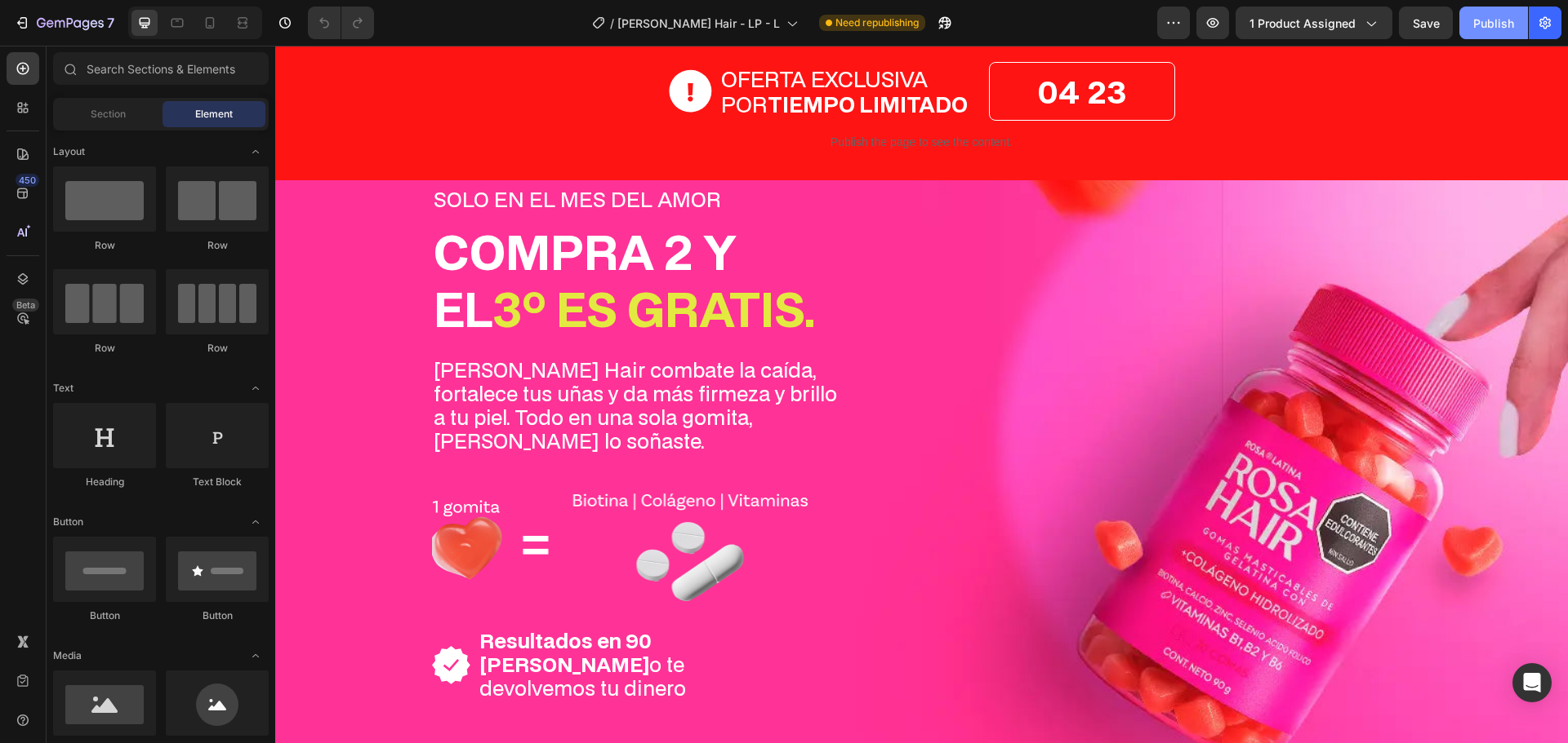
click at [1504, 23] on div "Publish" at bounding box center [1493, 23] width 41 height 17
